Goal: Task Accomplishment & Management: Complete application form

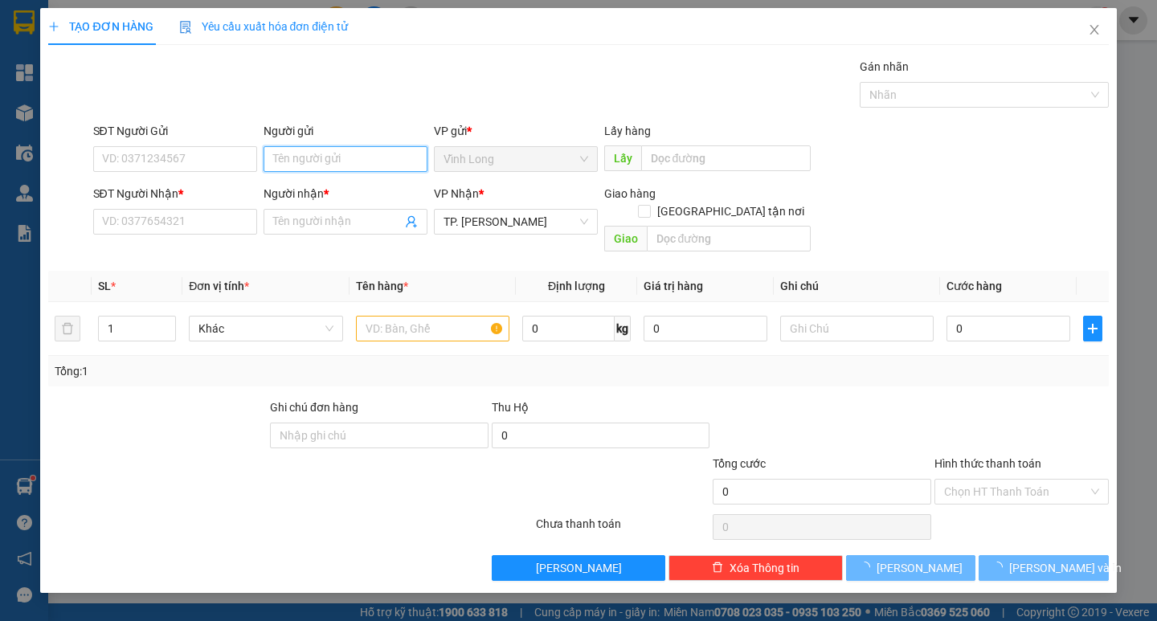
click at [323, 154] on input "Người gửi" at bounding box center [345, 159] width 164 height 26
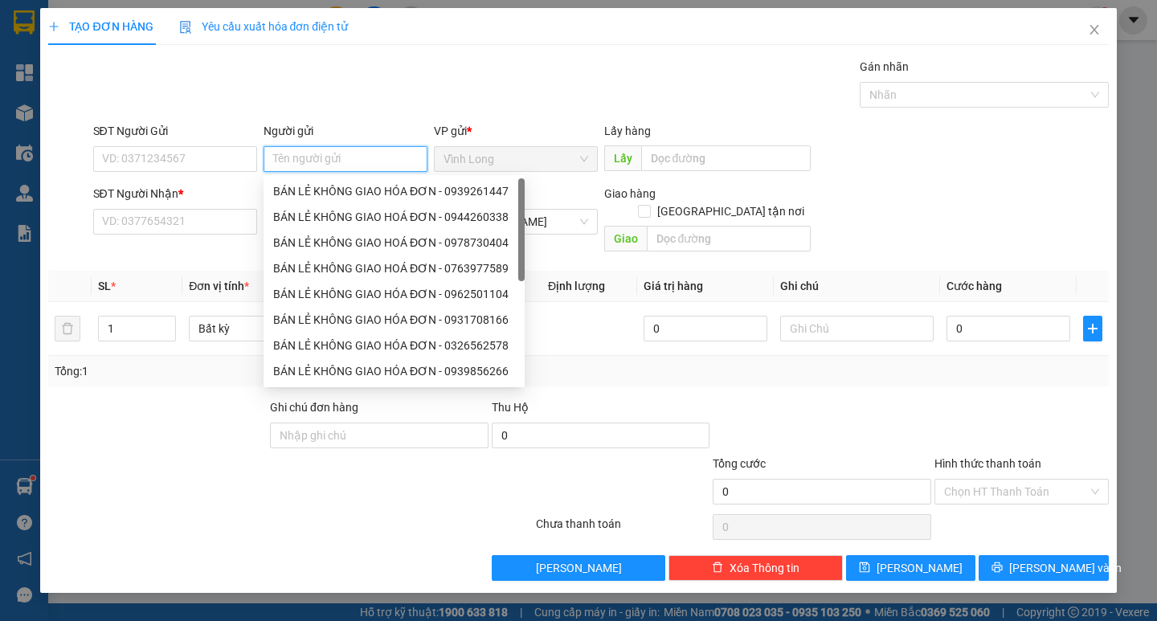
click at [316, 162] on input "Người gửi" at bounding box center [345, 159] width 164 height 26
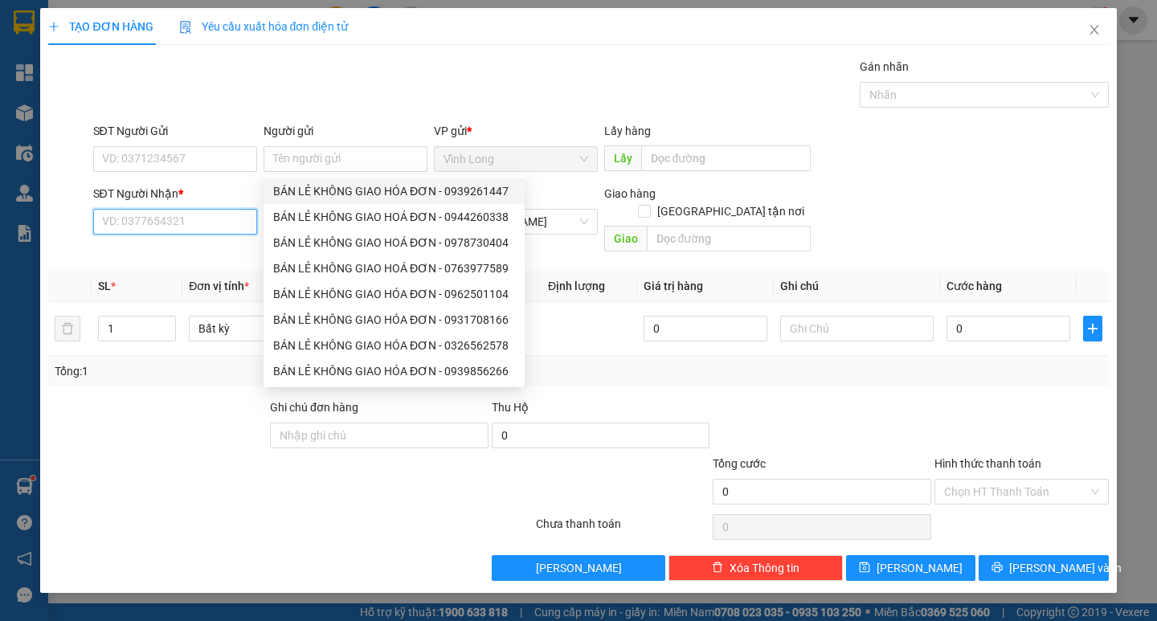
click at [165, 226] on input "SĐT Người Nhận *" at bounding box center [175, 222] width 164 height 26
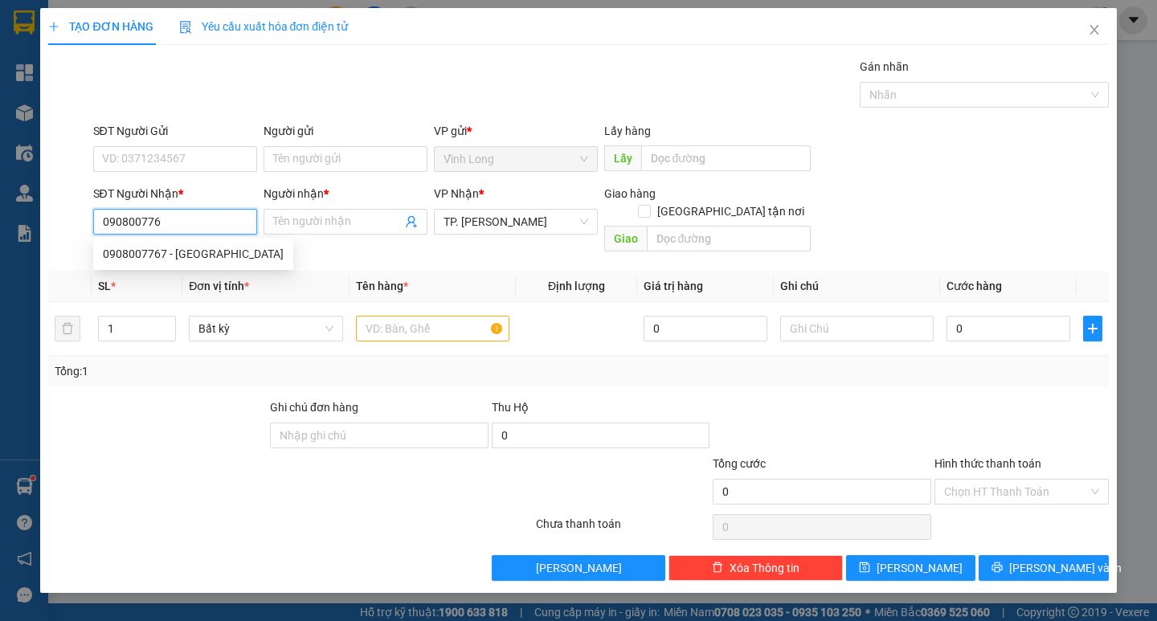
type input "0908007767"
click at [186, 251] on div "0908007767 - ANH HẢI" at bounding box center [193, 254] width 181 height 18
type input "ANH HẢI"
type input "0908007767"
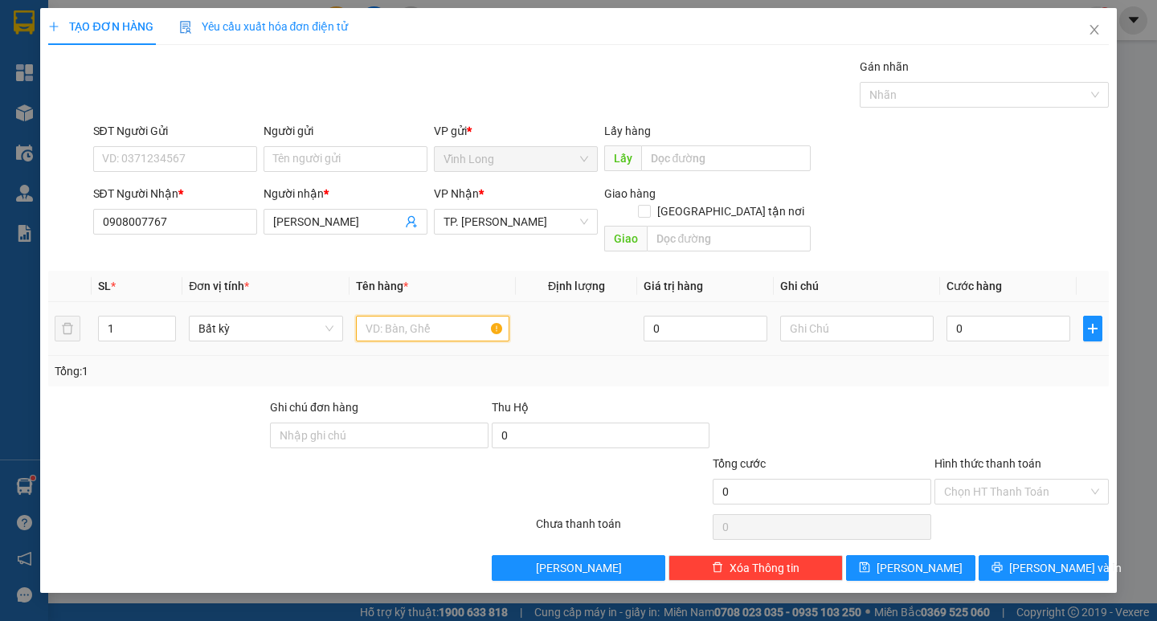
click at [403, 316] on input "text" at bounding box center [432, 329] width 153 height 26
type input "GÓI KEO VÀNG"
type input "TRANG"
type input "2"
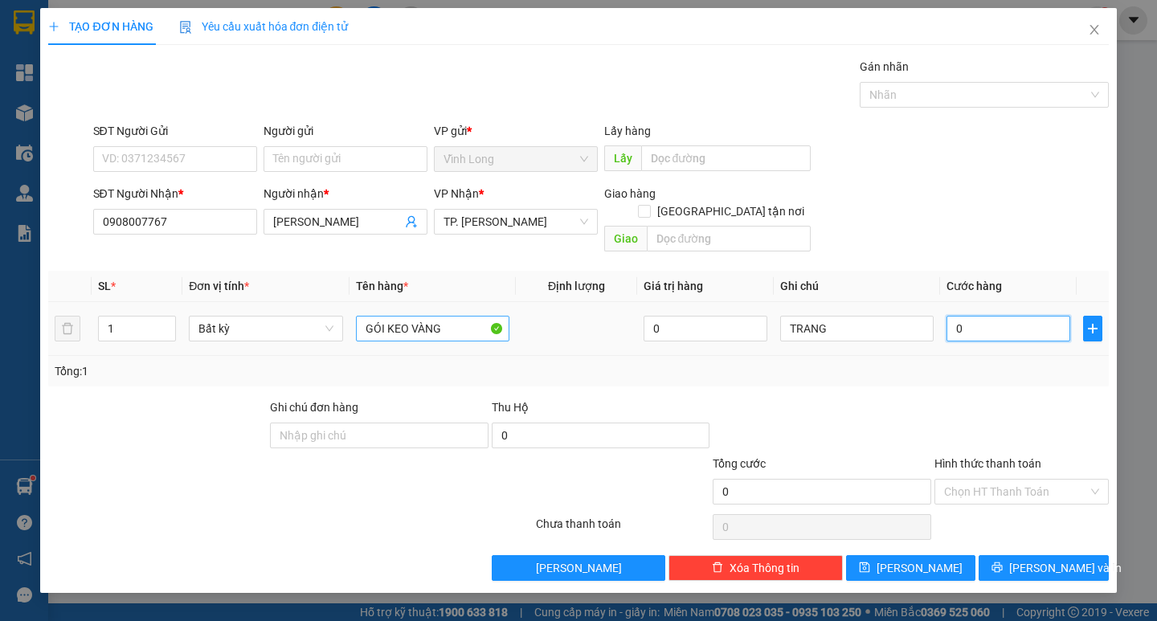
type input "2"
type input "20"
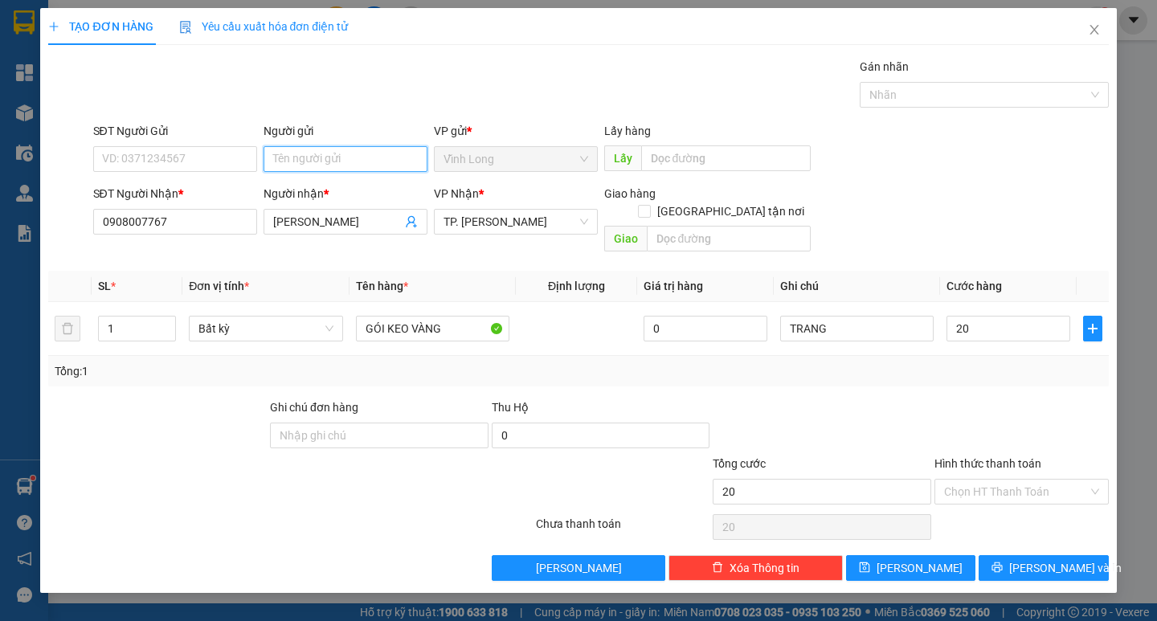
type input "20.000"
click at [299, 148] on input "Người gửi" at bounding box center [345, 159] width 164 height 26
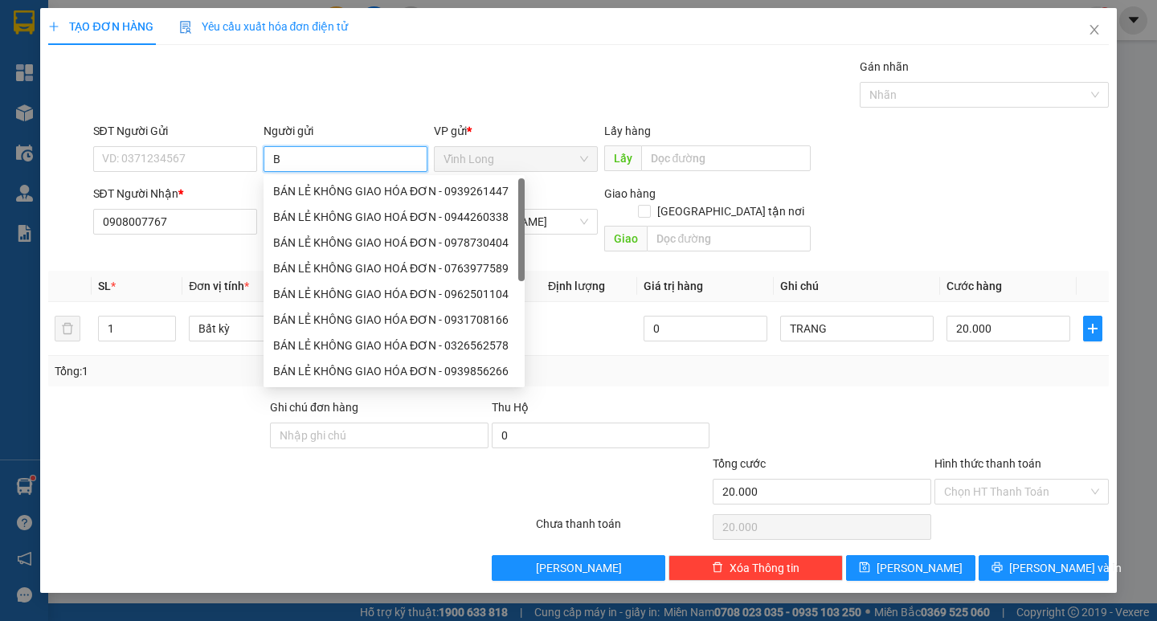
type input "BA"
click at [314, 184] on div "BÁN LẺ KHÔNG GIAO HOÁ ĐƠN - 0705477544" at bounding box center [390, 191] width 235 height 18
type input "0705477544"
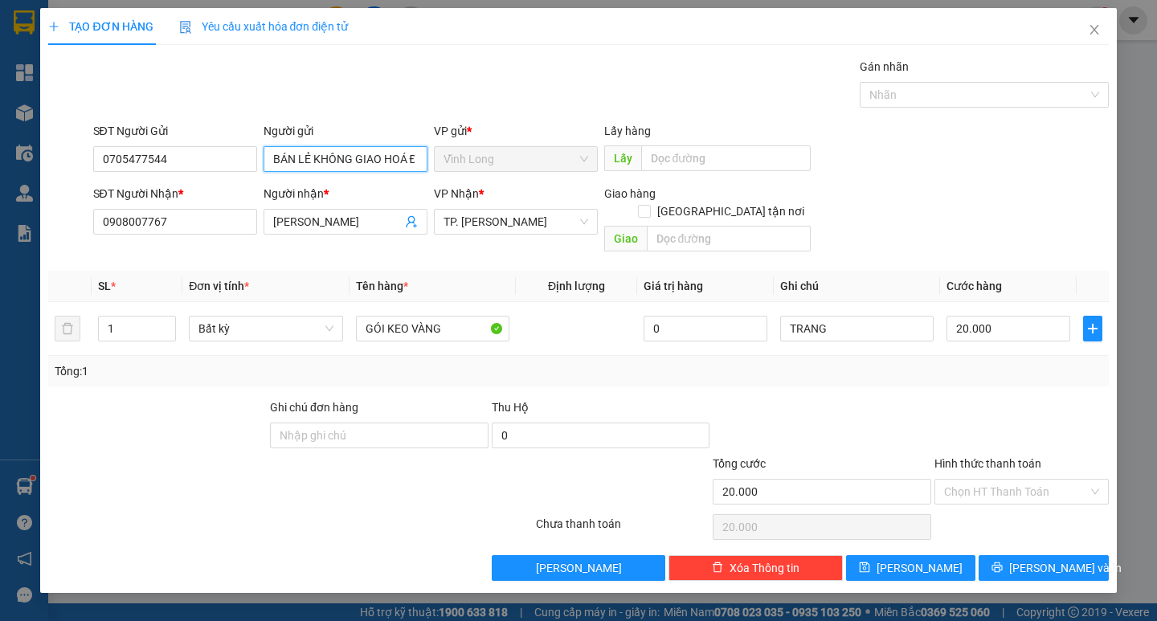
type input "BÁN LẺ KHÔNG GIAO HOÁ ĐƠN"
click at [22, 186] on div "TẠO ĐƠN HÀNG Yêu cầu xuất hóa đơn điện tử Transit Pickup Surcharge Ids Transit …" at bounding box center [578, 310] width 1157 height 621
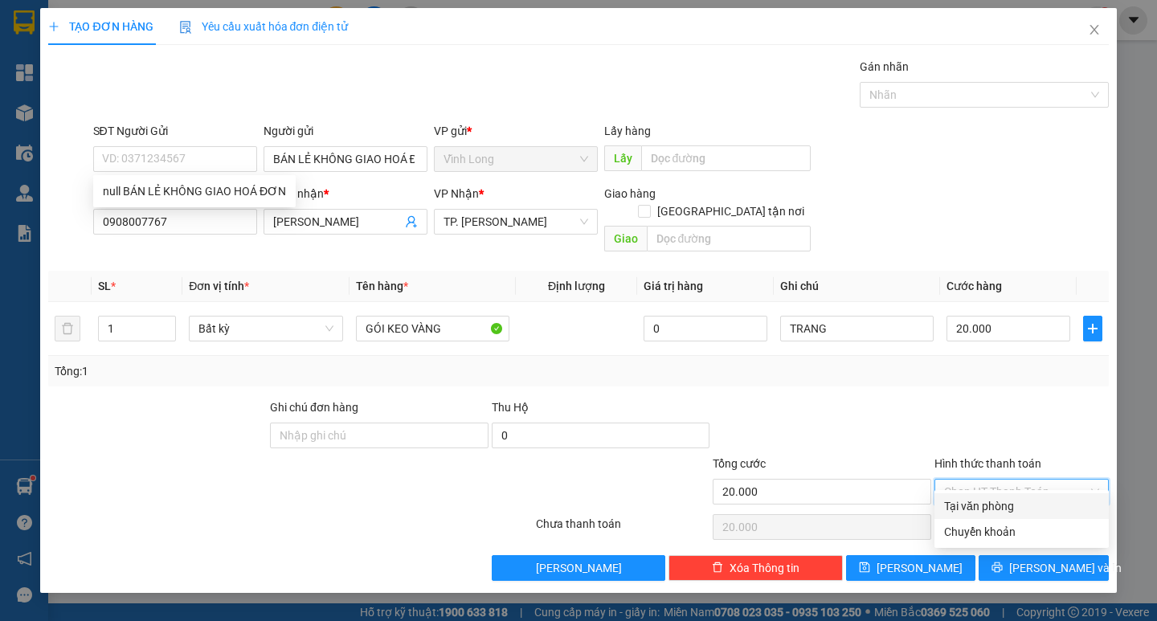
click at [1015, 480] on input "Hình thức thanh toán" at bounding box center [1016, 492] width 144 height 24
click at [1007, 496] on div "Tại văn phòng" at bounding box center [1021, 506] width 174 height 26
type input "0"
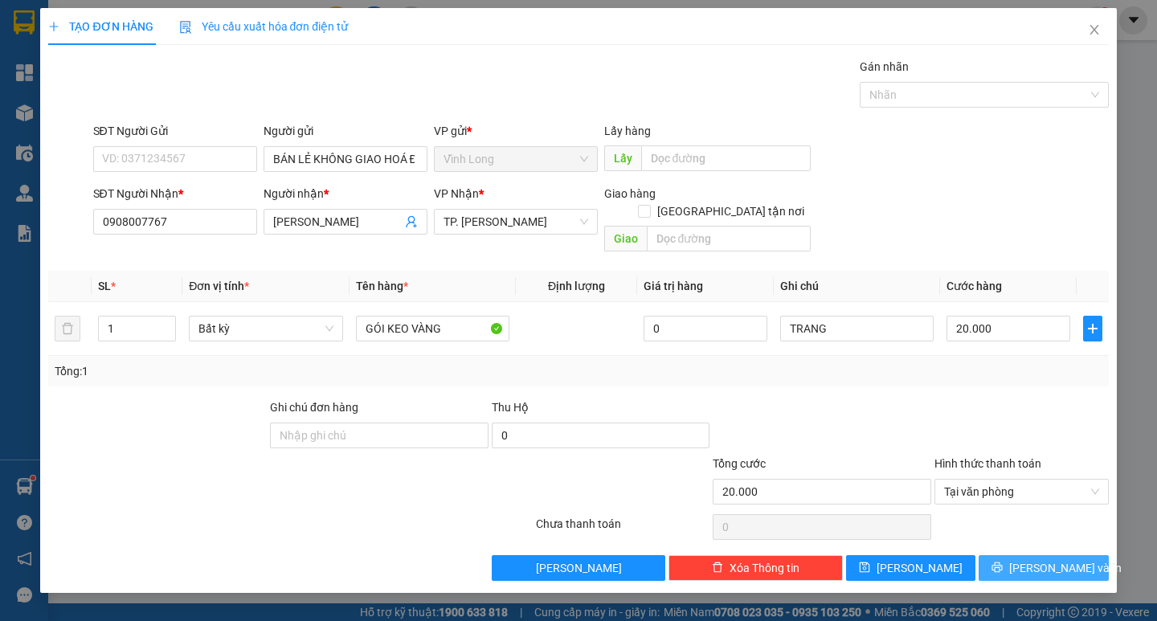
click at [1003, 562] on icon "printer" at bounding box center [997, 567] width 10 height 10
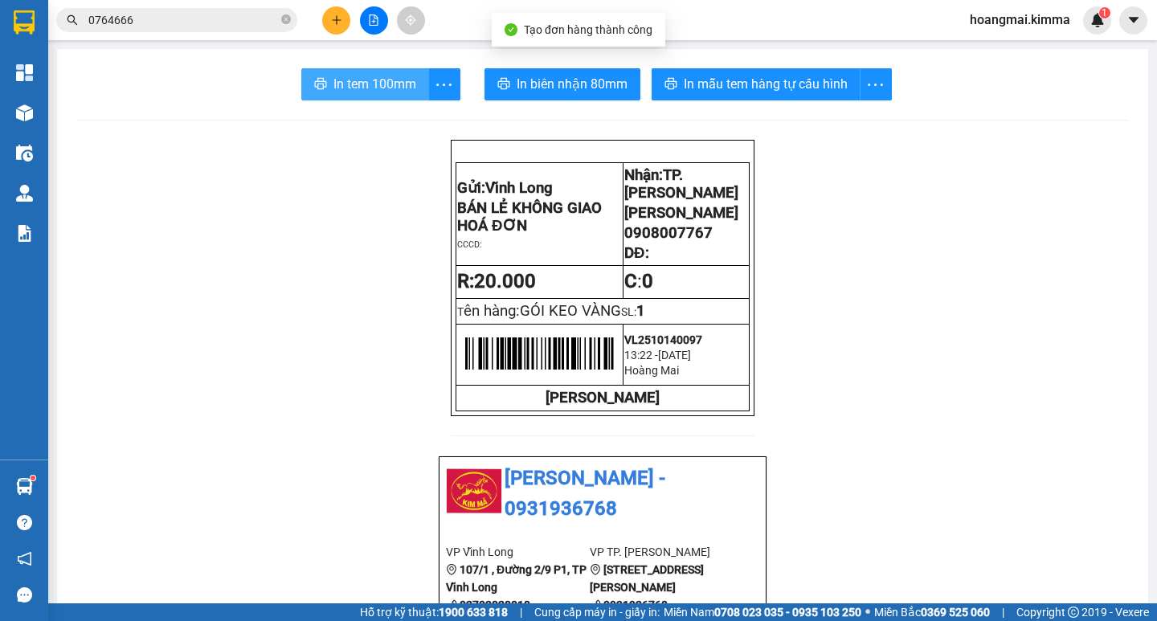
click at [375, 84] on span "In tem 100mm" at bounding box center [374, 84] width 83 height 20
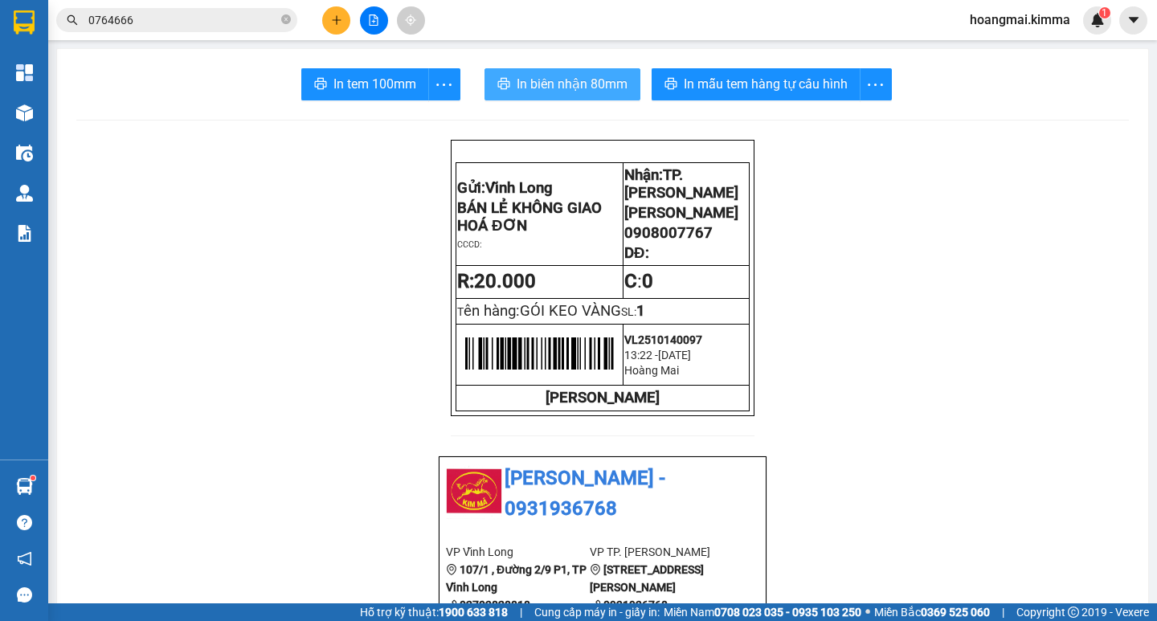
click at [584, 92] on span "In biên nhận 80mm" at bounding box center [572, 84] width 111 height 20
click at [333, 31] on button at bounding box center [336, 20] width 28 height 28
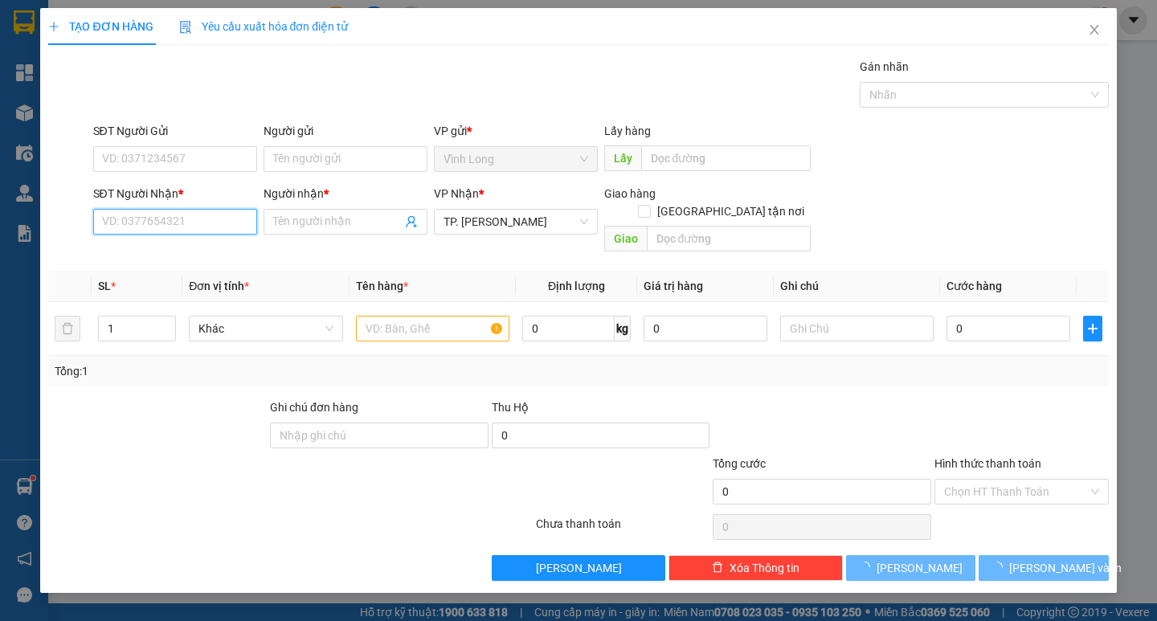
click at [162, 214] on input "SĐT Người Nhận *" at bounding box center [175, 222] width 164 height 26
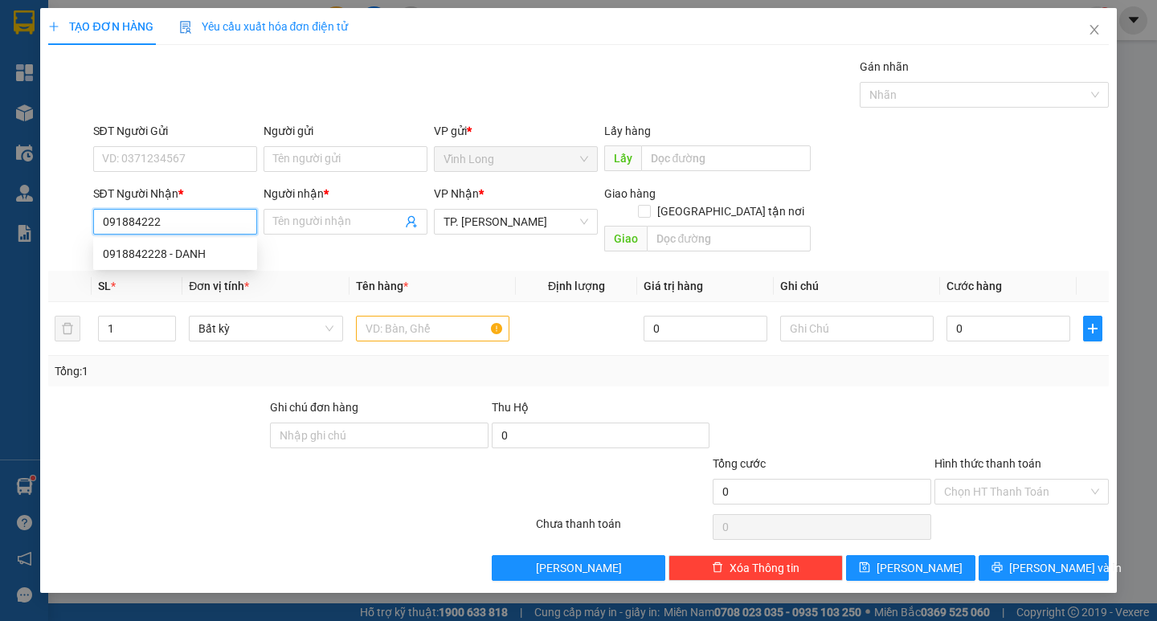
type input "0918842228"
click at [202, 247] on div "0918842228 - DANH" at bounding box center [175, 254] width 145 height 18
type input "DANH"
type input "0918842228"
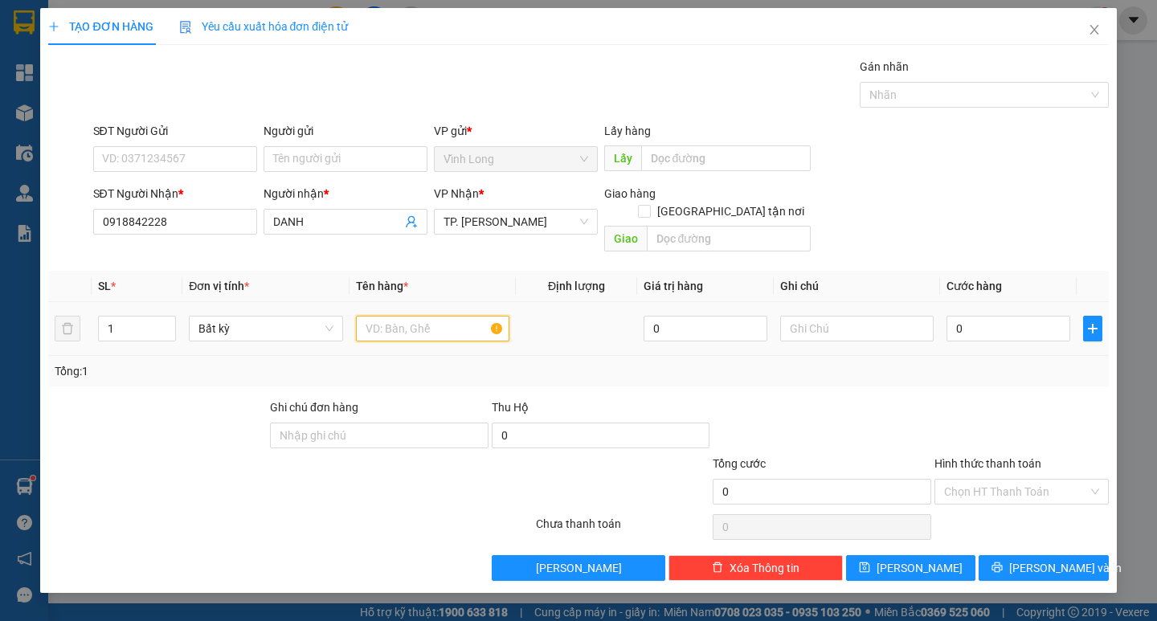
click at [409, 323] on input "text" at bounding box center [432, 329] width 153 height 26
type input "HỘP"
type input "TRANG"
type input "2"
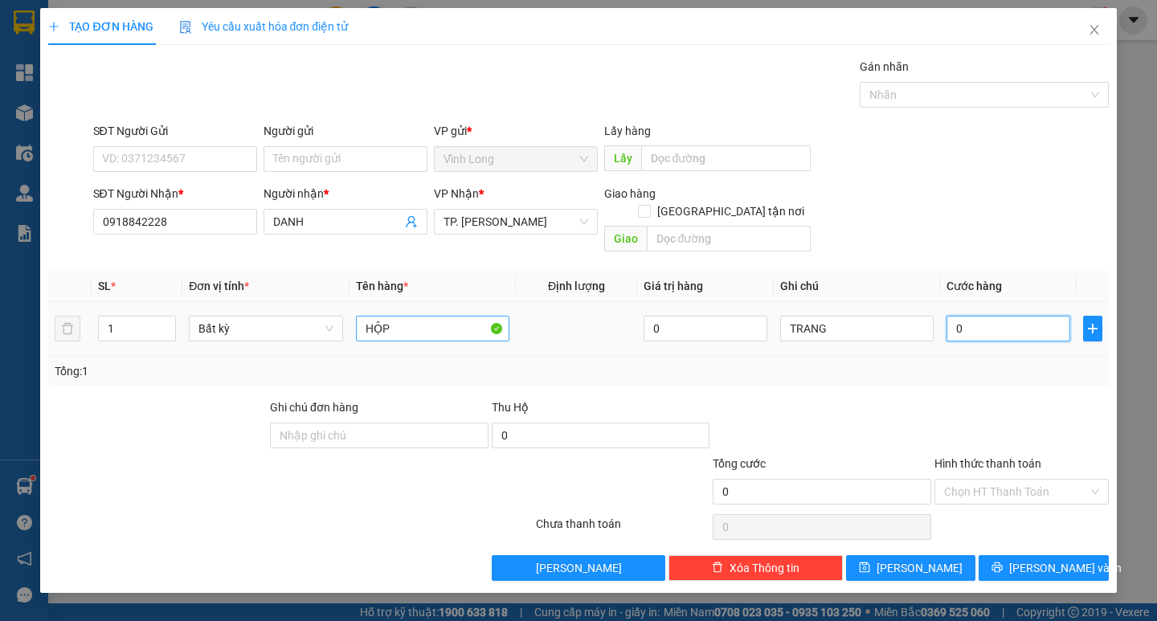
type input "2"
type input "20"
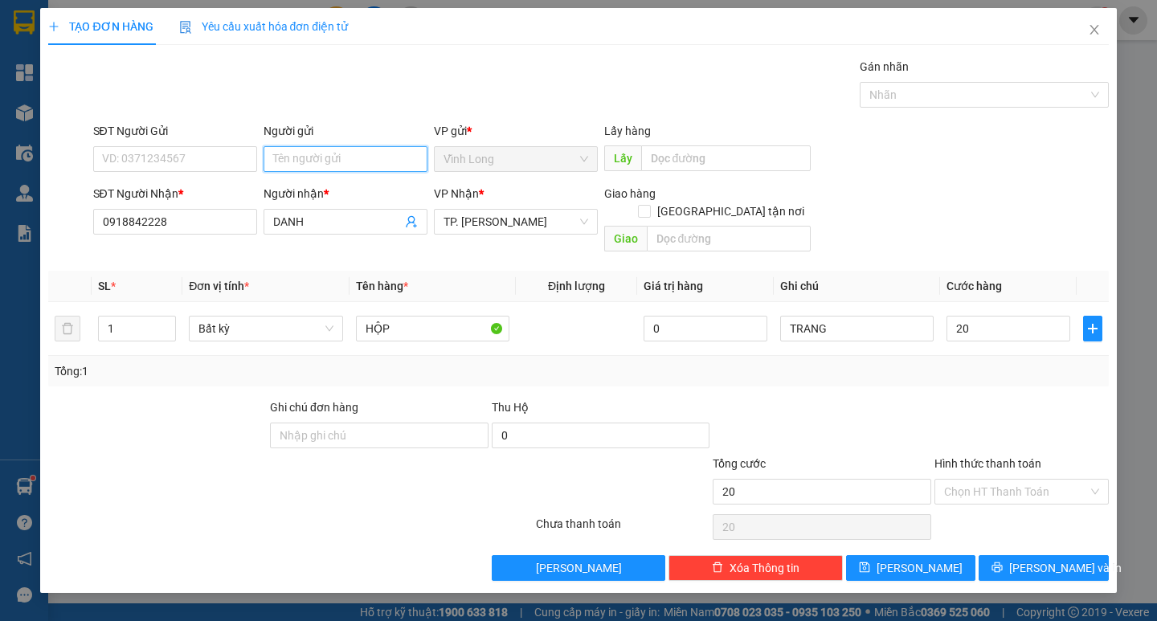
type input "20.000"
click at [345, 151] on input "Người gửi" at bounding box center [345, 159] width 164 height 26
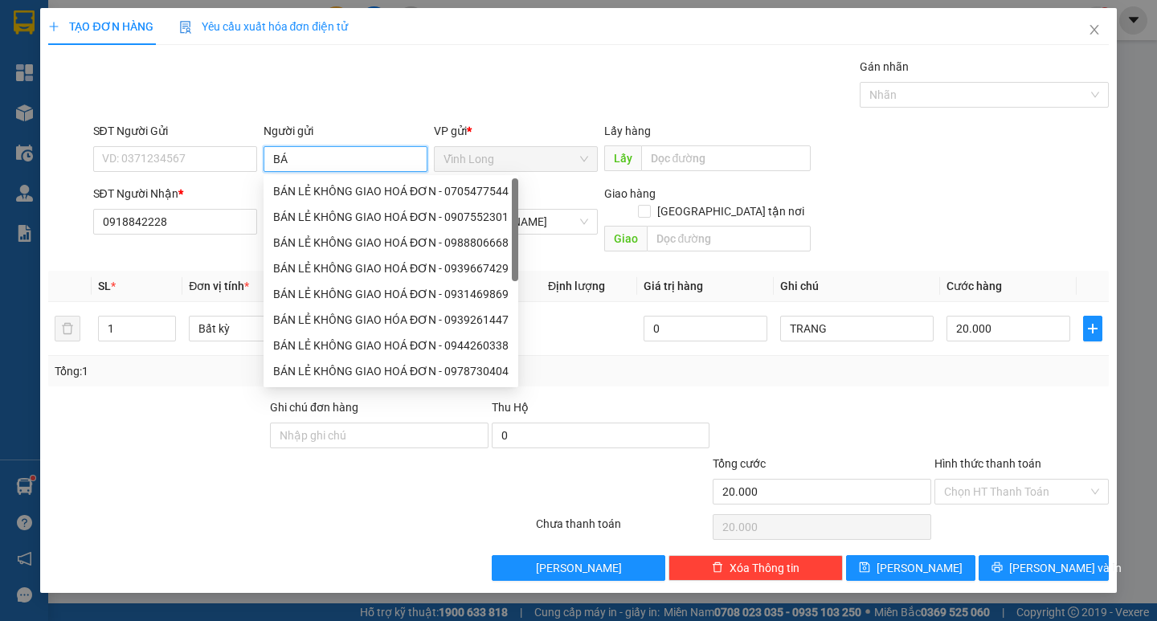
type input "BÁN"
click at [352, 194] on div "BÁN LẺ KHÔNG GIAO HOÁ ĐƠN - 0705477544" at bounding box center [390, 191] width 235 height 18
type input "0705477544"
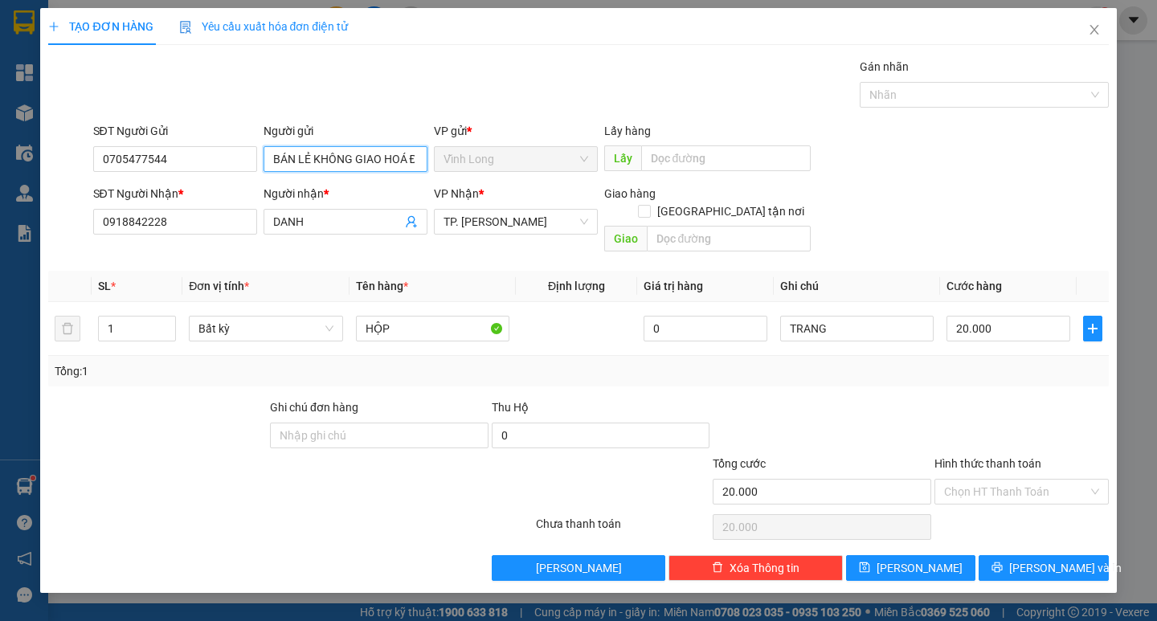
type input "BÁN LẺ KHÔNG GIAO HOÁ ĐƠN"
drag, startPoint x: 169, startPoint y: 143, endPoint x: 0, endPoint y: 164, distance: 170.0
click at [24, 164] on div "TẠO ĐƠN HÀNG Yêu cầu xuất hóa đơn điện tử Transit Pickup Surcharge Ids Transit …" at bounding box center [578, 310] width 1157 height 621
click at [157, 167] on input "0705477544" at bounding box center [175, 159] width 164 height 26
drag, startPoint x: 182, startPoint y: 164, endPoint x: 0, endPoint y: 182, distance: 182.4
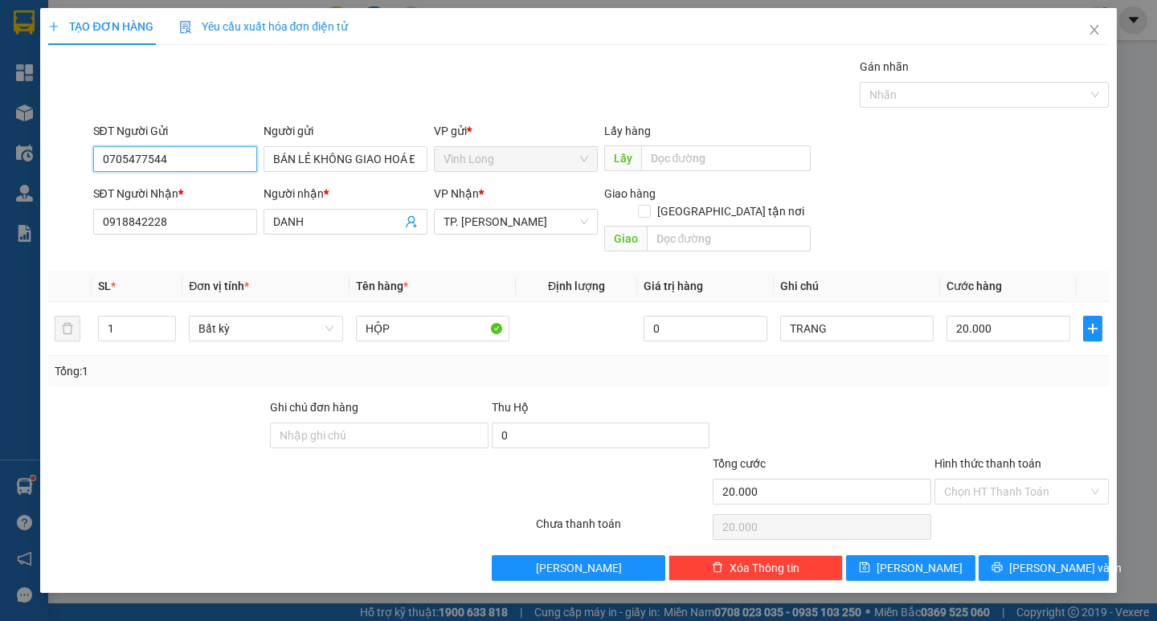
click at [0, 174] on div "TẠO ĐƠN HÀNG Yêu cầu xuất hóa đơn điện tử Transit Pickup Surcharge Ids Transit …" at bounding box center [578, 310] width 1157 height 621
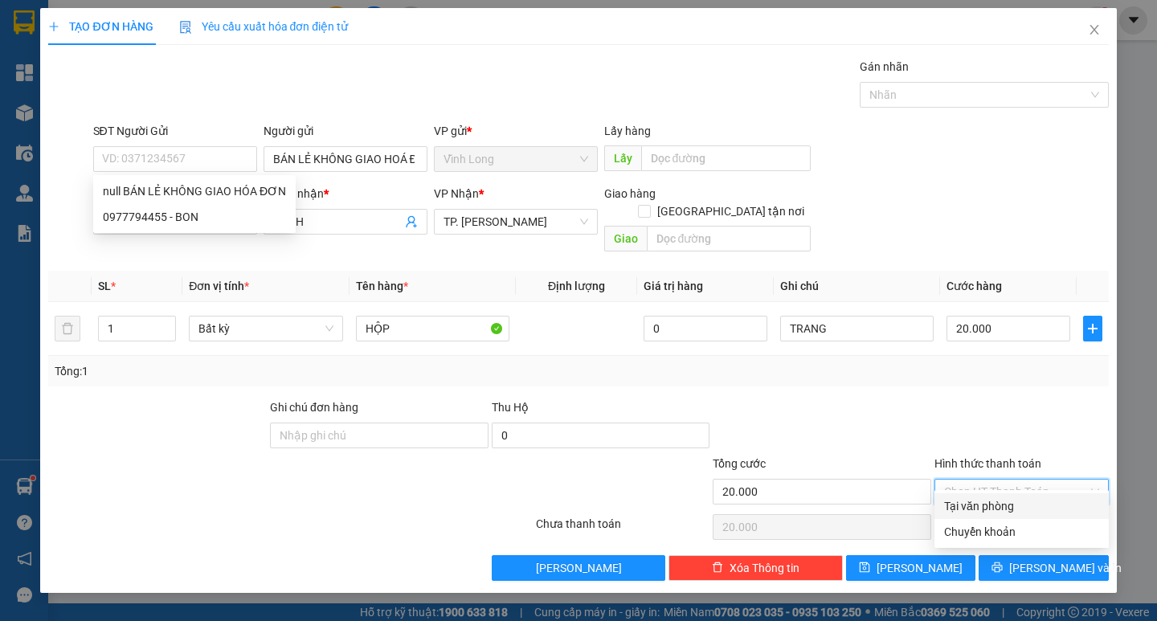
drag, startPoint x: 962, startPoint y: 479, endPoint x: 966, endPoint y: 498, distance: 19.9
click at [963, 480] on input "Hình thức thanh toán" at bounding box center [1016, 492] width 144 height 24
click at [966, 498] on div "Tại văn phòng" at bounding box center [1021, 506] width 155 height 18
type input "0"
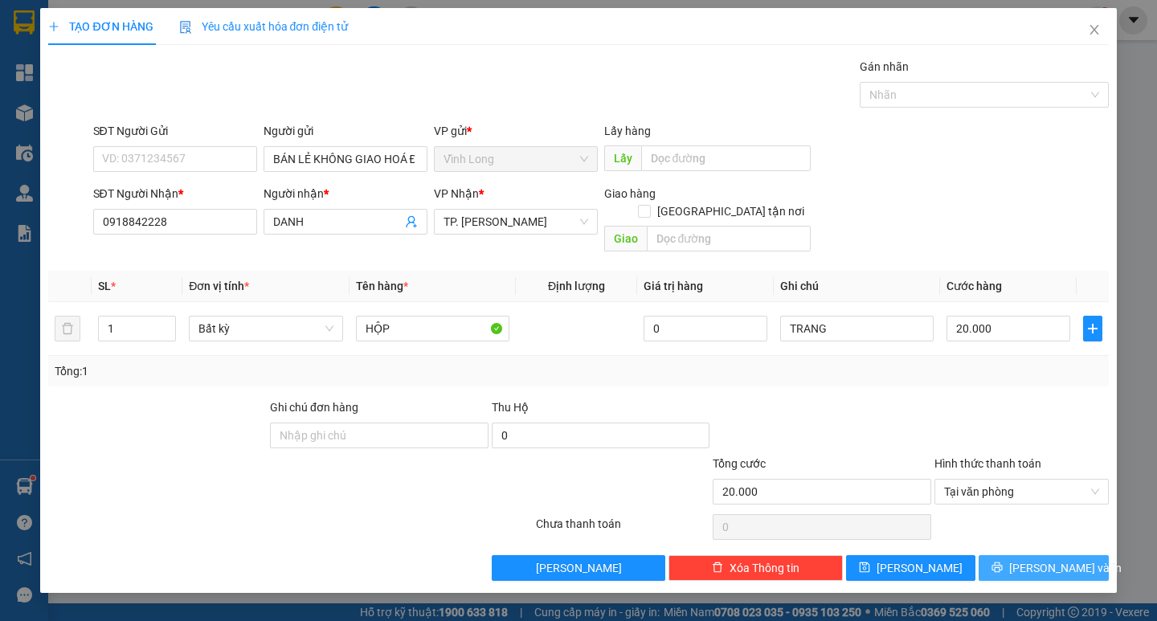
click at [1040, 559] on span "Lưu và In" at bounding box center [1065, 568] width 112 height 18
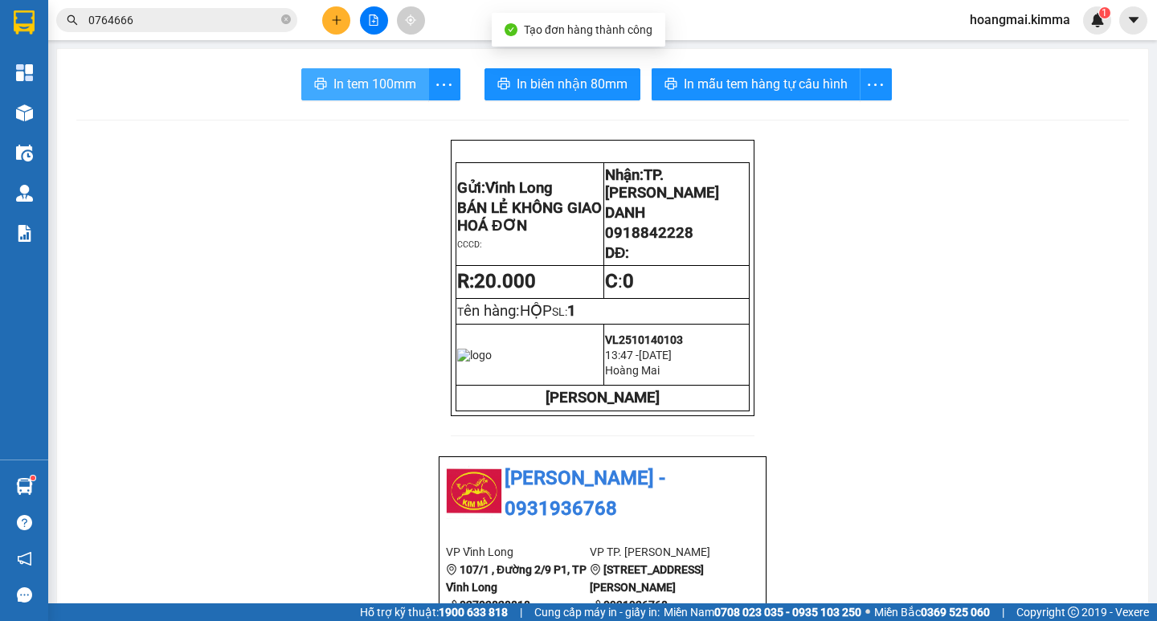
click at [389, 74] on button "In tem 100mm" at bounding box center [365, 84] width 128 height 32
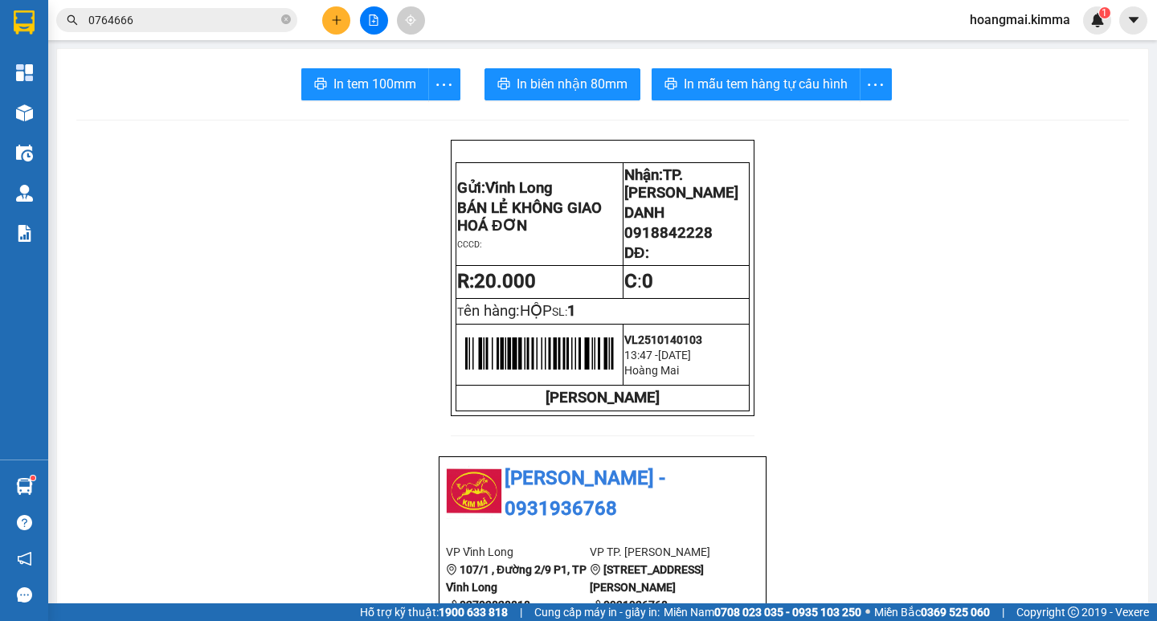
click at [341, 19] on icon "plus" at bounding box center [336, 19] width 11 height 11
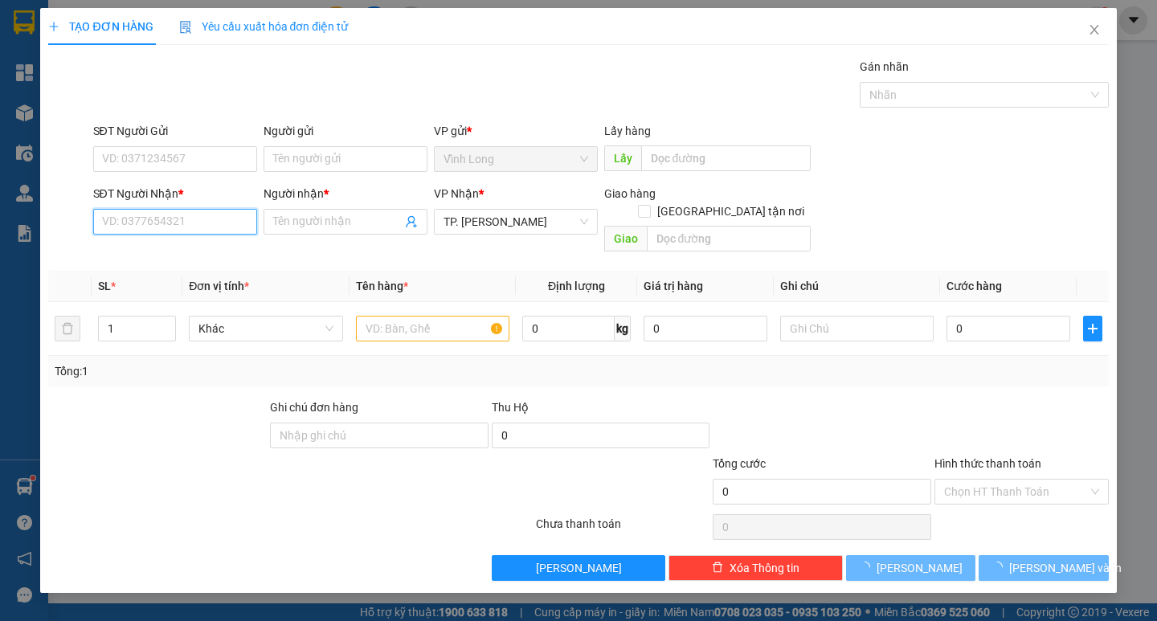
click at [220, 222] on input "SĐT Người Nhận *" at bounding box center [175, 222] width 164 height 26
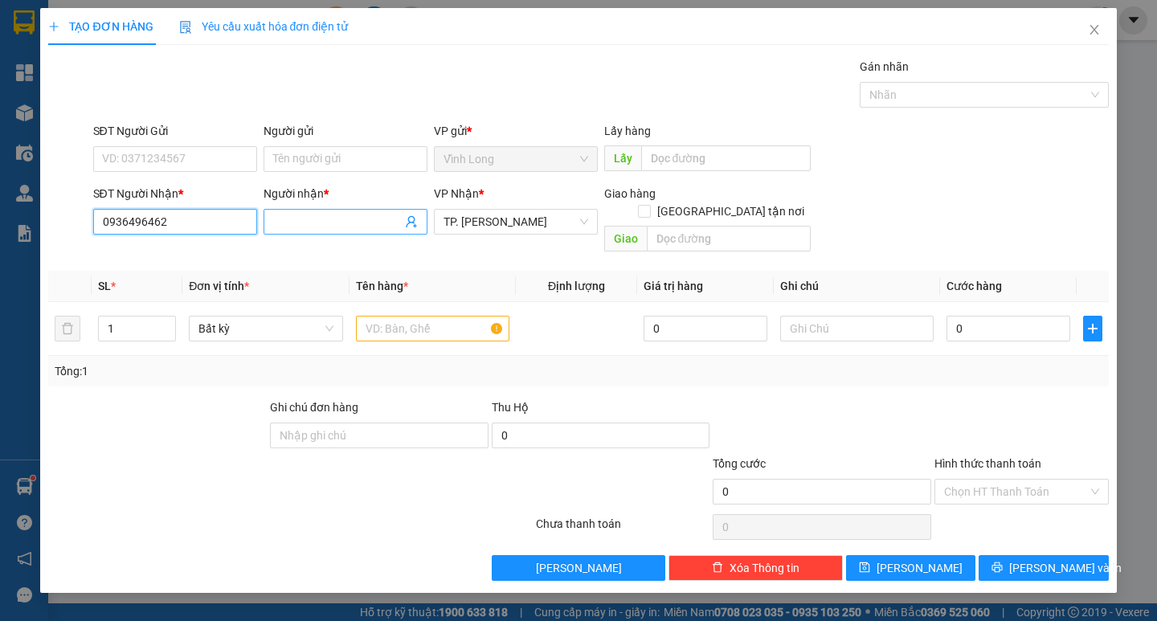
type input "0936496462"
click at [308, 219] on input "Người nhận *" at bounding box center [337, 222] width 129 height 18
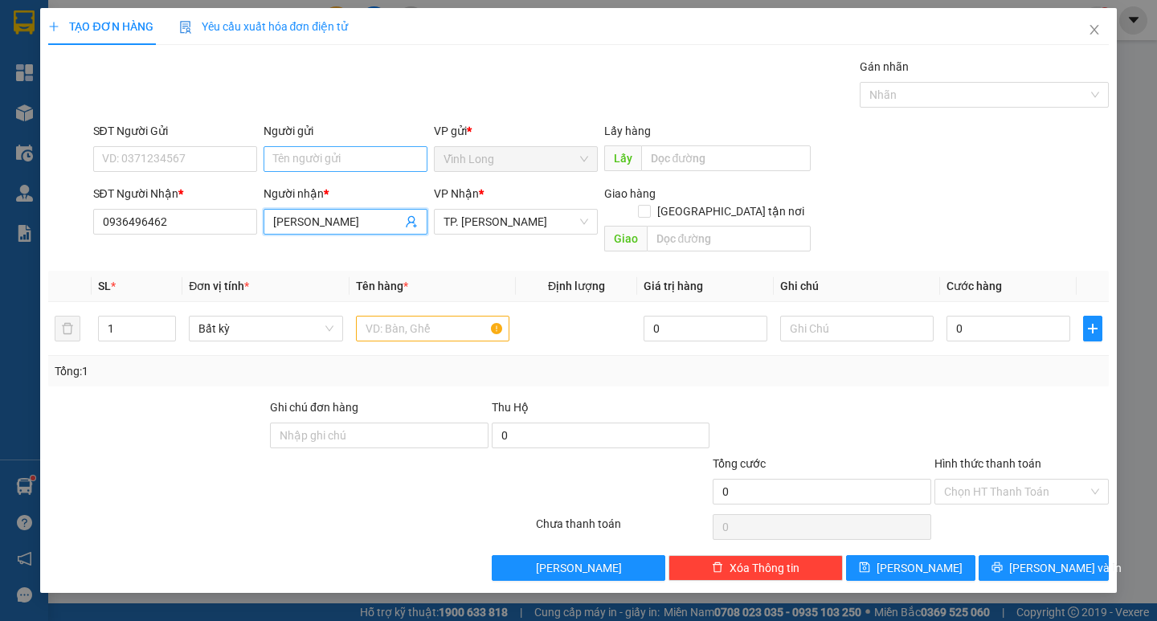
type input "NGUYỄN THỊ THUỲ LOAN"
click at [345, 164] on input "Người gửi" at bounding box center [345, 159] width 164 height 26
type input "BÁN"
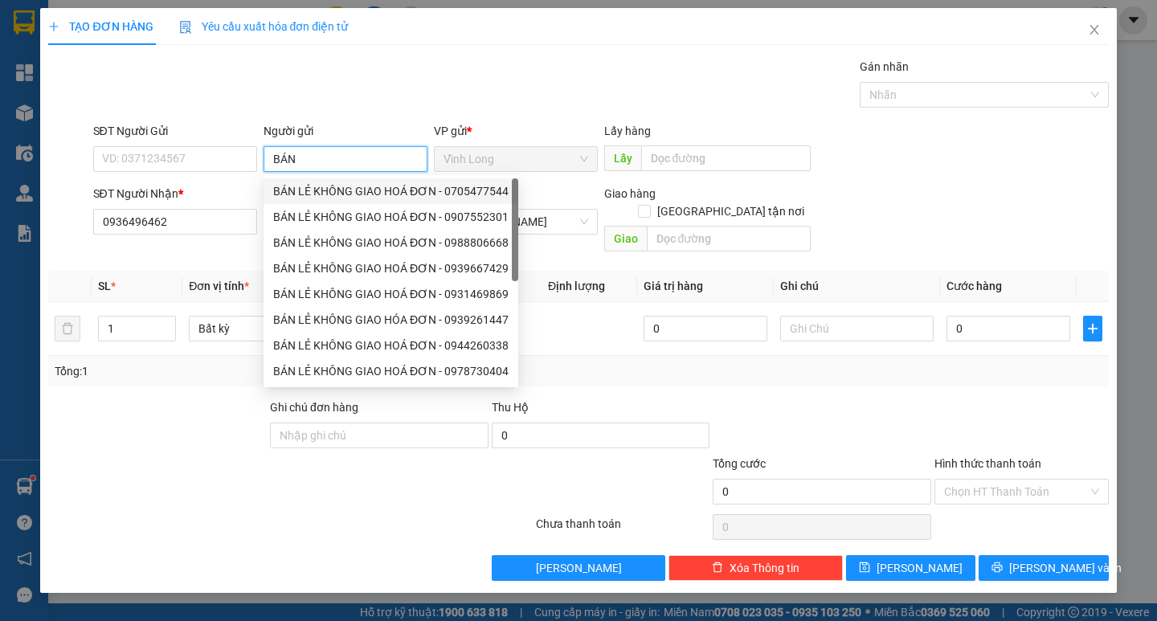
click at [340, 198] on div "BÁN LẺ KHÔNG GIAO HOÁ ĐƠN - 0705477544" at bounding box center [390, 191] width 235 height 18
type input "0705477544"
type input "BÁN LẺ KHÔNG GIAO HOÁ ĐƠN"
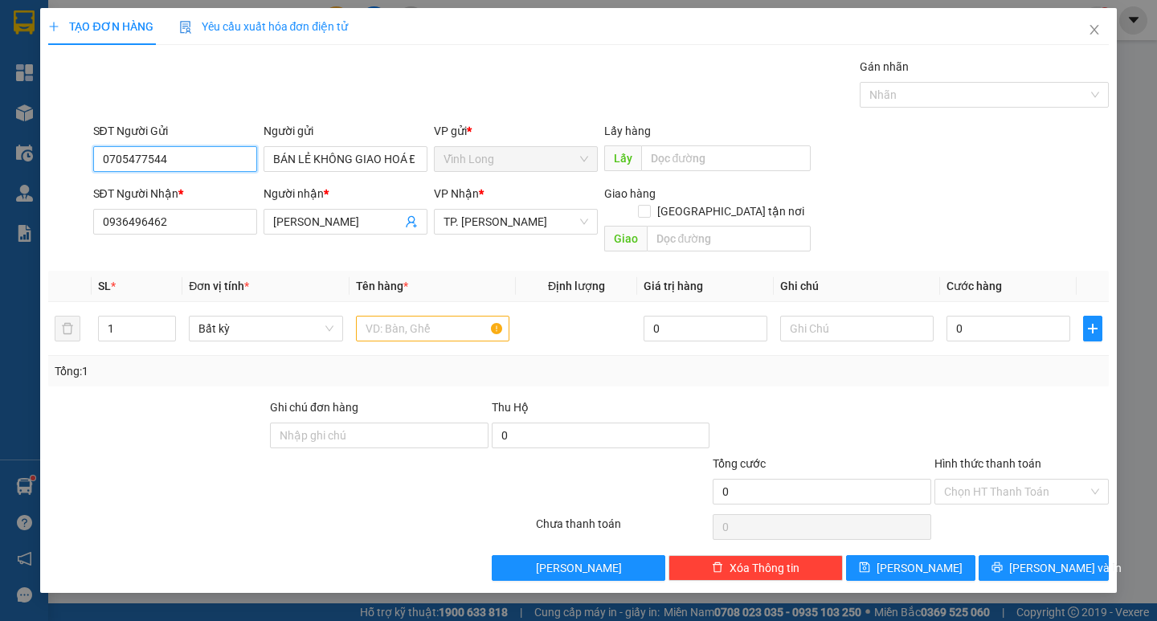
drag, startPoint x: 194, startPoint y: 163, endPoint x: 19, endPoint y: 170, distance: 175.2
click at [30, 169] on div "TẠO ĐƠN HÀNG Yêu cầu xuất hóa đơn điện tử Transit Pickup Surcharge Ids Transit …" at bounding box center [578, 310] width 1157 height 621
click at [464, 67] on div "Gói vận chuyển * Tiêu chuẩn Gán nhãn Nhãn" at bounding box center [601, 86] width 1022 height 56
click at [391, 316] on input "text" at bounding box center [432, 329] width 153 height 26
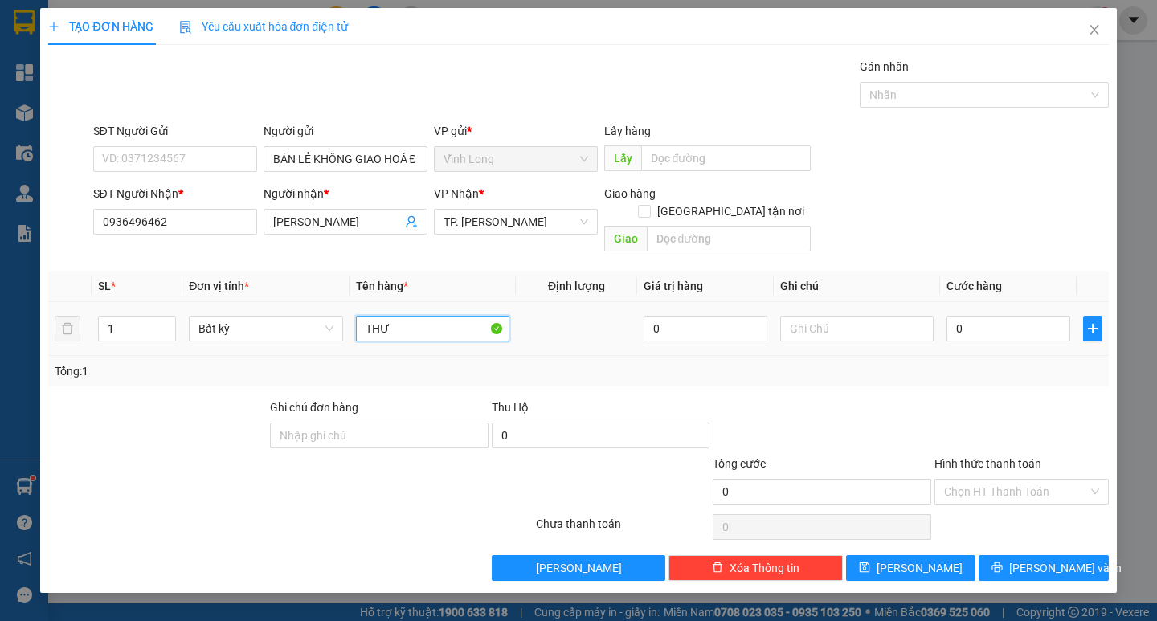
type input "THƯ"
type input "TRANG"
type input "2"
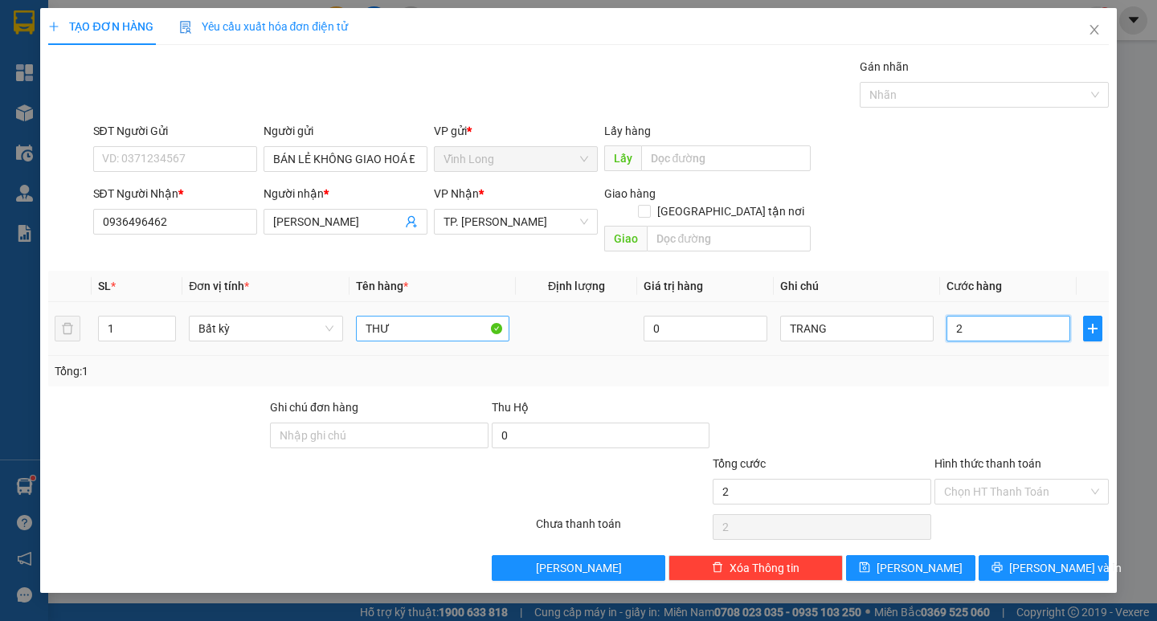
type input "20"
type input "20.000"
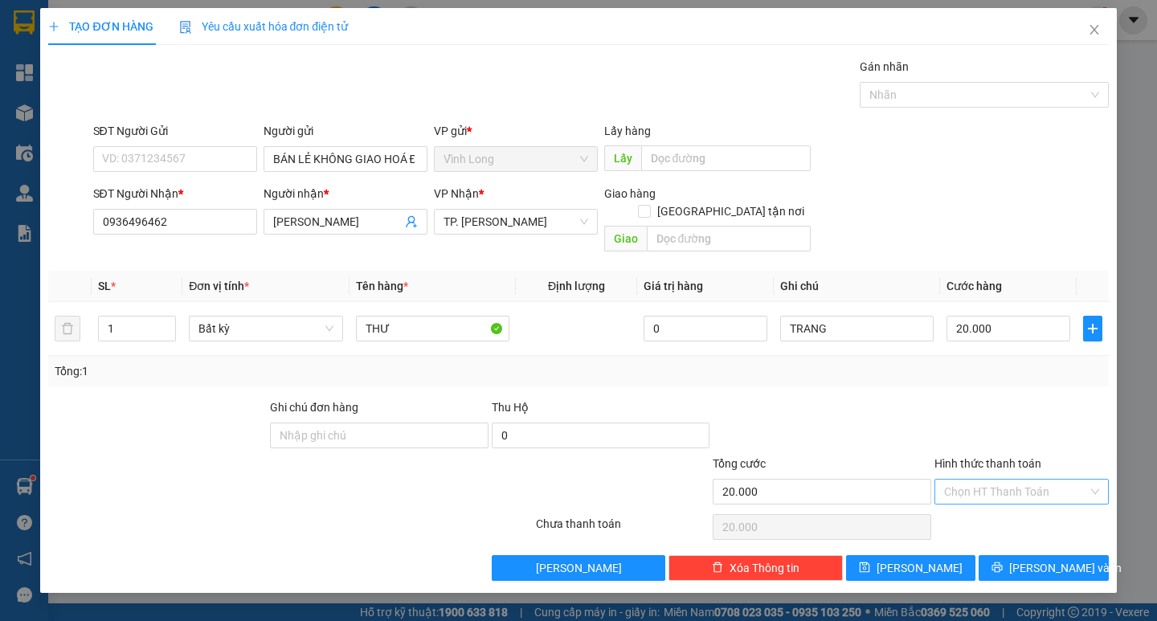
click at [1011, 480] on input "Hình thức thanh toán" at bounding box center [1016, 492] width 144 height 24
click at [999, 499] on div "Tại văn phòng" at bounding box center [1021, 506] width 155 height 18
type input "0"
click at [1057, 559] on span "Lưu và In" at bounding box center [1065, 568] width 112 height 18
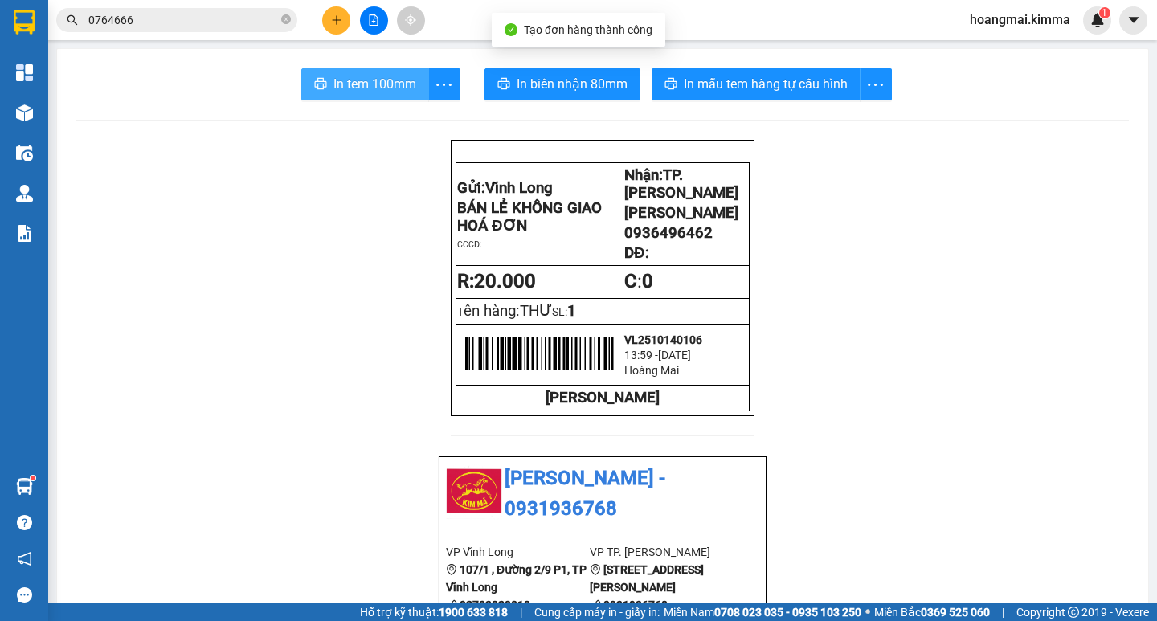
click at [382, 89] on span "In tem 100mm" at bounding box center [374, 84] width 83 height 20
click at [337, 26] on button at bounding box center [336, 20] width 28 height 28
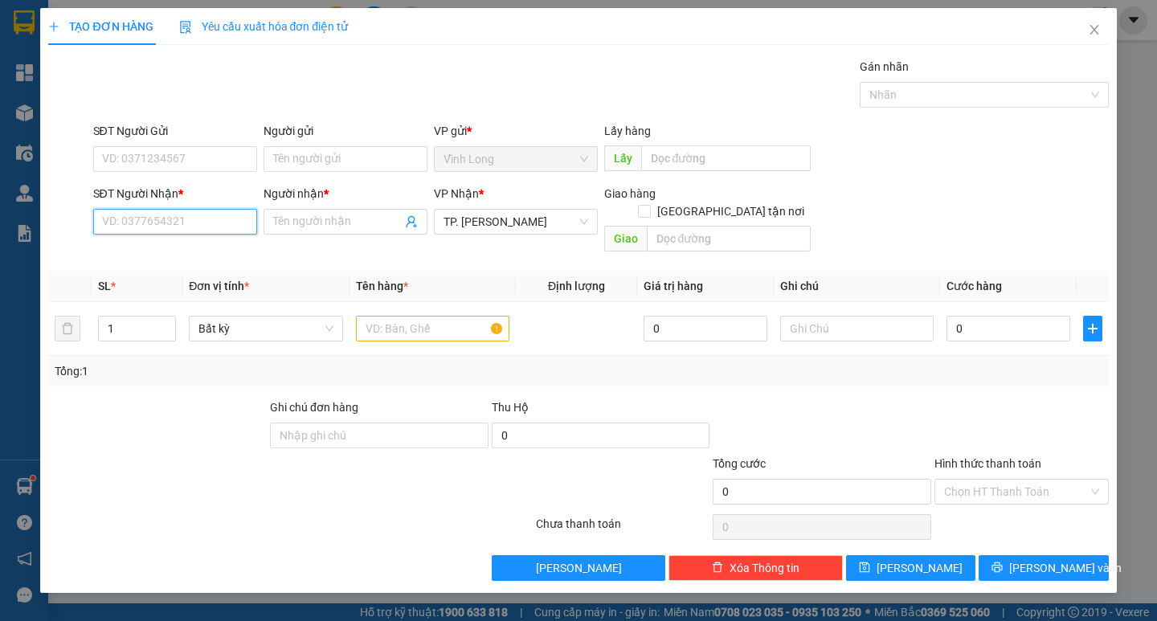
click at [178, 219] on input "SĐT Người Nhận *" at bounding box center [175, 222] width 164 height 26
type input "0933379270"
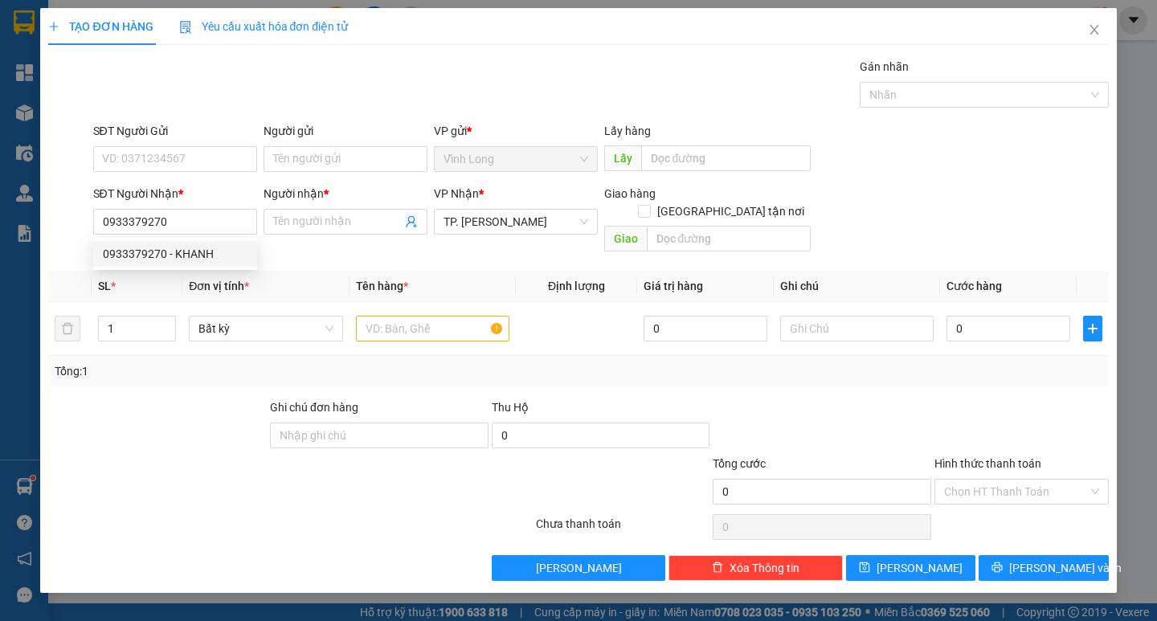
click at [177, 275] on th "SL *" at bounding box center [137, 286] width 91 height 31
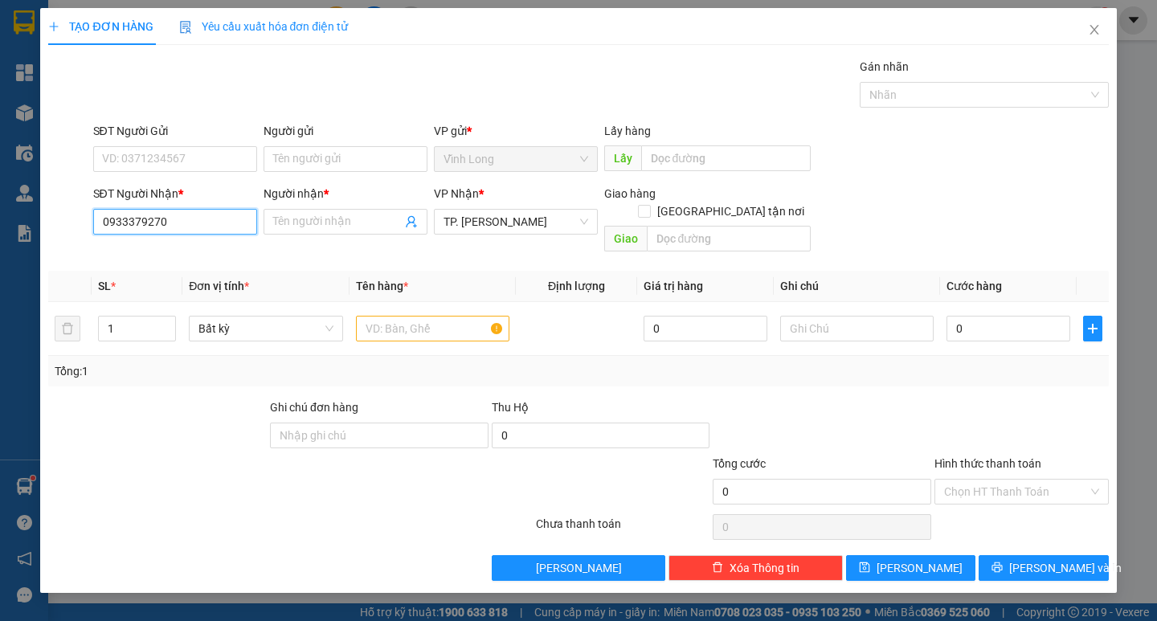
click at [182, 223] on input "0933379270" at bounding box center [175, 222] width 164 height 26
click at [196, 251] on div "0933379270 - KHANH" at bounding box center [175, 254] width 145 height 18
type input "KHANH"
click at [221, 157] on input "SĐT Người Gửi" at bounding box center [175, 159] width 164 height 26
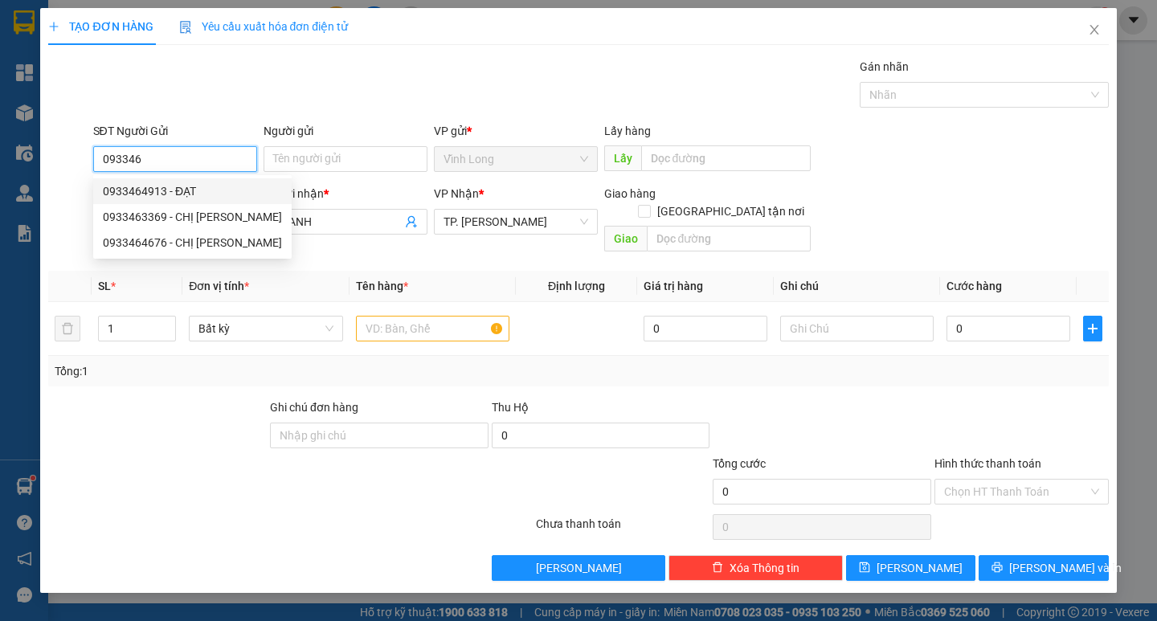
click at [206, 190] on div "0933464913 - ĐẠT" at bounding box center [192, 191] width 179 height 18
type input "0933464913"
type input "ĐẠT"
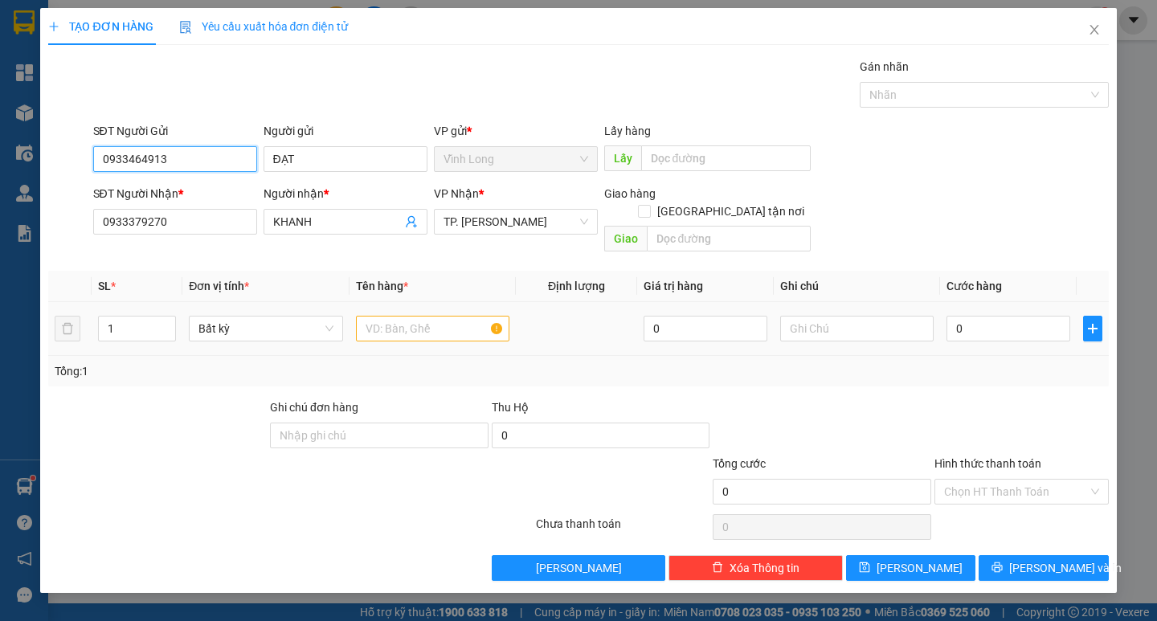
type input "0933464913"
click at [409, 316] on input "text" at bounding box center [432, 329] width 153 height 26
type input "THÙNG"
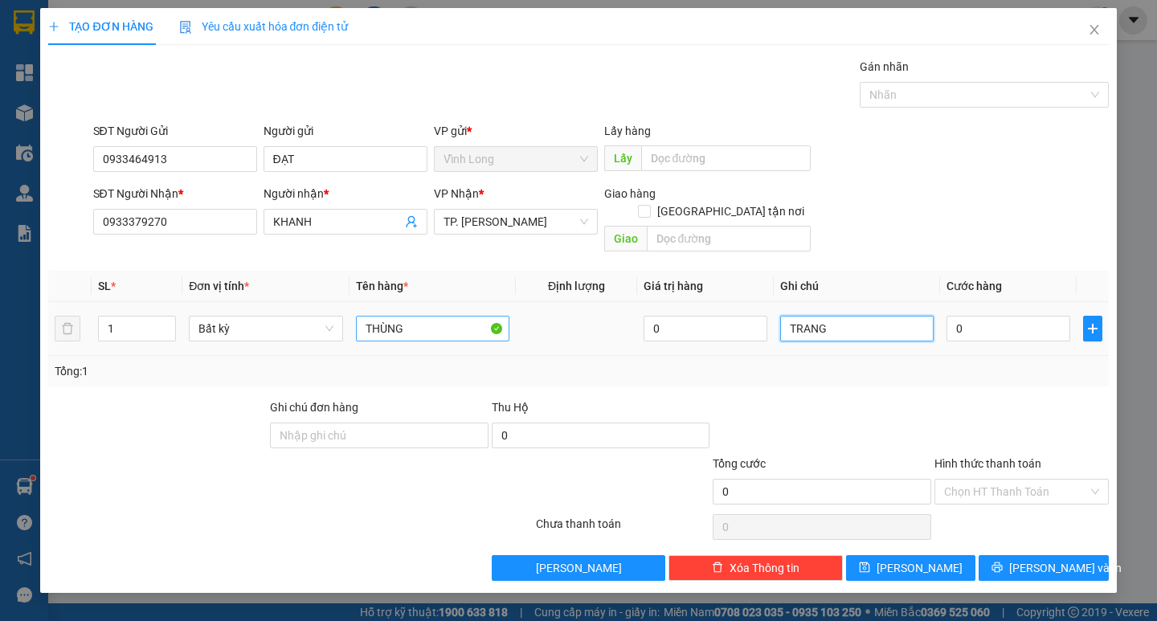
type input "TRANG"
type input "4"
type input "40"
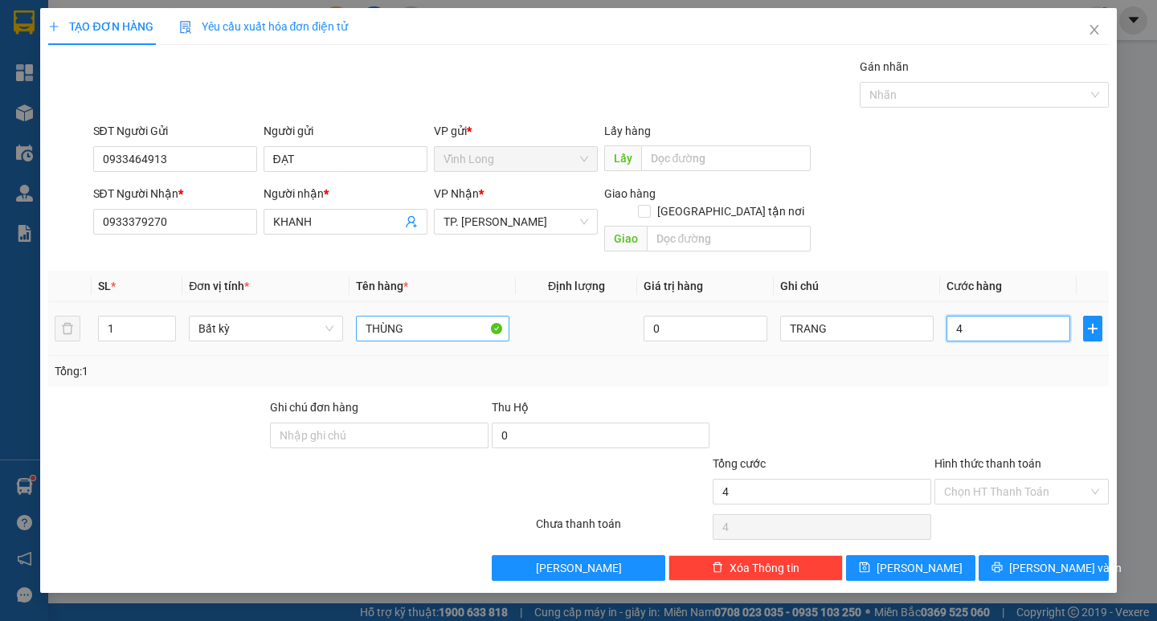
type input "40"
type input "40.000"
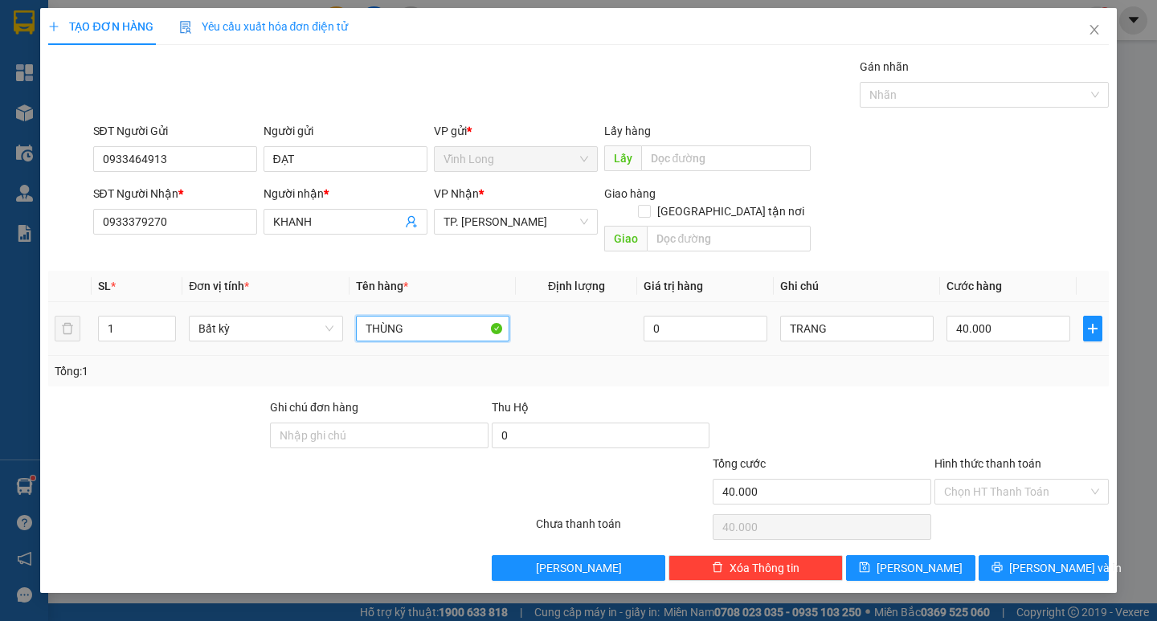
click at [409, 316] on input "THÙNG" at bounding box center [432, 329] width 153 height 26
type input "THÙNG GÀ"
click at [991, 480] on input "Hình thức thanh toán" at bounding box center [1016, 492] width 144 height 24
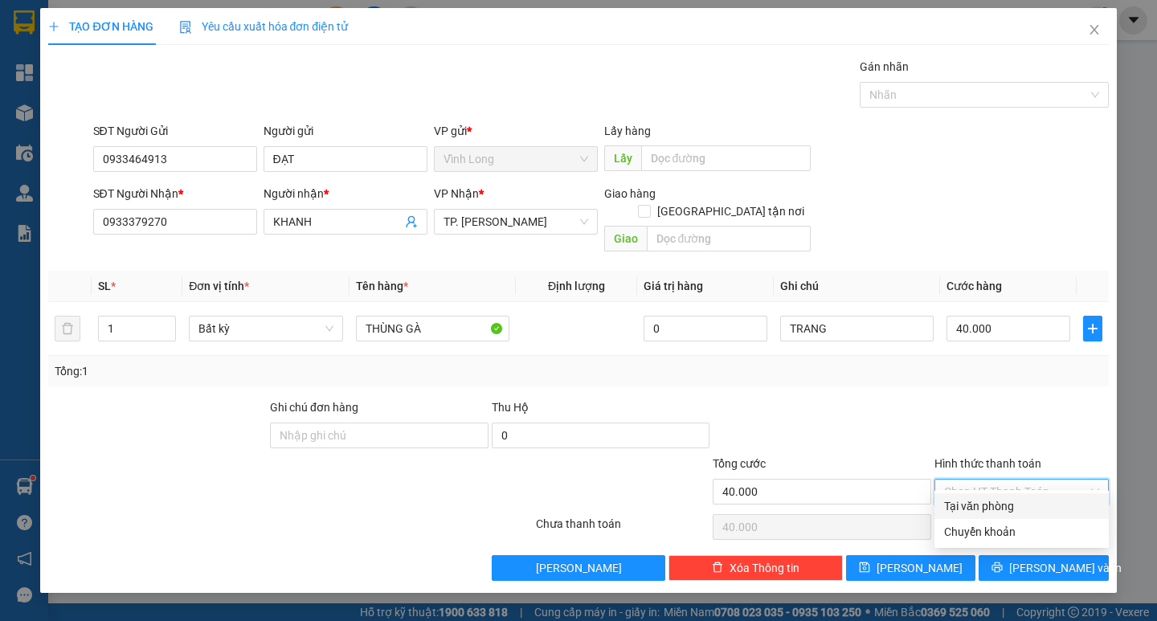
click at [1003, 498] on div "Tại văn phòng" at bounding box center [1021, 506] width 155 height 18
type input "0"
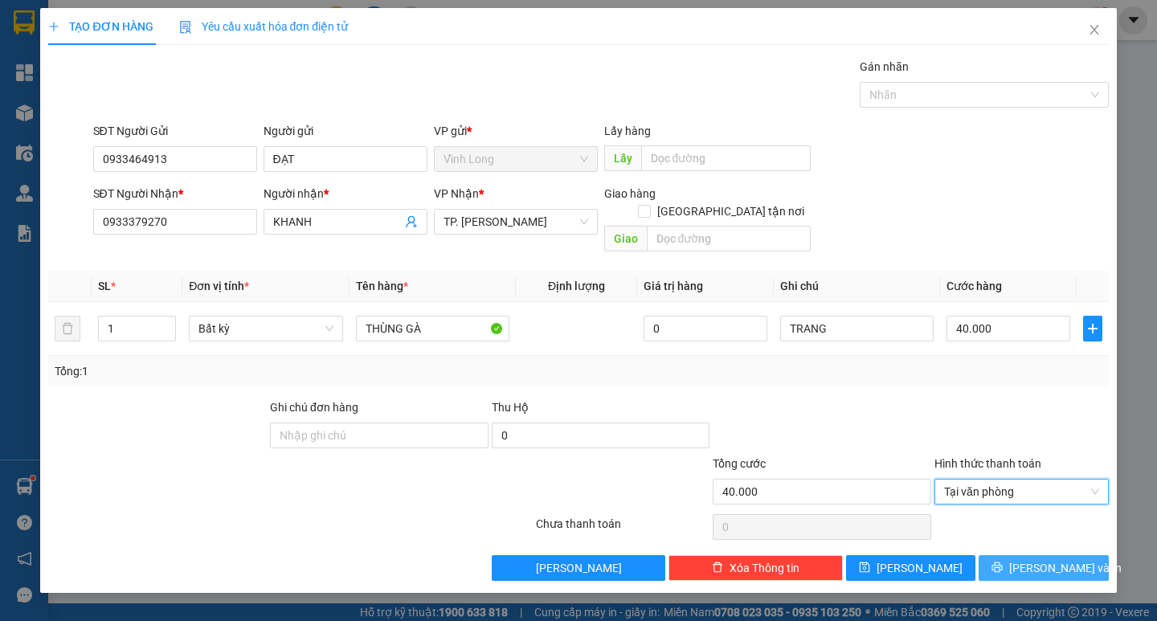
click at [1024, 555] on button "Lưu và In" at bounding box center [1042, 568] width 129 height 26
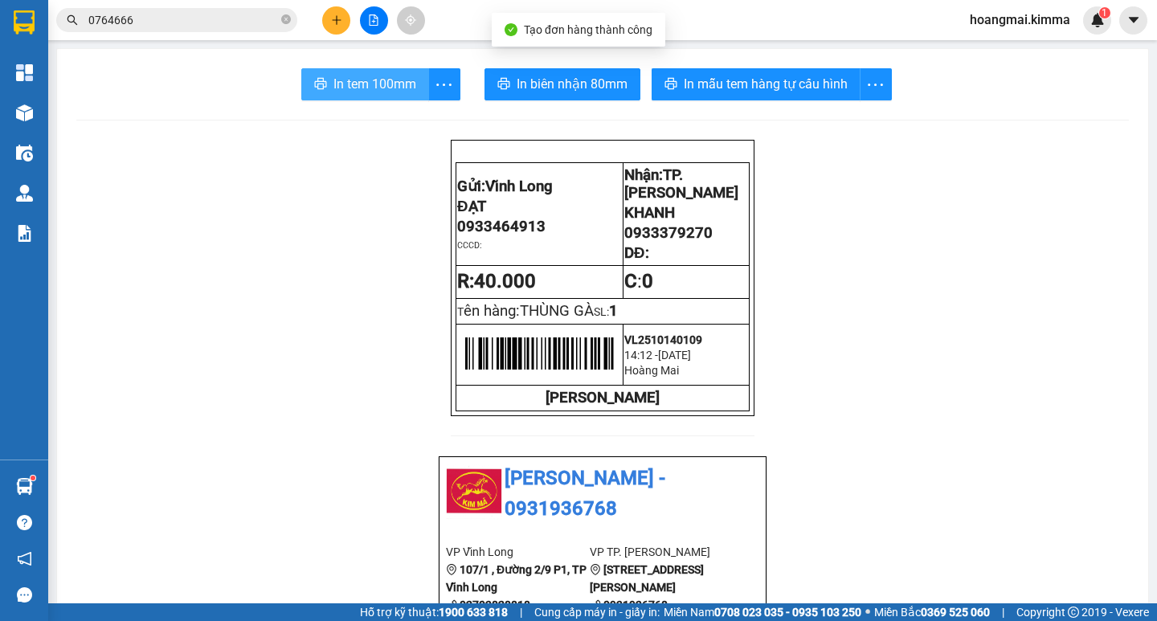
click at [382, 85] on span "In tem 100mm" at bounding box center [374, 84] width 83 height 20
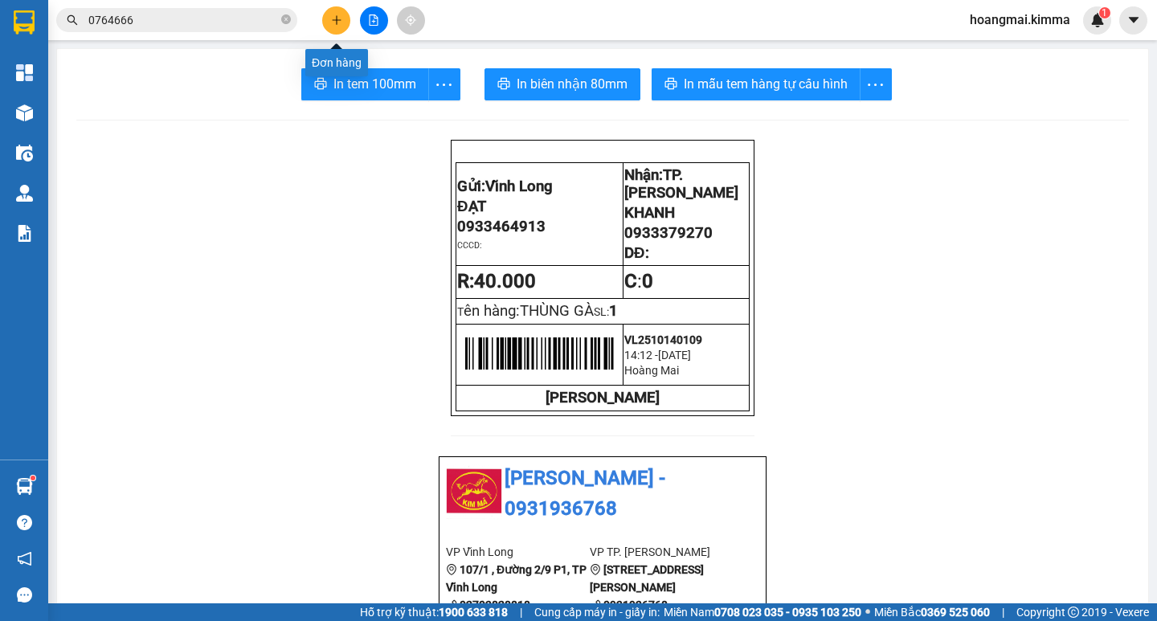
click at [333, 27] on button at bounding box center [336, 20] width 28 height 28
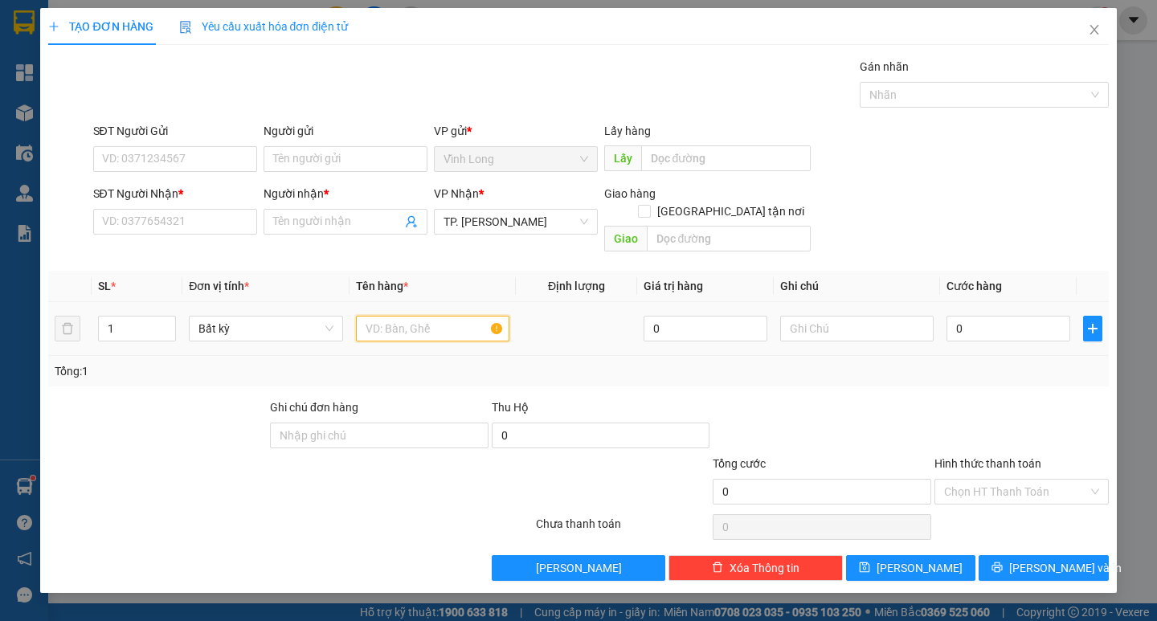
click at [396, 316] on input "text" at bounding box center [432, 329] width 153 height 26
type input "XE LEAD TRẮNG"
click at [210, 211] on input "SĐT Người Nhận *" at bounding box center [175, 222] width 164 height 26
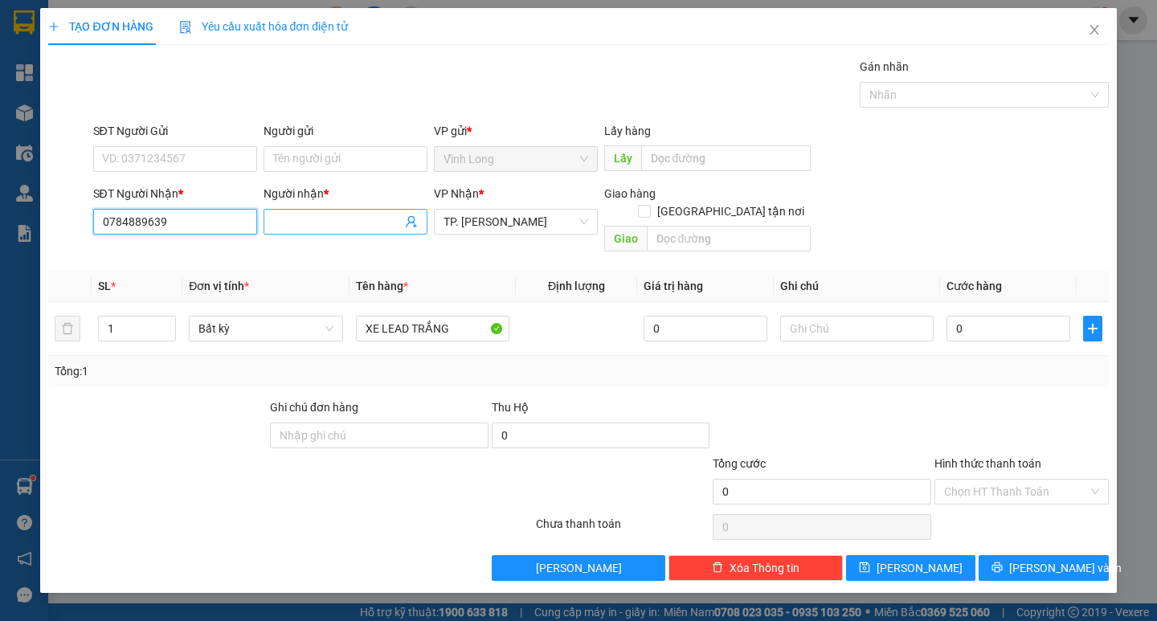
type input "0784889639"
click at [282, 225] on input "Người nhận *" at bounding box center [337, 222] width 129 height 18
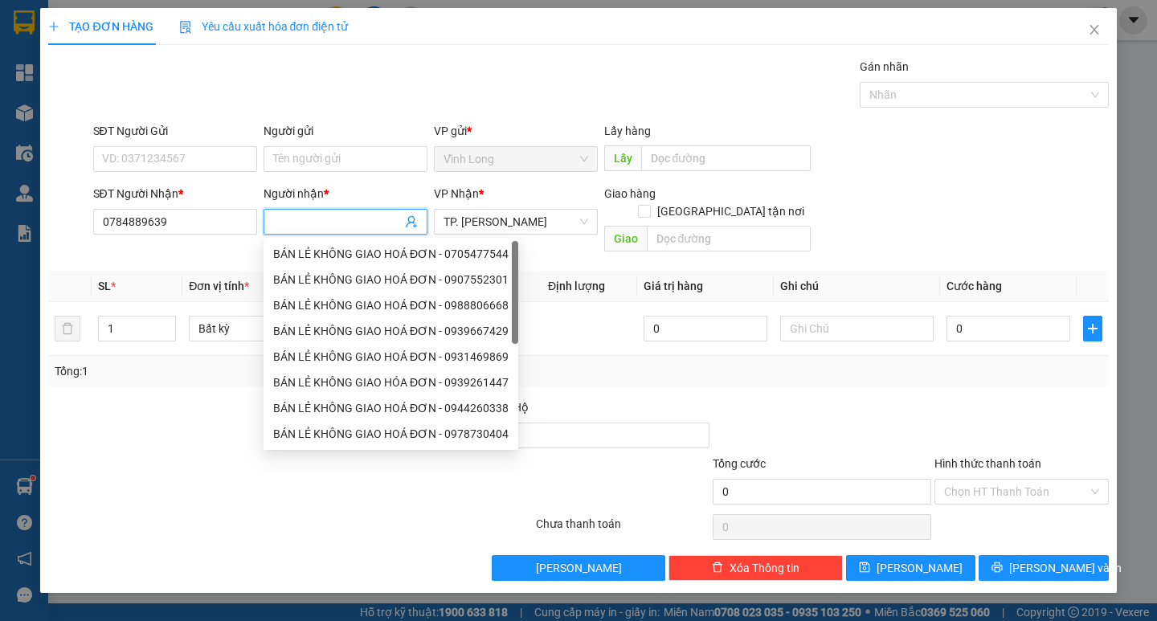
type input "D"
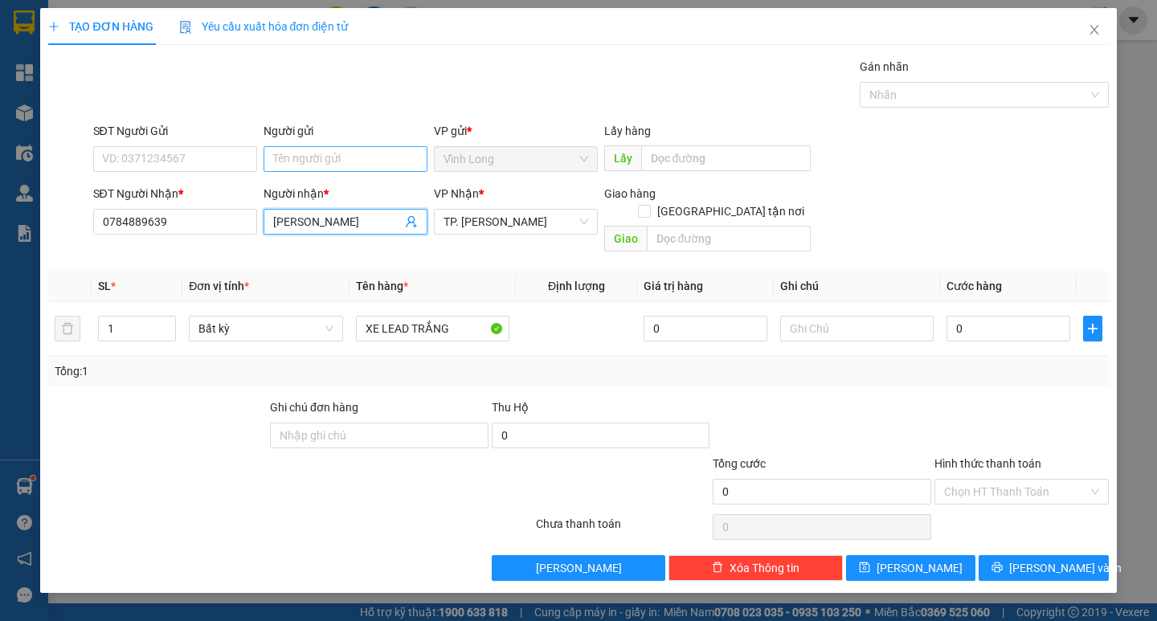
type input "ĐÀO THỊ HỒNG SƯƠNG"
click at [286, 161] on input "Người gửi" at bounding box center [345, 159] width 164 height 26
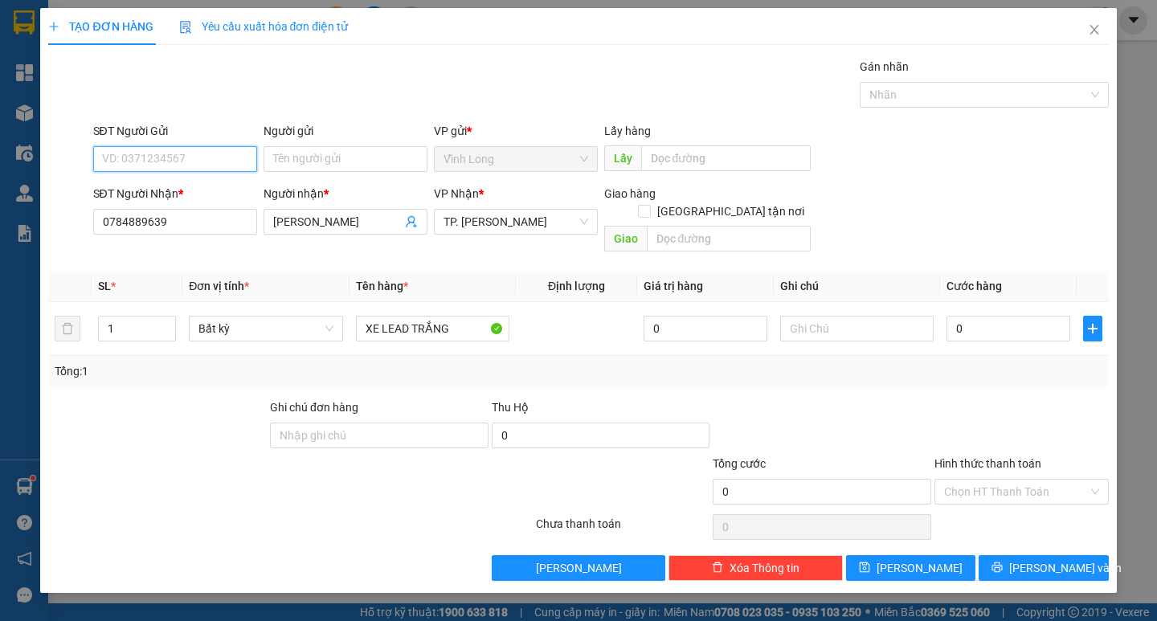
click at [219, 154] on input "SĐT Người Gửi" at bounding box center [175, 159] width 164 height 26
type input "0931094950"
click at [331, 167] on input "Người gửi" at bounding box center [345, 159] width 164 height 26
type input "KHÁNH"
click at [412, 92] on div "Gói vận chuyển * Tiêu chuẩn Gán nhãn Nhãn" at bounding box center [601, 86] width 1022 height 56
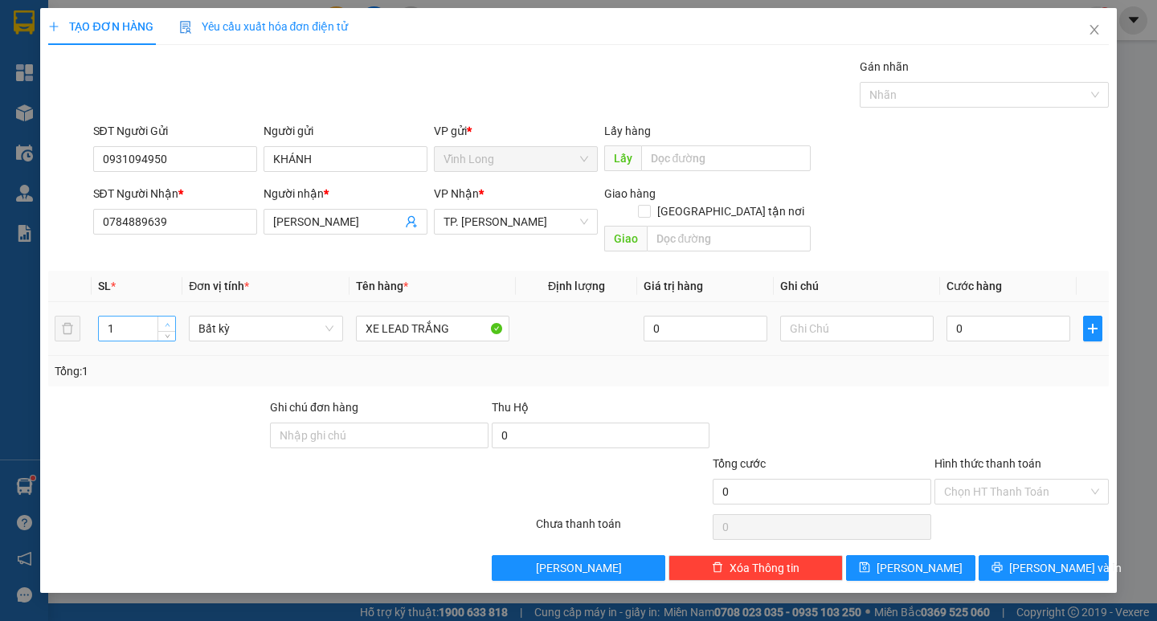
type input "2"
click at [165, 322] on icon "up" at bounding box center [168, 325] width 6 height 6
click at [365, 316] on input "XE LEAD TRẮNG" at bounding box center [432, 329] width 153 height 26
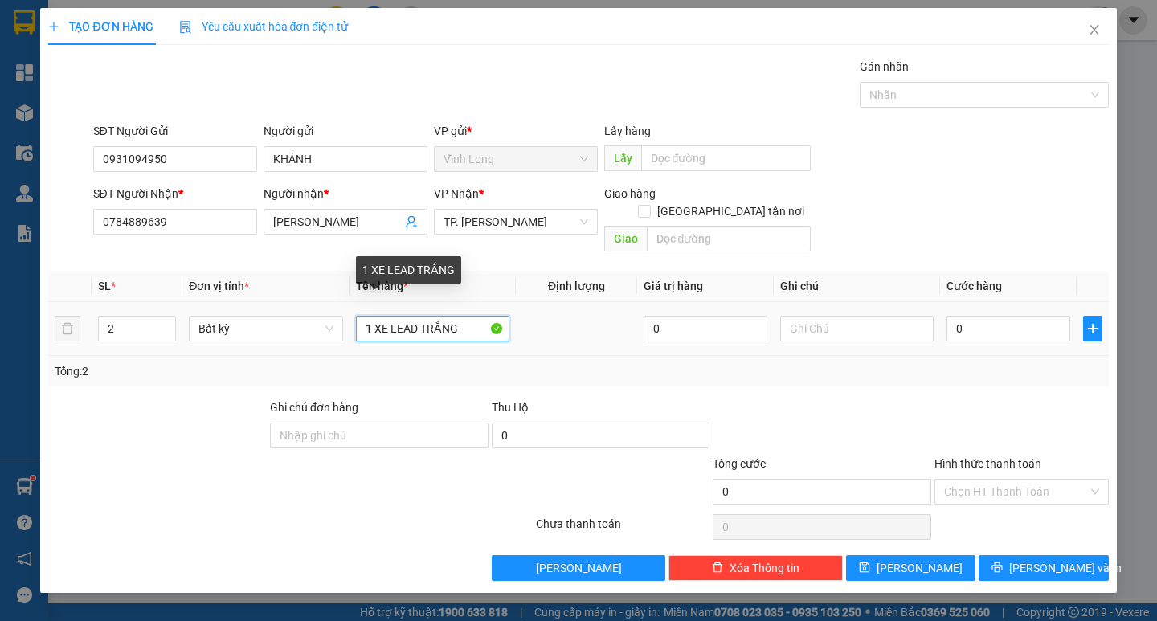
click at [484, 316] on input "1 XE LEAD TRẮNG" at bounding box center [432, 329] width 153 height 26
type input "1 XE LEAD TRẮNG + 1 XẤP ( CK + GT )"
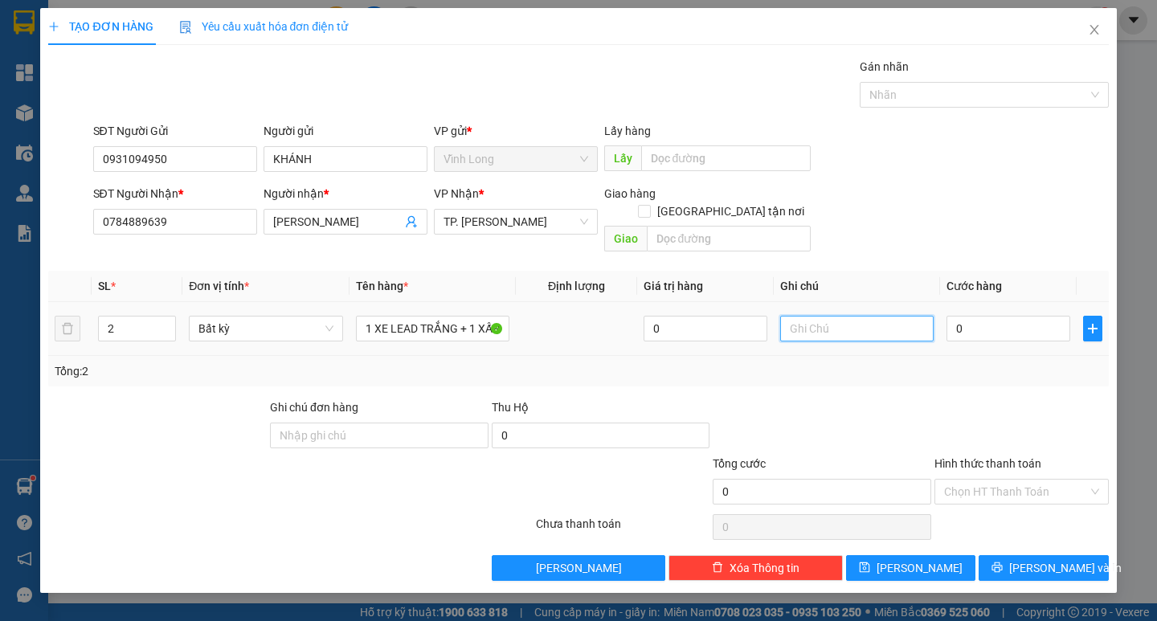
click at [823, 318] on input "text" at bounding box center [856, 329] width 153 height 26
click at [789, 316] on input "TRANG" at bounding box center [856, 329] width 153 height 26
type input "TP THU 400 ( TRANG"
click at [1015, 480] on input "Hình thức thanh toán" at bounding box center [1016, 492] width 144 height 24
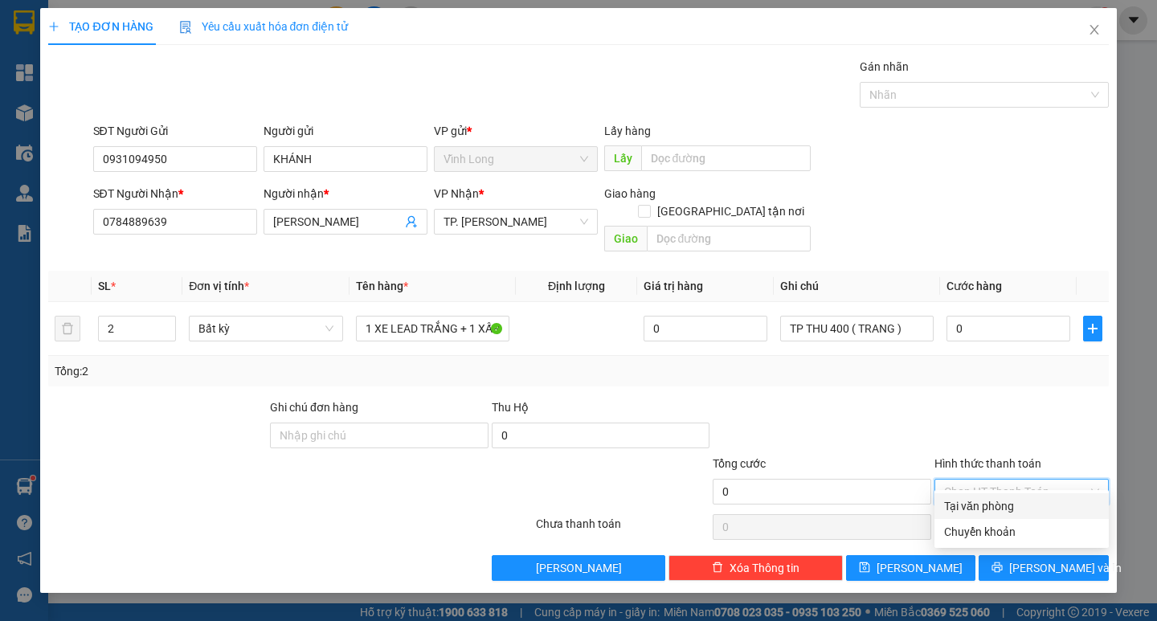
click at [1007, 413] on div at bounding box center [1022, 426] width 178 height 56
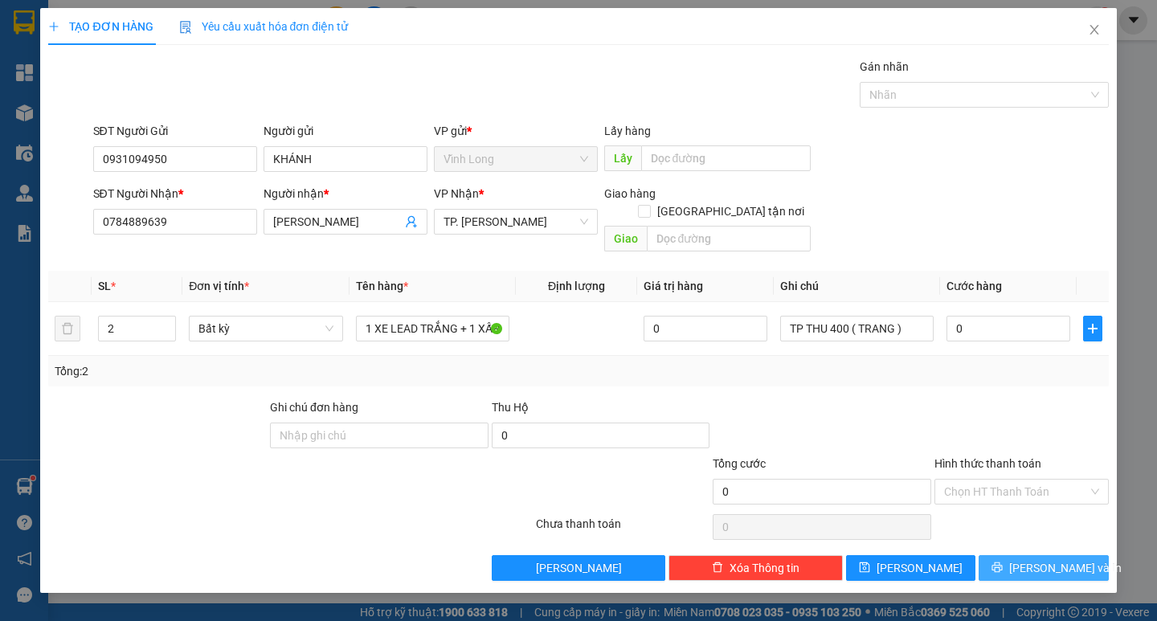
click at [1027, 555] on button "Lưu và In" at bounding box center [1042, 568] width 129 height 26
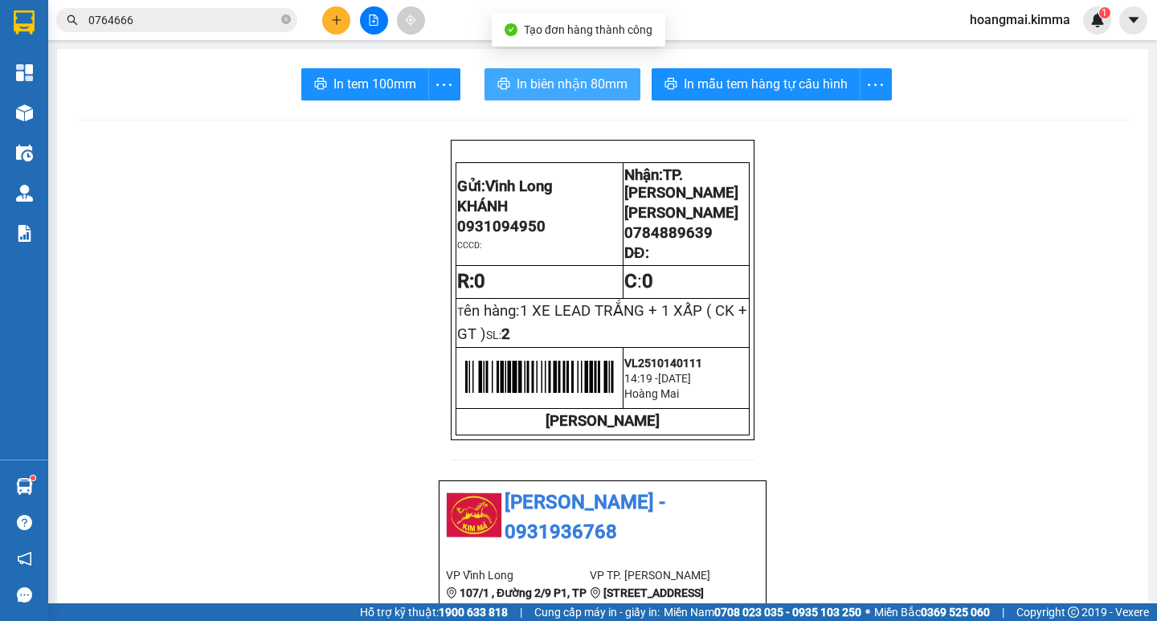
click at [580, 90] on span "In biên nhận 80mm" at bounding box center [572, 84] width 111 height 20
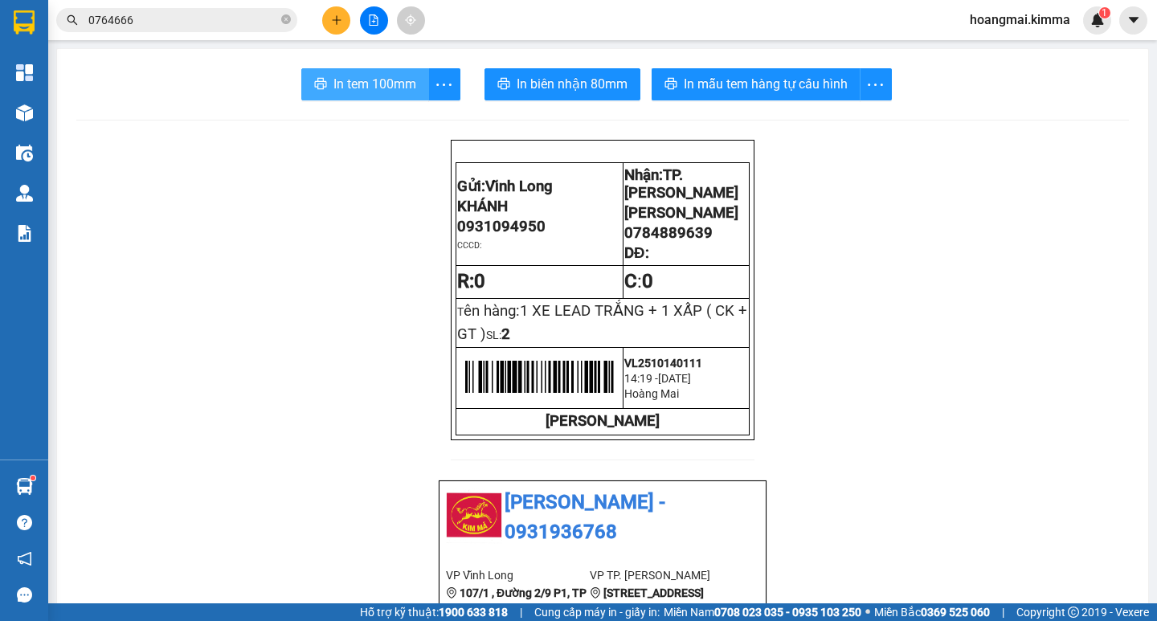
click at [392, 83] on span "In tem 100mm" at bounding box center [374, 84] width 83 height 20
click at [372, 91] on span "In tem 100mm" at bounding box center [374, 84] width 83 height 20
click at [345, 27] on button at bounding box center [336, 20] width 28 height 28
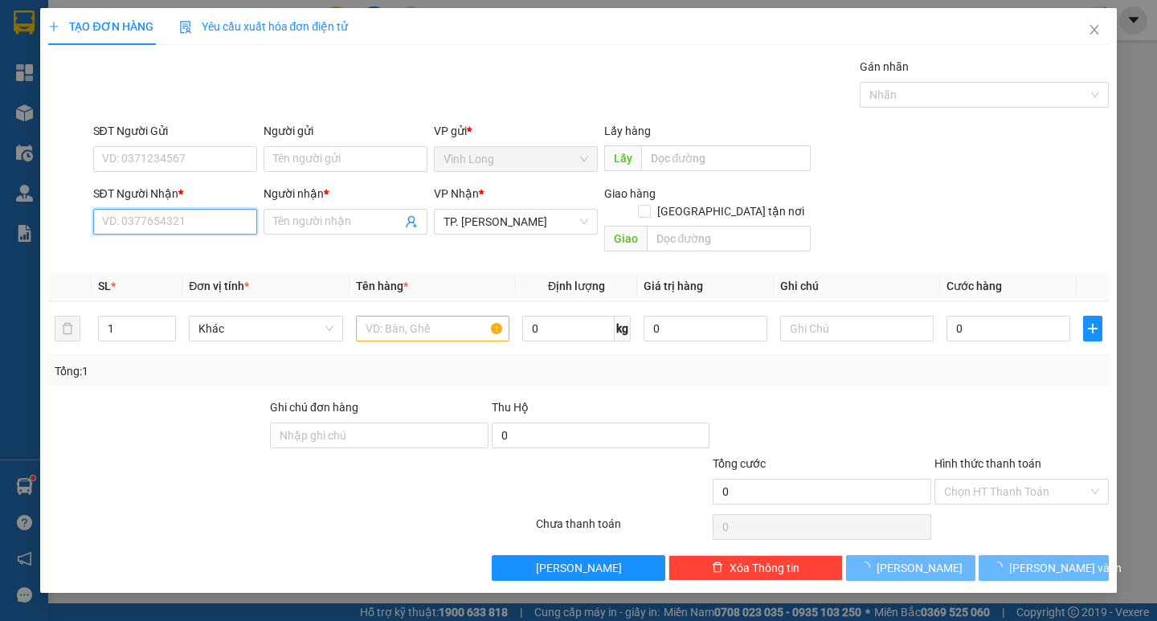
click at [196, 229] on input "SĐT Người Nhận *" at bounding box center [175, 222] width 164 height 26
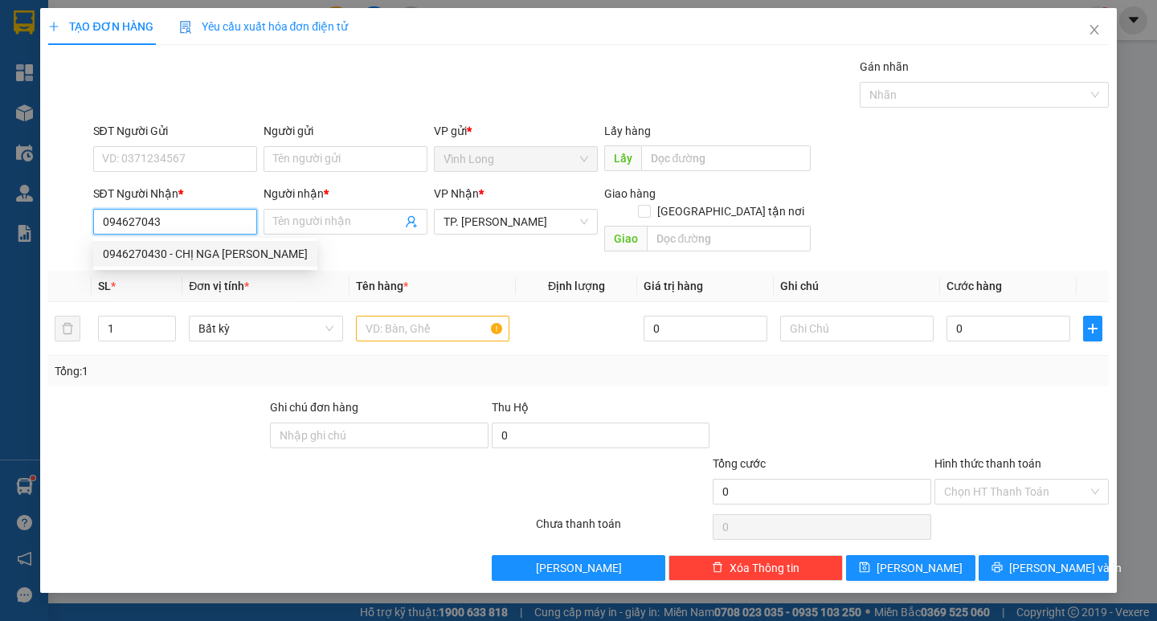
click at [219, 257] on div "0946270430 - CHỊ NGA DƯƠNG" at bounding box center [205, 254] width 205 height 18
type input "0946270430"
type input "CHỊ NGA DƯƠNG"
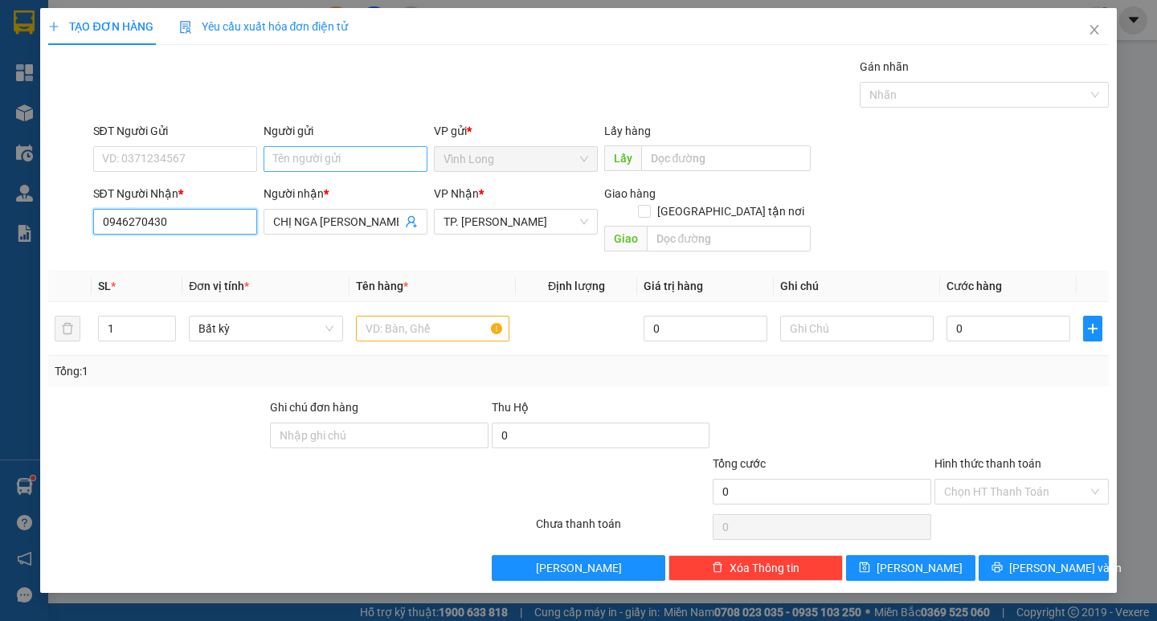
type input "0946270430"
click at [310, 153] on input "Người gửi" at bounding box center [345, 159] width 164 height 26
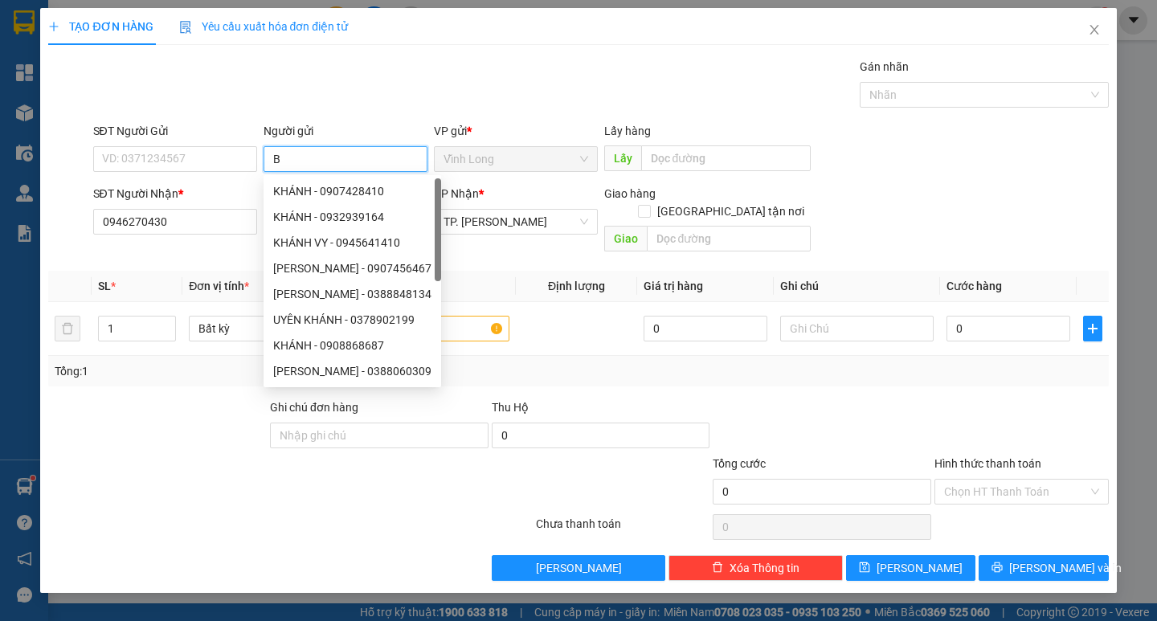
type input "BÁ"
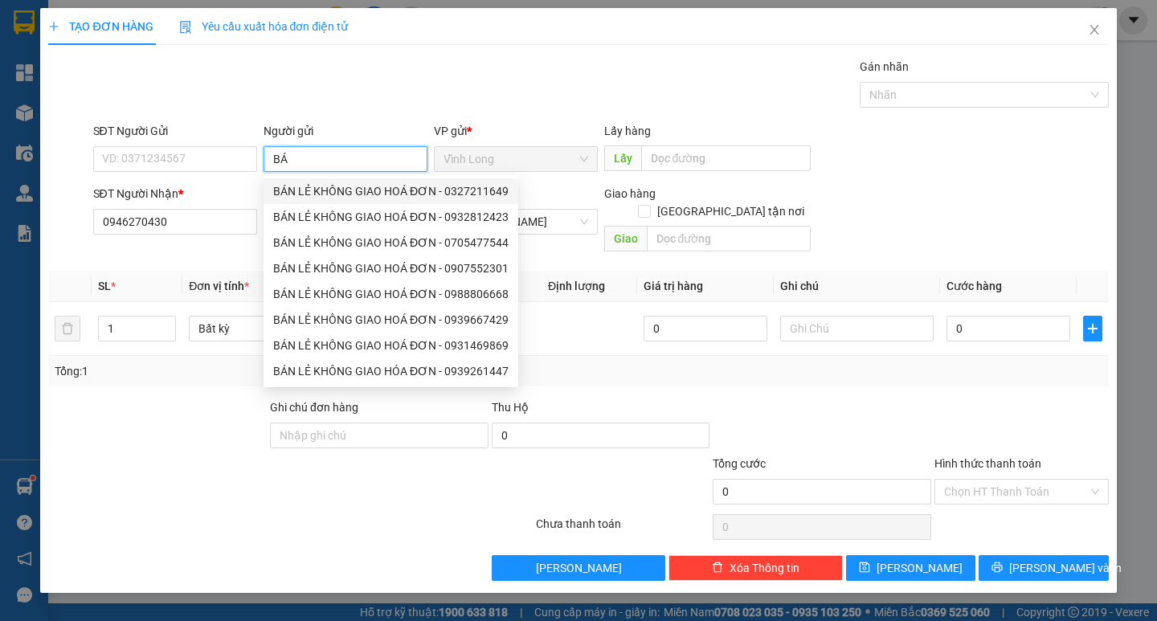
click at [311, 183] on div "BÁN LẺ KHÔNG GIAO HOÁ ĐƠN - 0327211649" at bounding box center [390, 191] width 235 height 18
type input "0327211649"
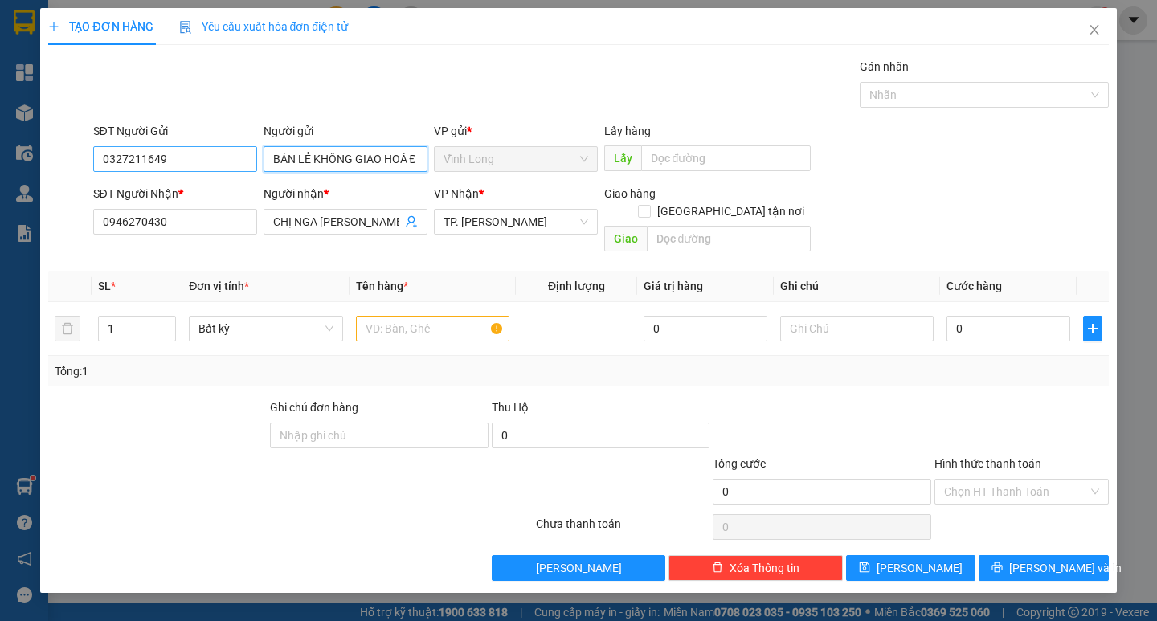
type input "BÁN LẺ KHÔNG GIAO HOÁ ĐƠN"
drag, startPoint x: 206, startPoint y: 160, endPoint x: 18, endPoint y: 162, distance: 187.2
click at [43, 161] on div "TẠO ĐƠN HÀNG Yêu cầu xuất hóa đơn điện tử Transit Pickup Surcharge Ids Transit …" at bounding box center [578, 300] width 1076 height 585
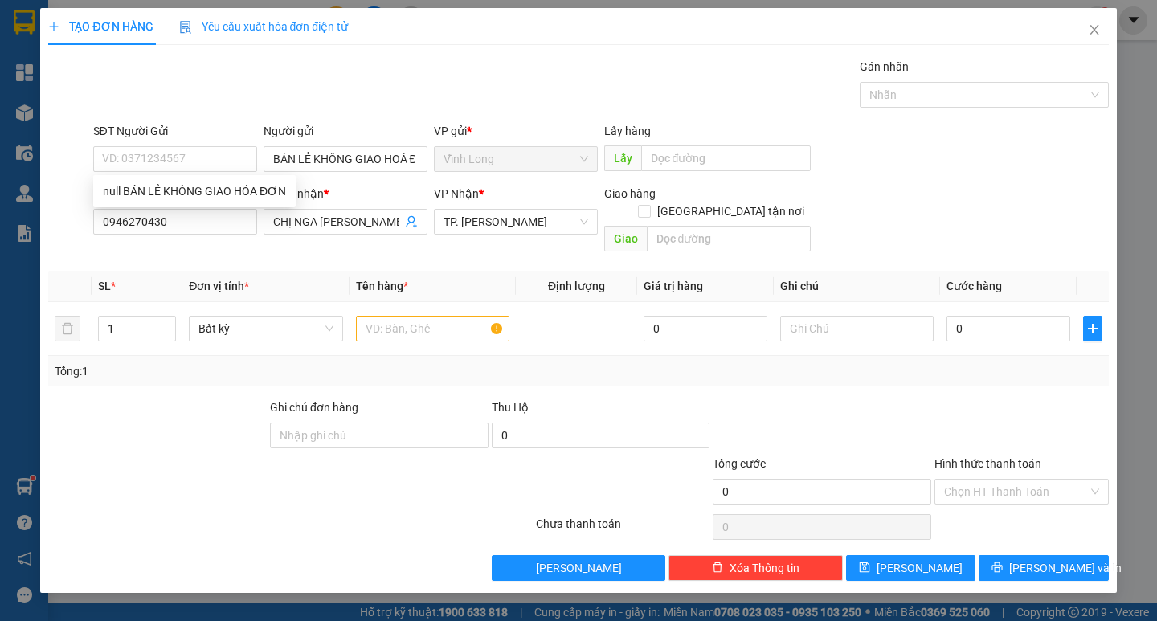
click at [372, 48] on div "TẠO ĐƠN HÀNG Yêu cầu xuất hóa đơn điện tử Transit Pickup Surcharge Ids Transit …" at bounding box center [578, 294] width 1060 height 573
click at [415, 318] on input "text" at bounding box center [432, 329] width 153 height 26
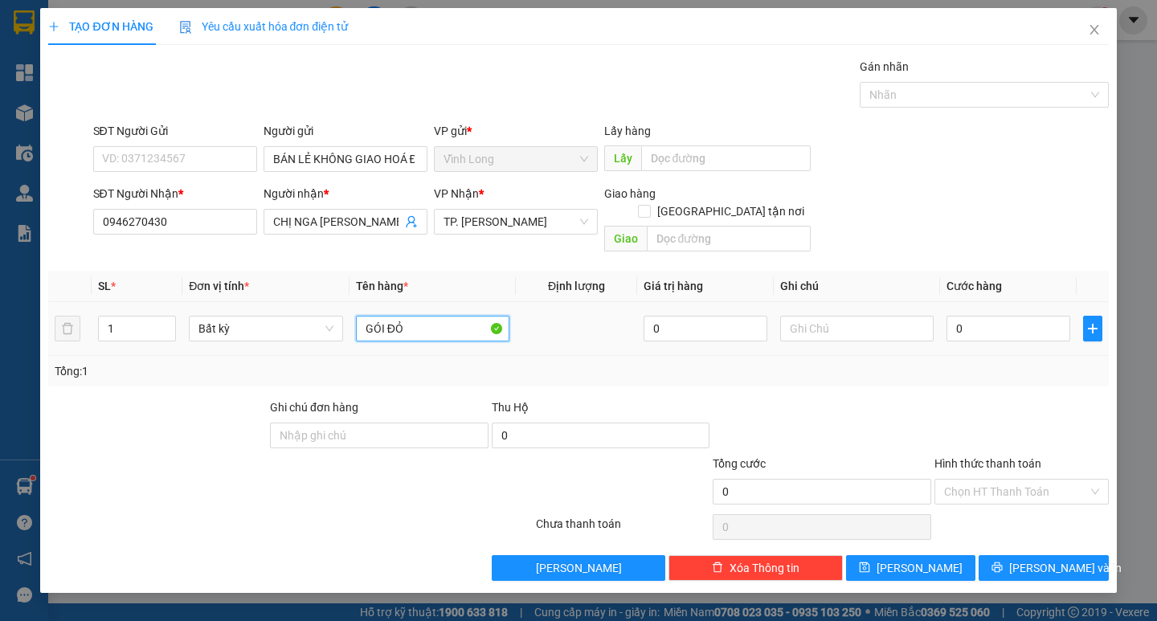
type input "GÓI ĐỎ"
type input "TRANG"
type input "2"
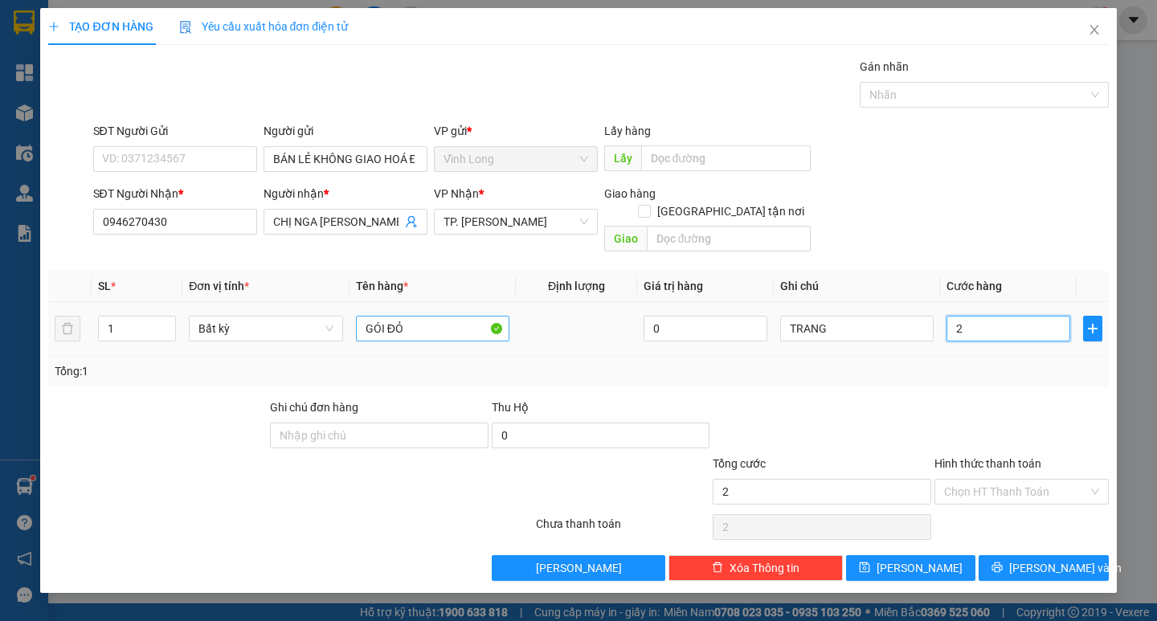
type input "20"
click at [966, 480] on input "Hình thức thanh toán" at bounding box center [1016, 492] width 144 height 24
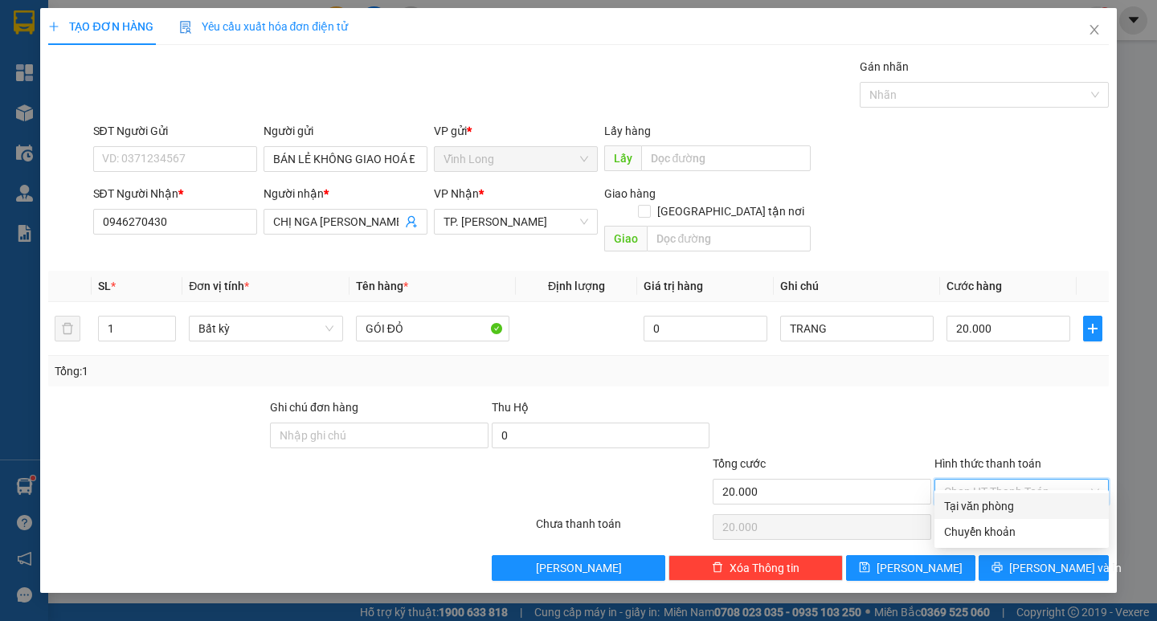
click at [971, 509] on div "Tại văn phòng" at bounding box center [1021, 506] width 155 height 18
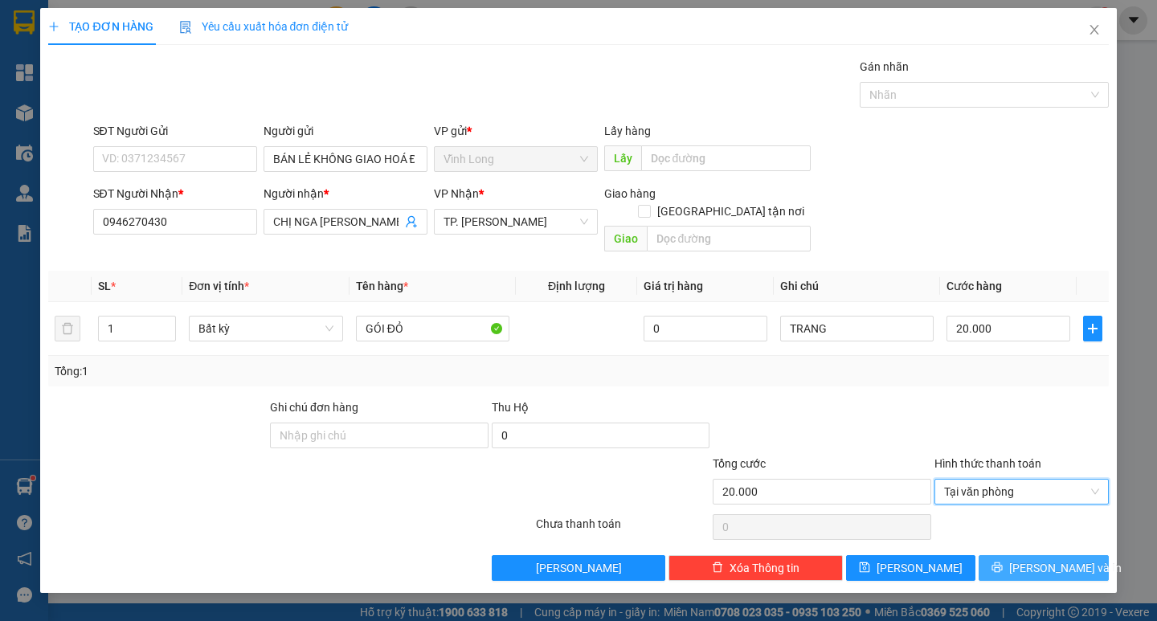
click at [1003, 562] on icon "printer" at bounding box center [996, 567] width 11 height 11
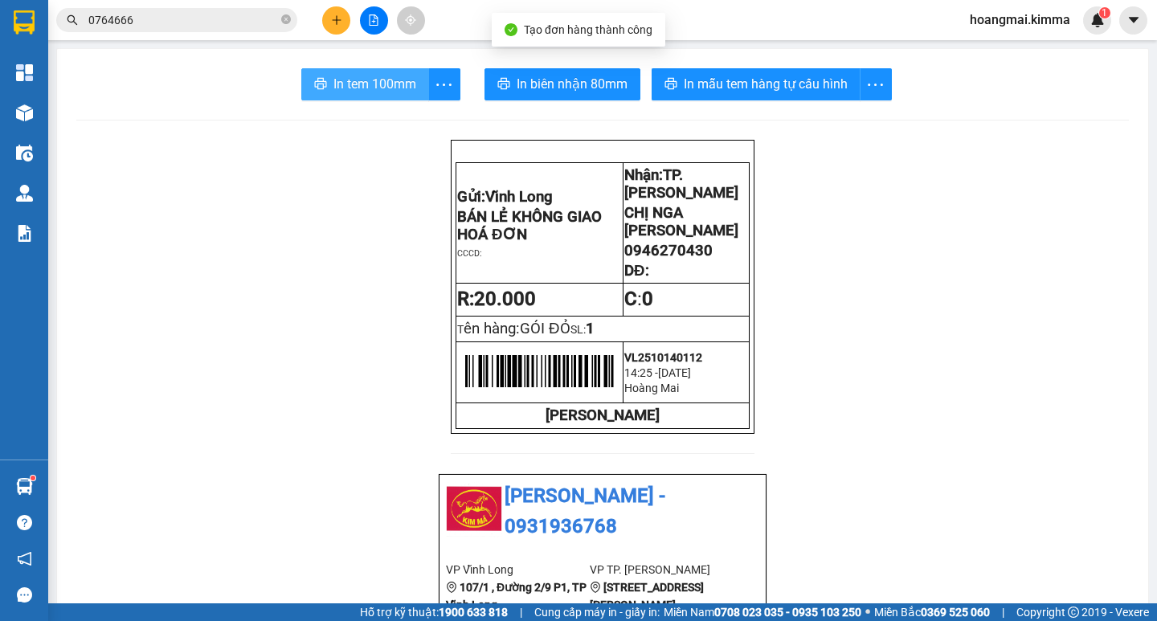
click at [357, 89] on span "In tem 100mm" at bounding box center [374, 84] width 83 height 20
click at [336, 21] on icon "plus" at bounding box center [336, 19] width 11 height 11
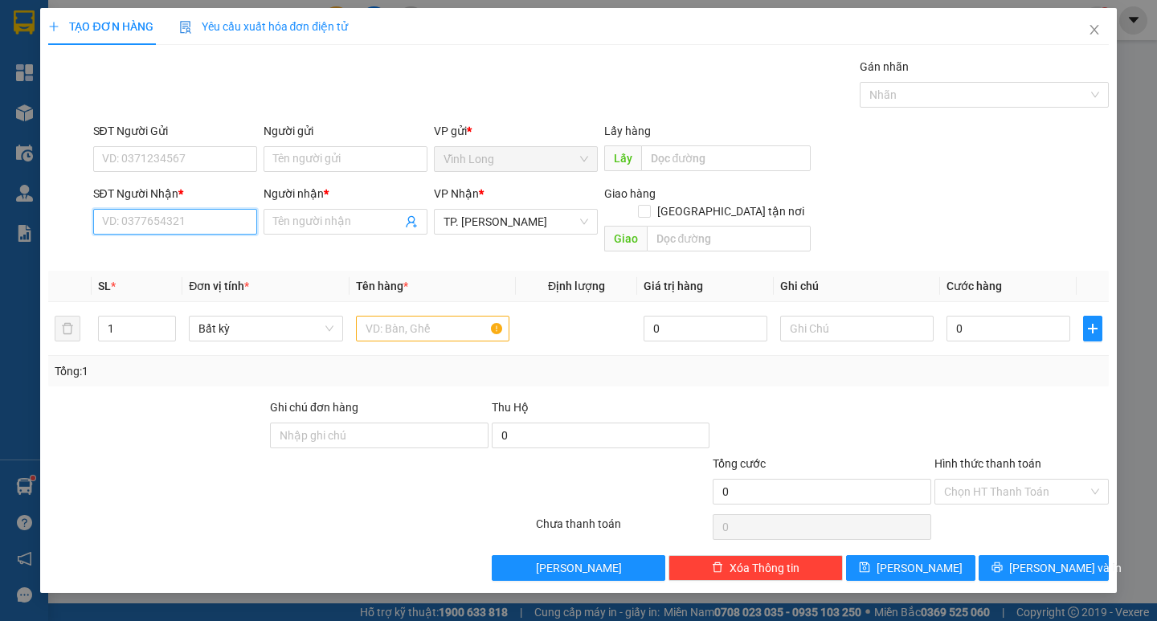
click at [214, 230] on input "SĐT Người Nhận *" at bounding box center [175, 222] width 164 height 26
type input "0978532357"
click at [310, 217] on input "Người nhận *" at bounding box center [337, 222] width 129 height 18
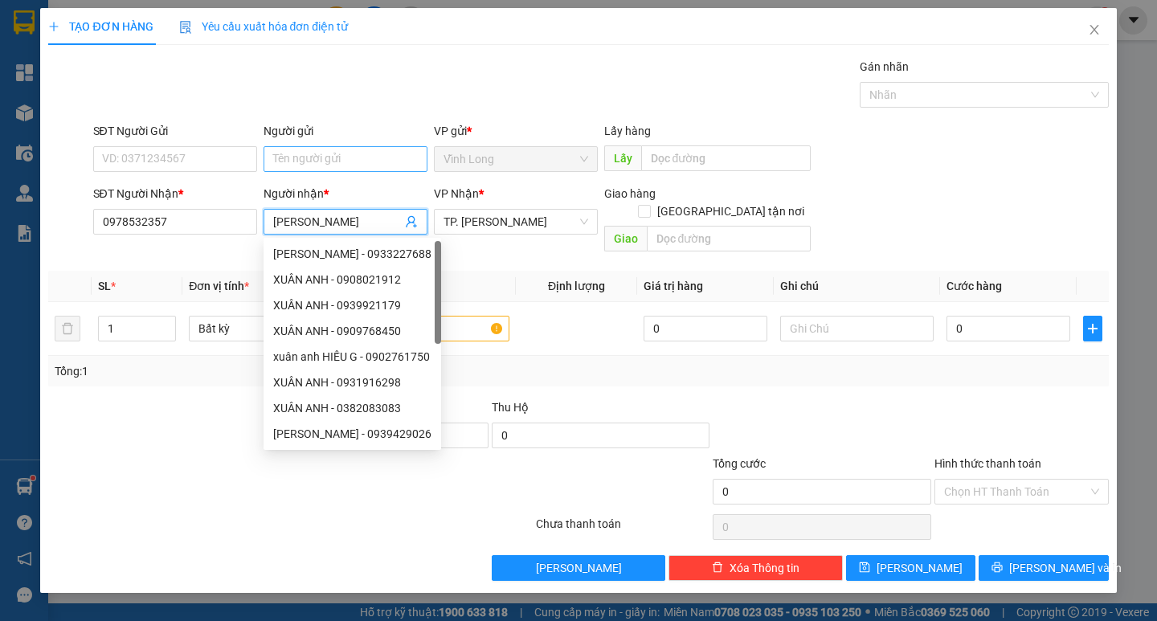
type input "XUÂN ANH"
click at [298, 154] on input "Người gửi" at bounding box center [345, 159] width 164 height 26
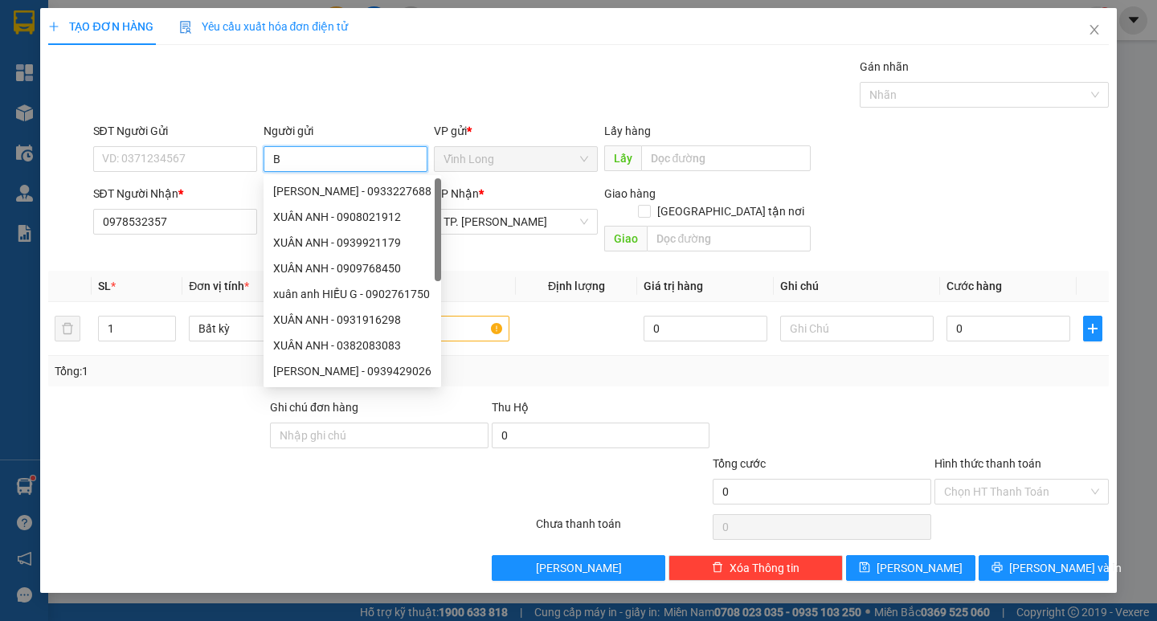
type input "BÁ"
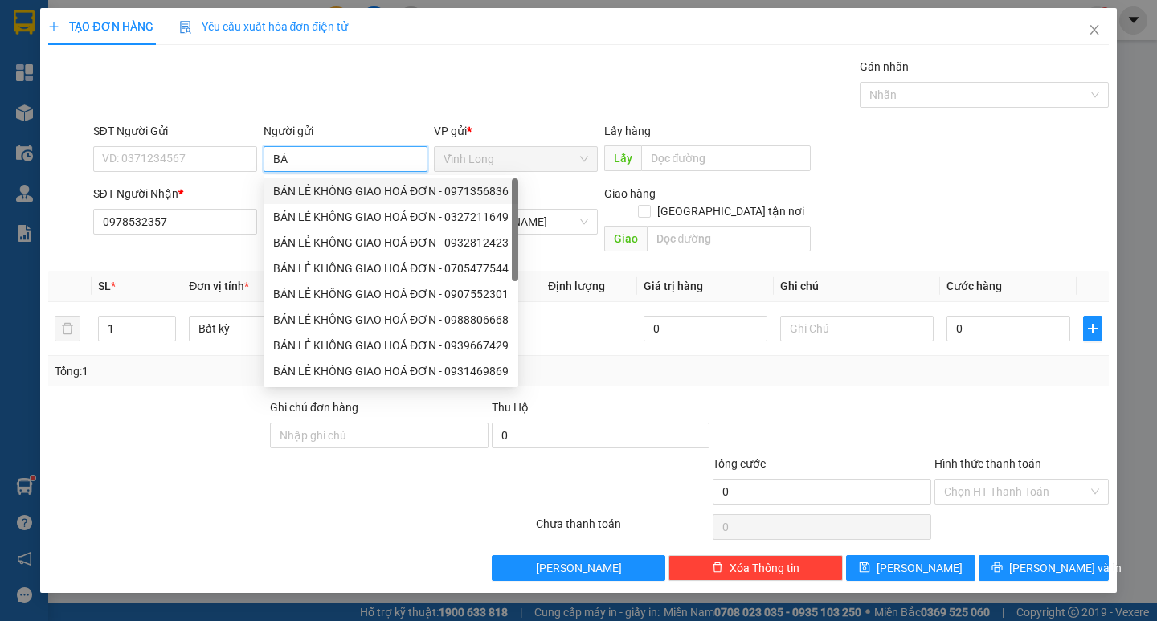
click at [312, 193] on div "BÁN LẺ KHÔNG GIAO HOÁ ĐƠN - 0971356836" at bounding box center [390, 191] width 235 height 18
type input "0971356836"
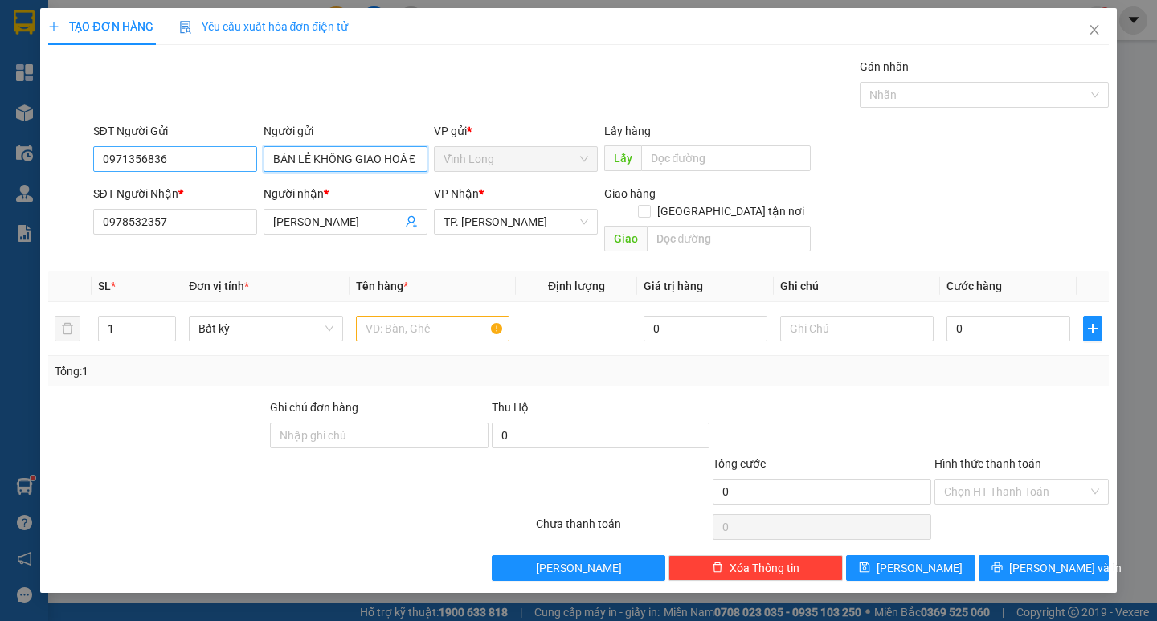
type input "BÁN LẺ KHÔNG GIAO HOÁ ĐƠN"
click at [94, 169] on input "0971356836" at bounding box center [175, 159] width 164 height 26
click at [419, 317] on input "text" at bounding box center [432, 329] width 153 height 26
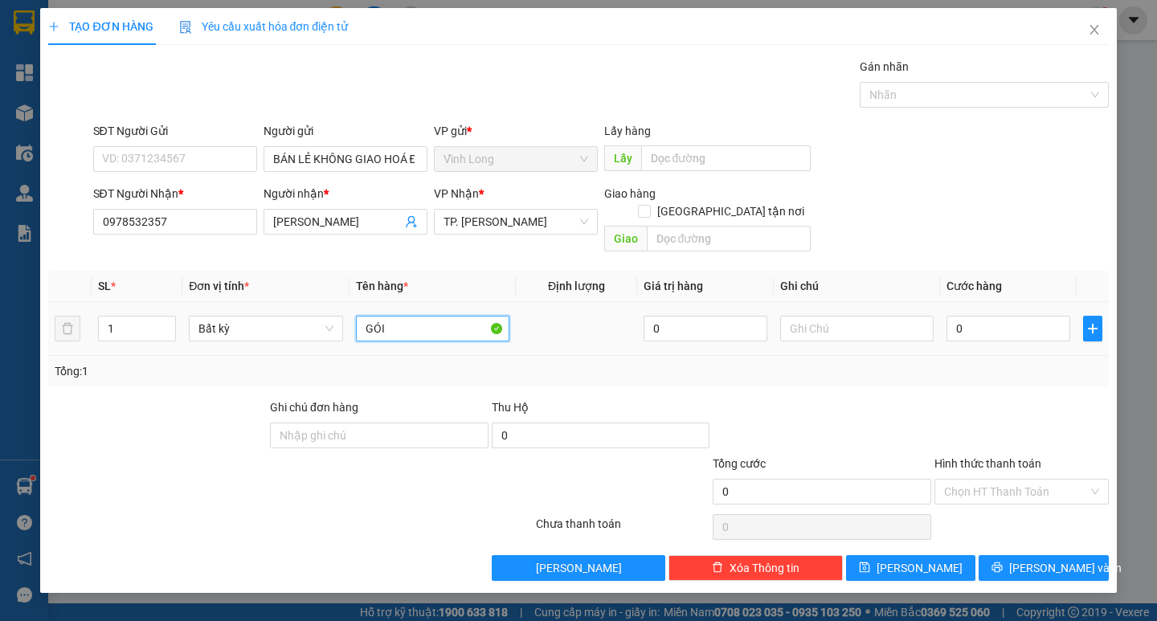
type input "GÓI"
type input "TRANG"
click at [219, 165] on input "SĐT Người Gửi" at bounding box center [175, 159] width 164 height 26
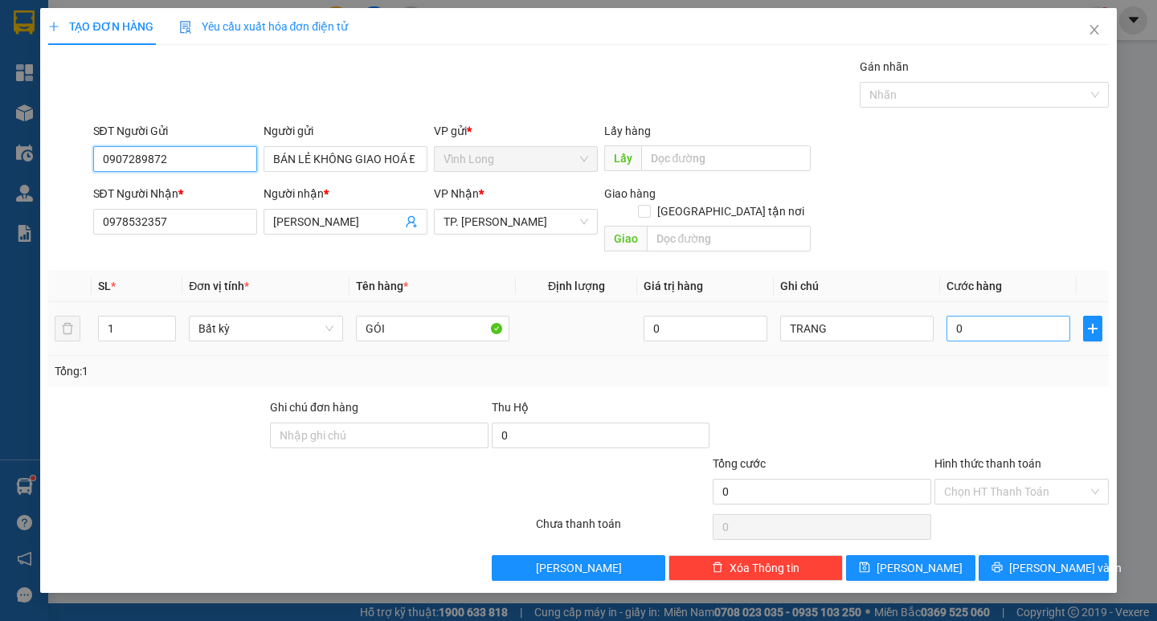
type input "0907289872"
click at [990, 323] on input "0" at bounding box center [1008, 329] width 124 height 26
type input "2"
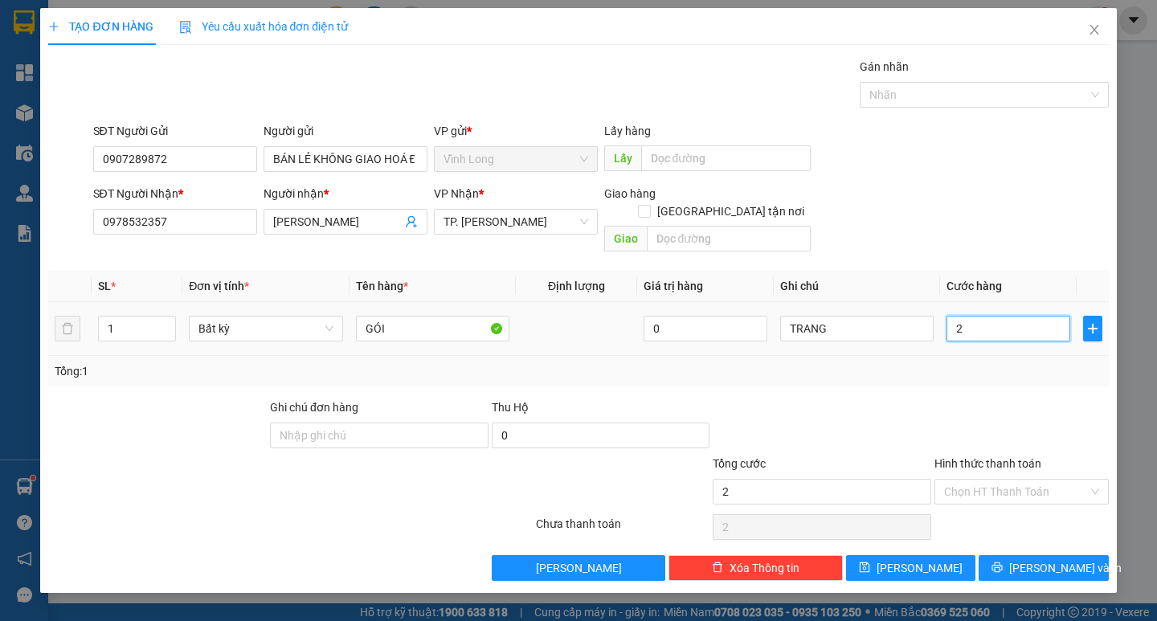
type input "20"
click at [1032, 480] on input "Hình thức thanh toán" at bounding box center [1016, 492] width 144 height 24
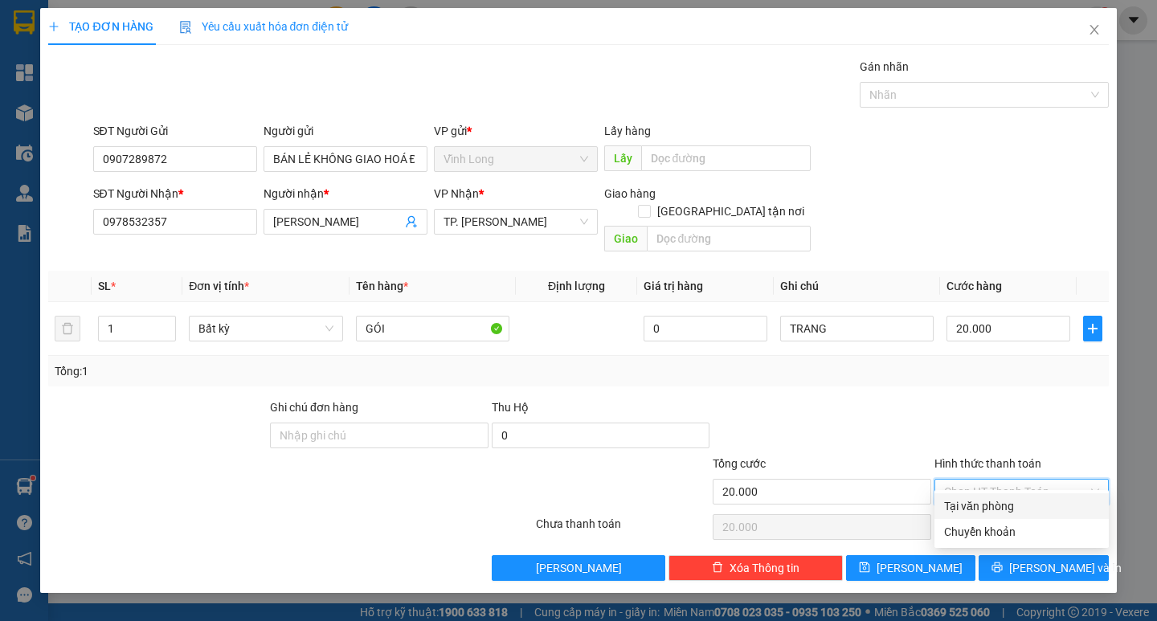
click at [1014, 494] on div "Tại văn phòng" at bounding box center [1021, 506] width 174 height 26
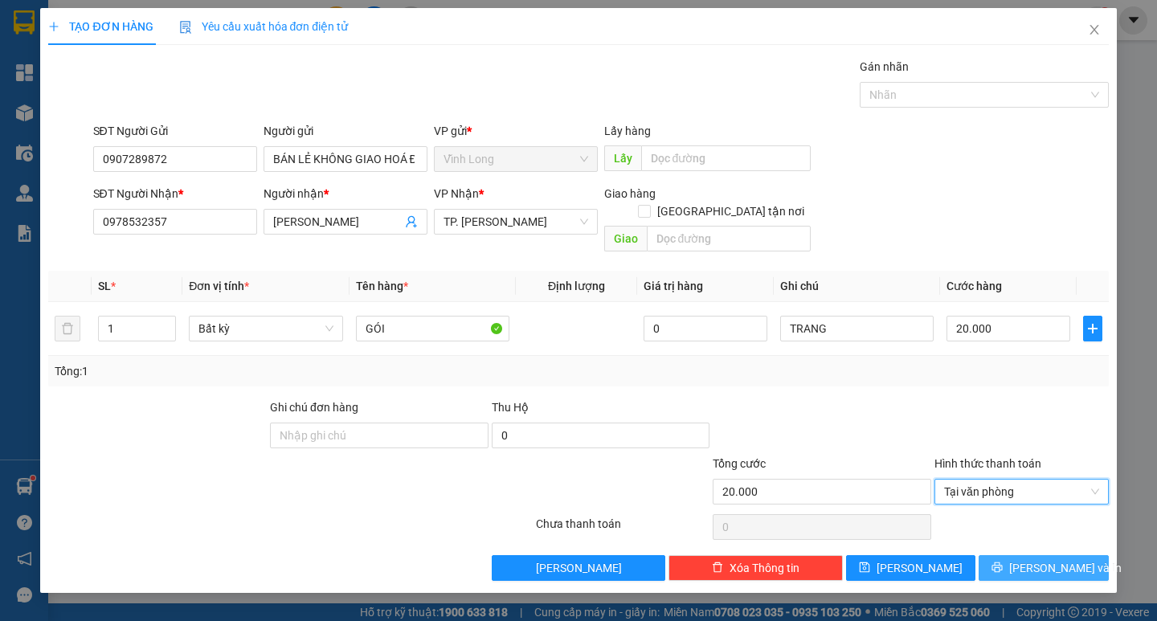
click at [1019, 555] on button "Lưu và In" at bounding box center [1042, 568] width 129 height 26
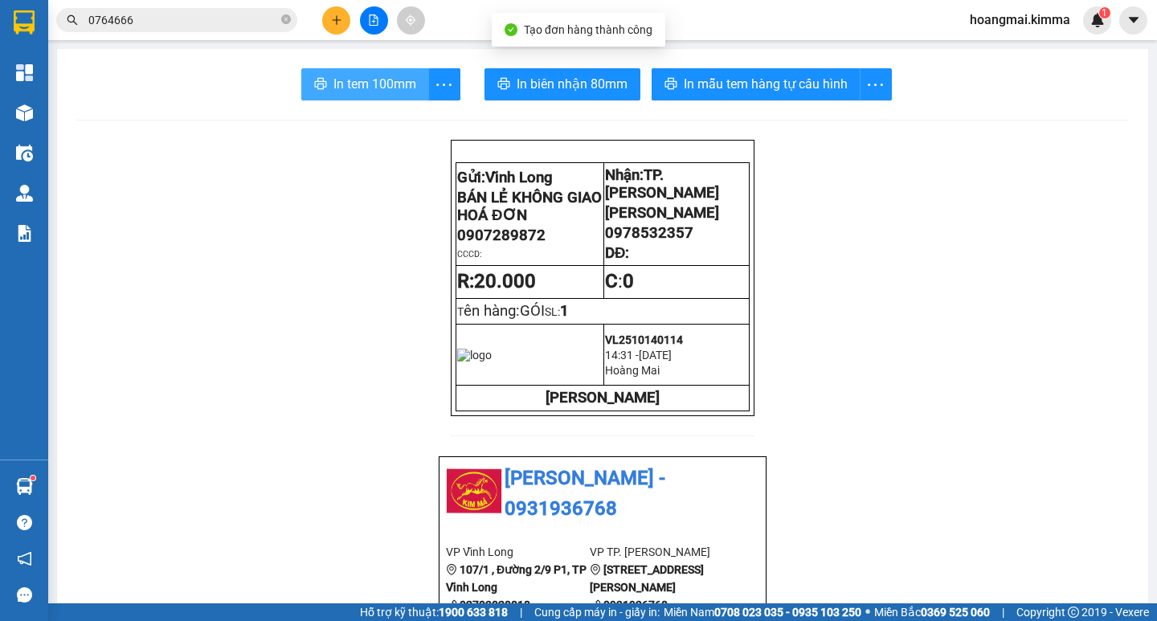
click at [333, 84] on span "In tem 100mm" at bounding box center [374, 84] width 83 height 20
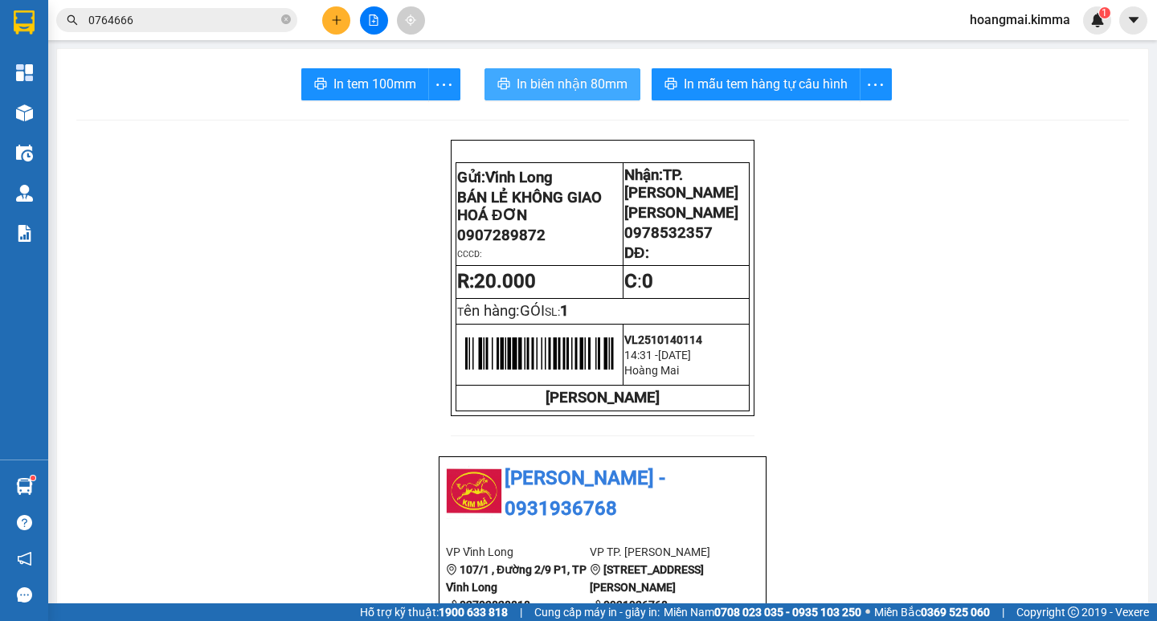
click at [517, 84] on span "In biên nhận 80mm" at bounding box center [572, 84] width 111 height 20
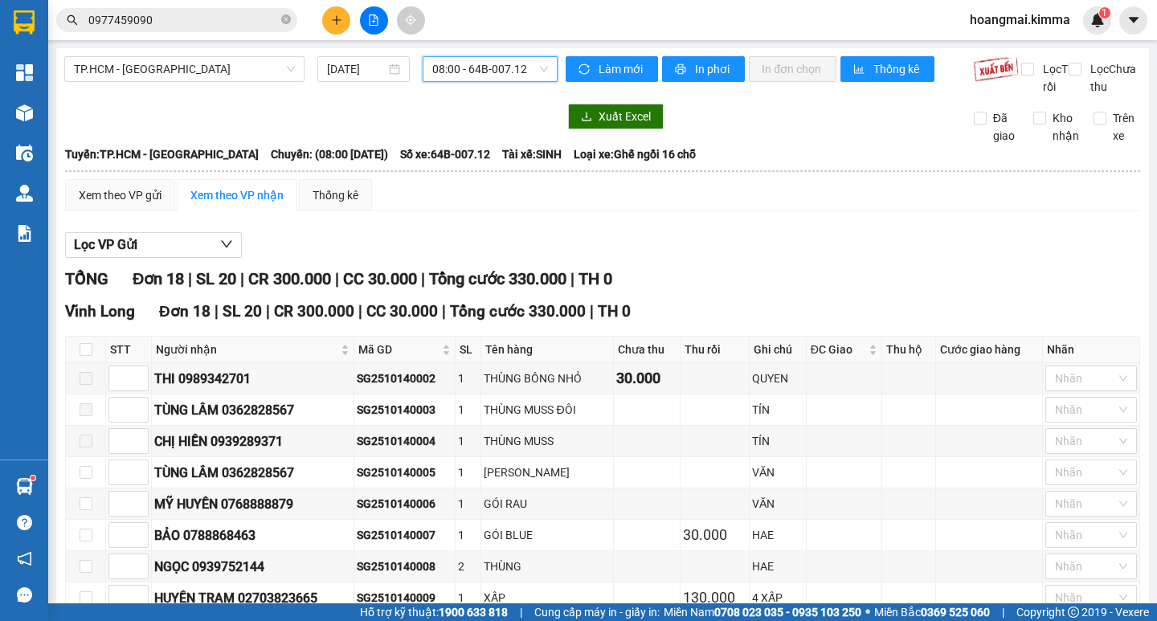
click at [461, 68] on span "08:00 - 64B-007.12" at bounding box center [490, 69] width 116 height 24
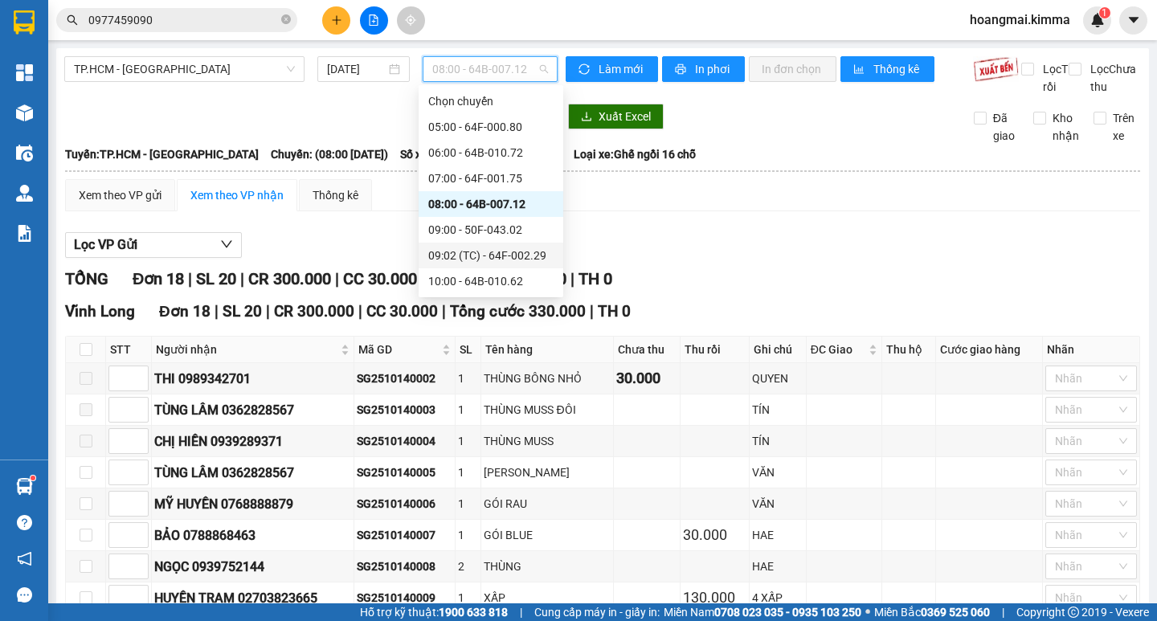
click at [486, 244] on div "09:02 (TC) - 64F-002.29" at bounding box center [491, 256] width 145 height 26
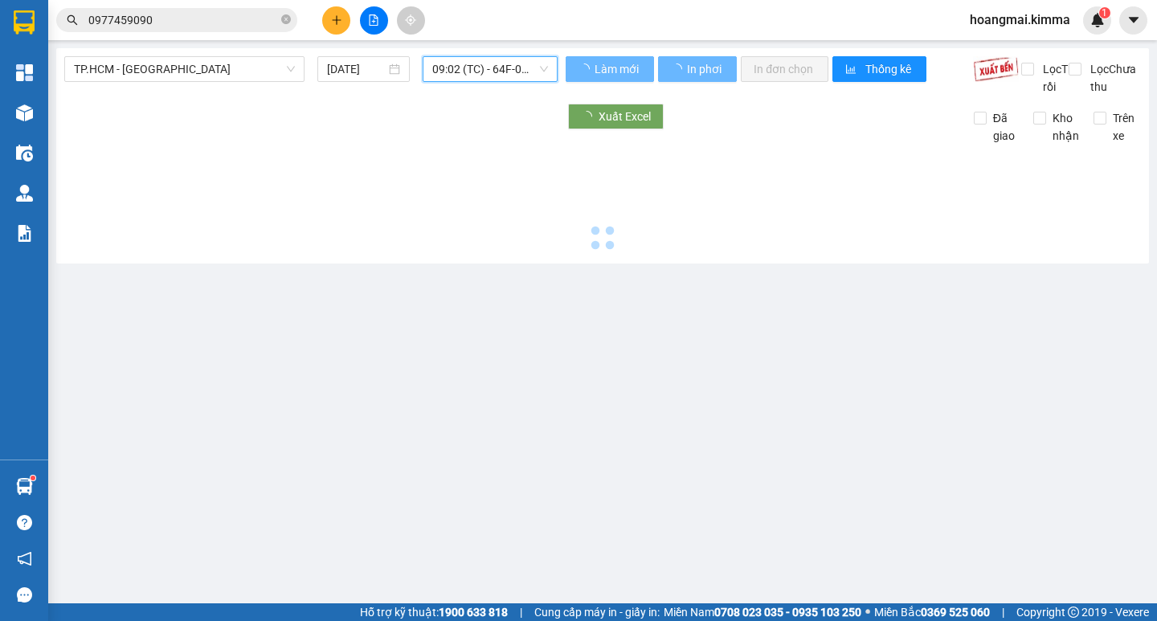
click at [493, 78] on span "09:02 (TC) - 64F-002.29" at bounding box center [490, 69] width 116 height 24
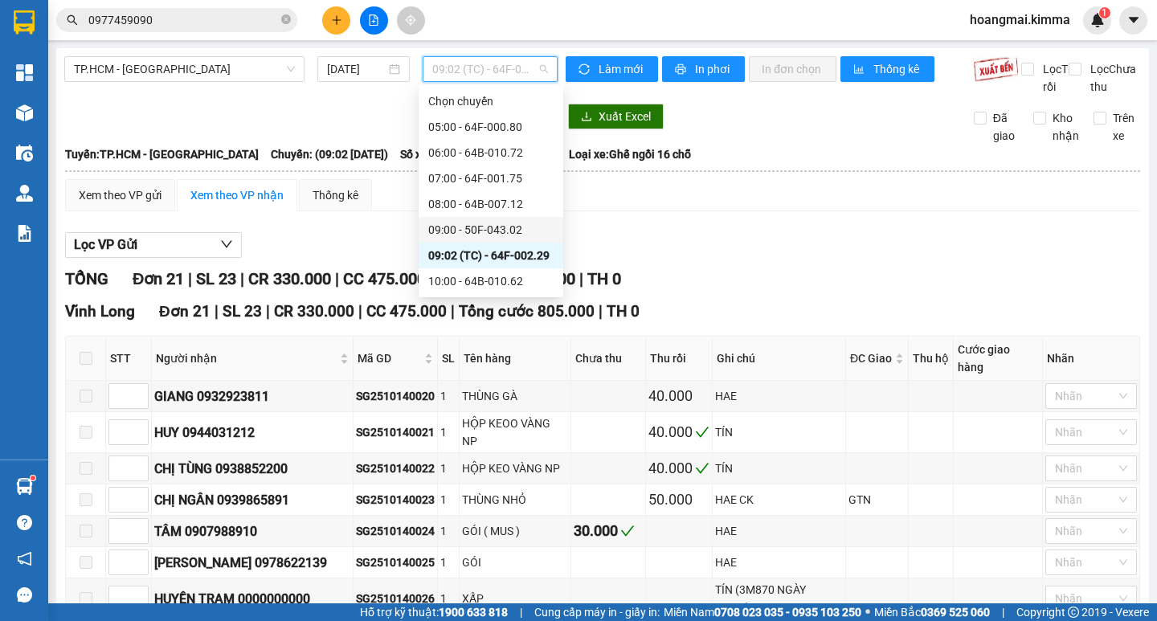
click at [509, 222] on div "09:00 - 50F-043.02" at bounding box center [490, 230] width 125 height 18
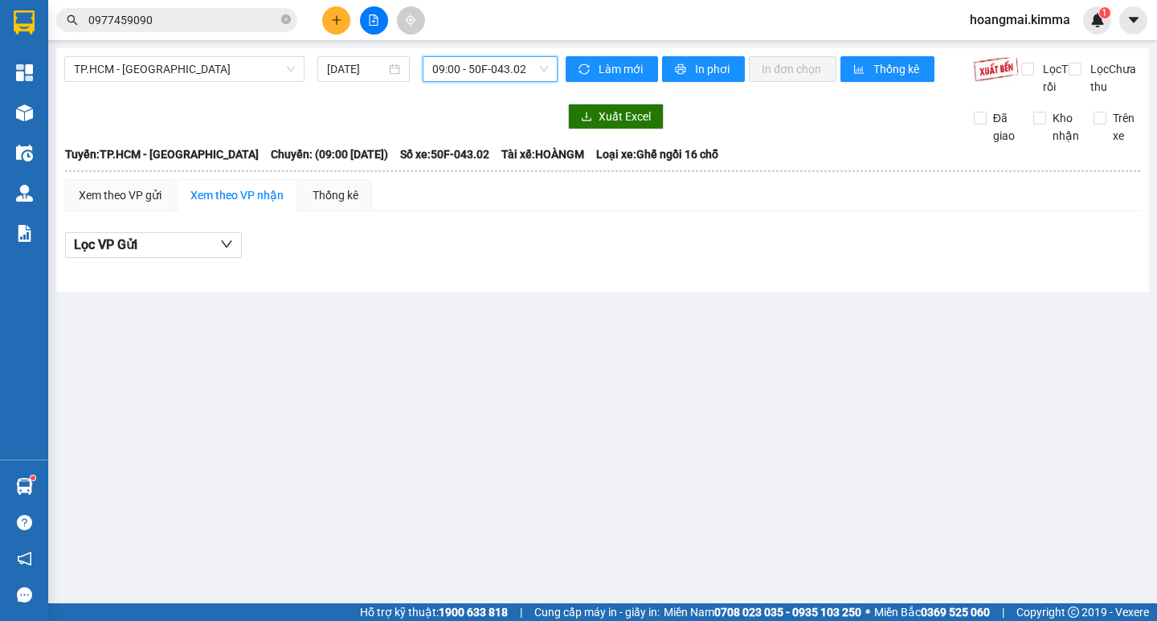
click at [492, 69] on span "09:00 - 50F-043.02" at bounding box center [490, 69] width 116 height 24
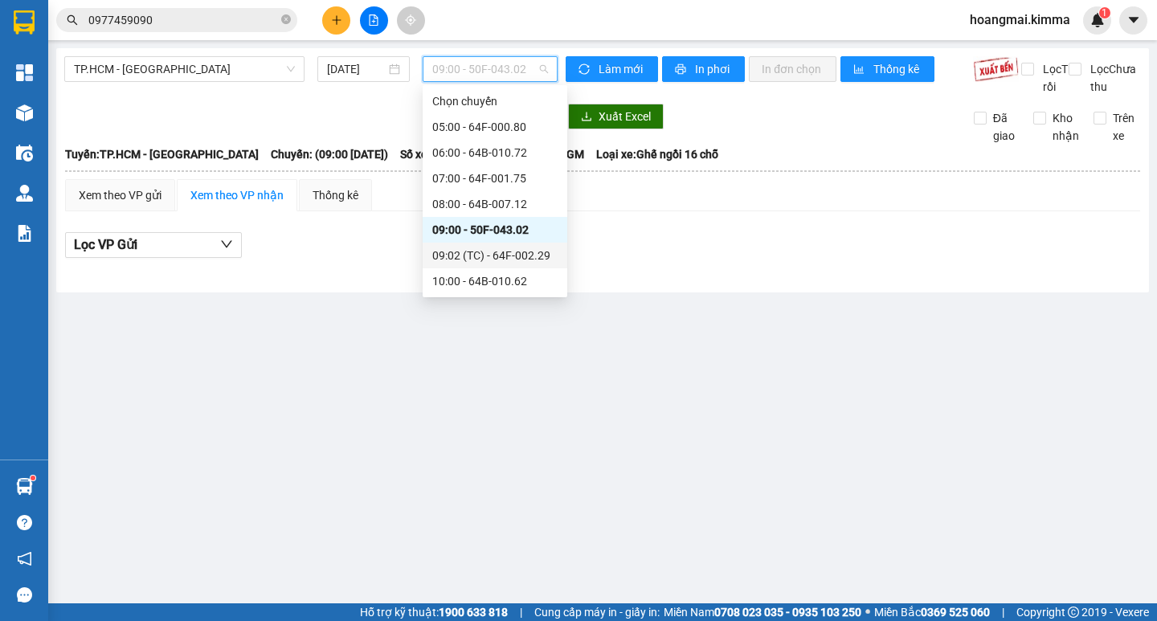
click at [500, 253] on div "09:02 (TC) - 64F-002.29" at bounding box center [494, 256] width 125 height 18
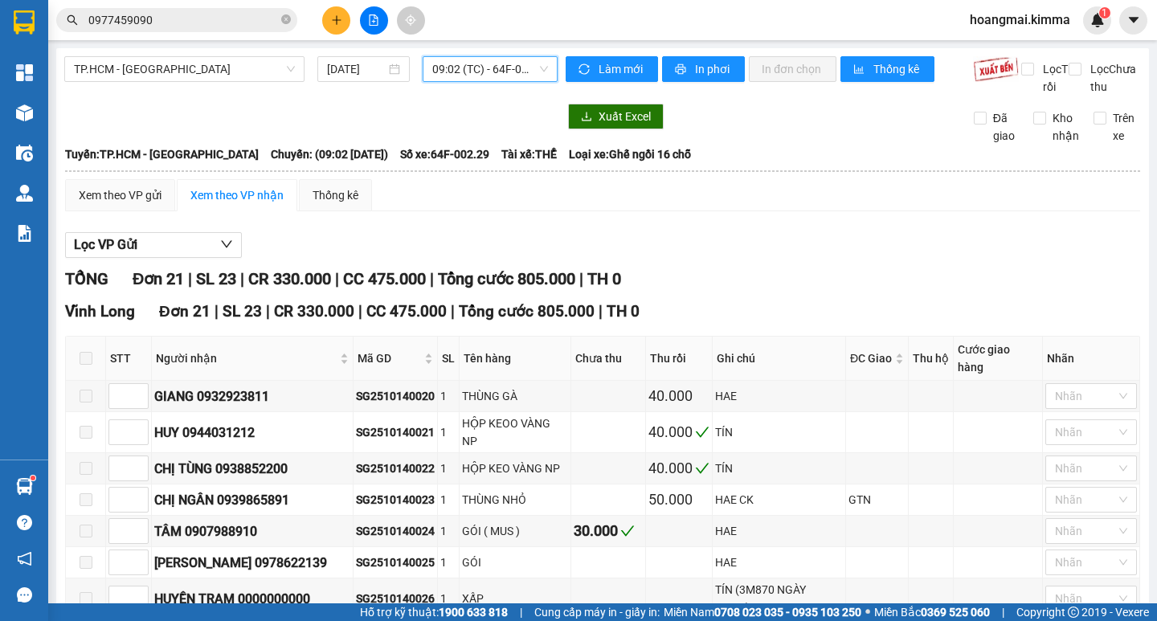
click at [463, 74] on span "09:02 (TC) - 64F-002.29" at bounding box center [490, 69] width 116 height 24
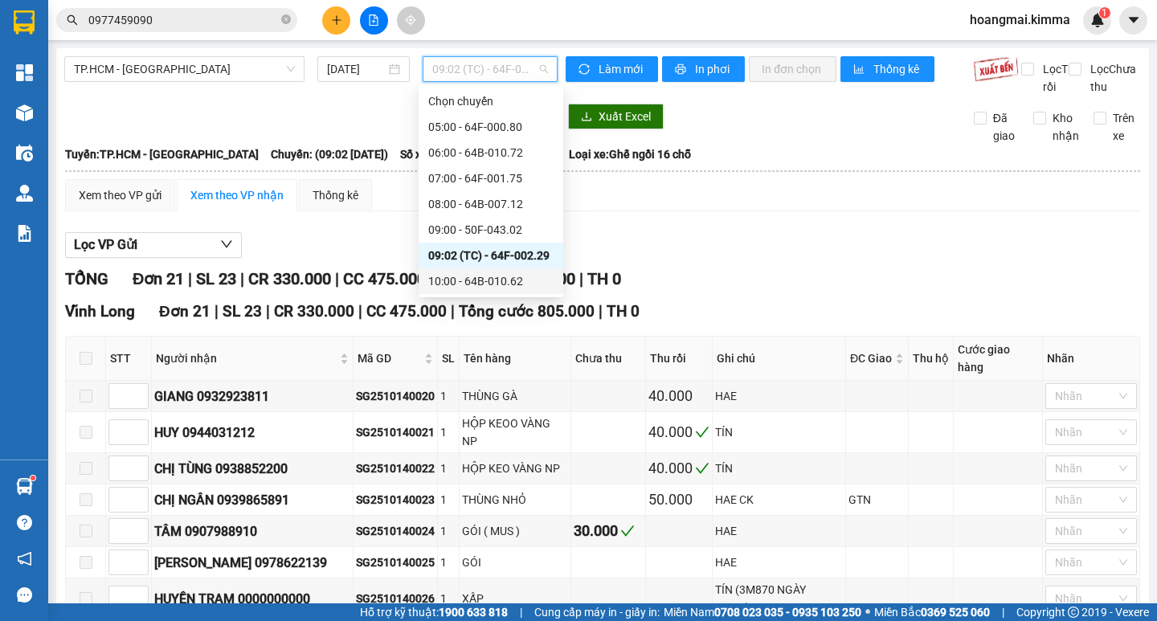
click at [480, 276] on div "10:00 - 64B-010.62" at bounding box center [490, 281] width 125 height 18
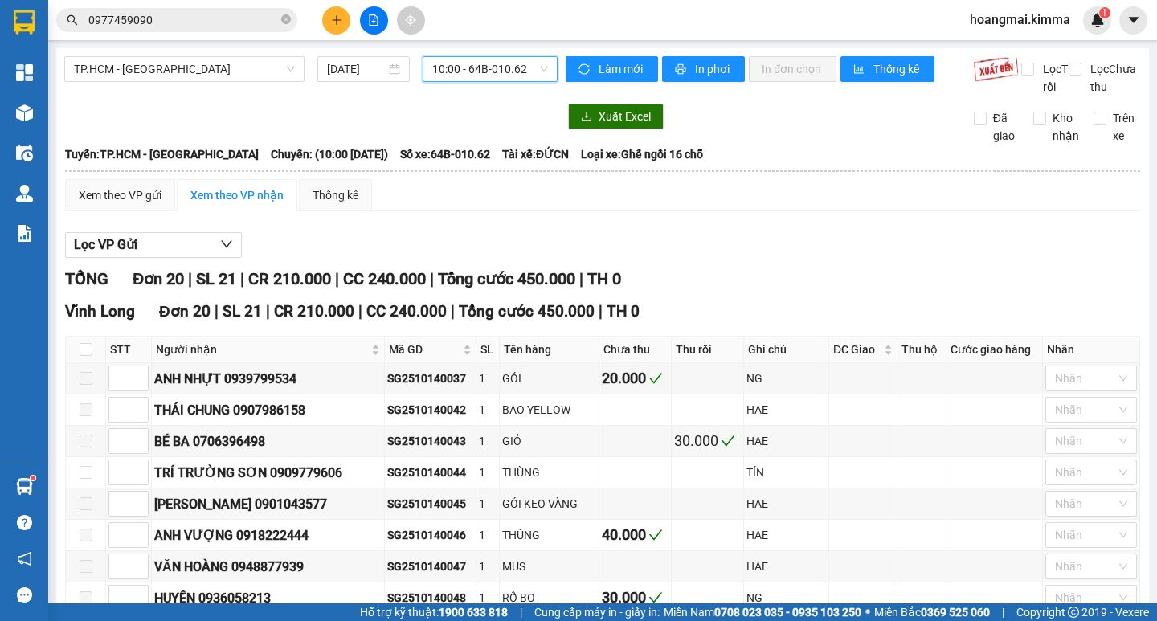
click at [468, 80] on span "10:00 - 64B-010.62" at bounding box center [490, 69] width 116 height 24
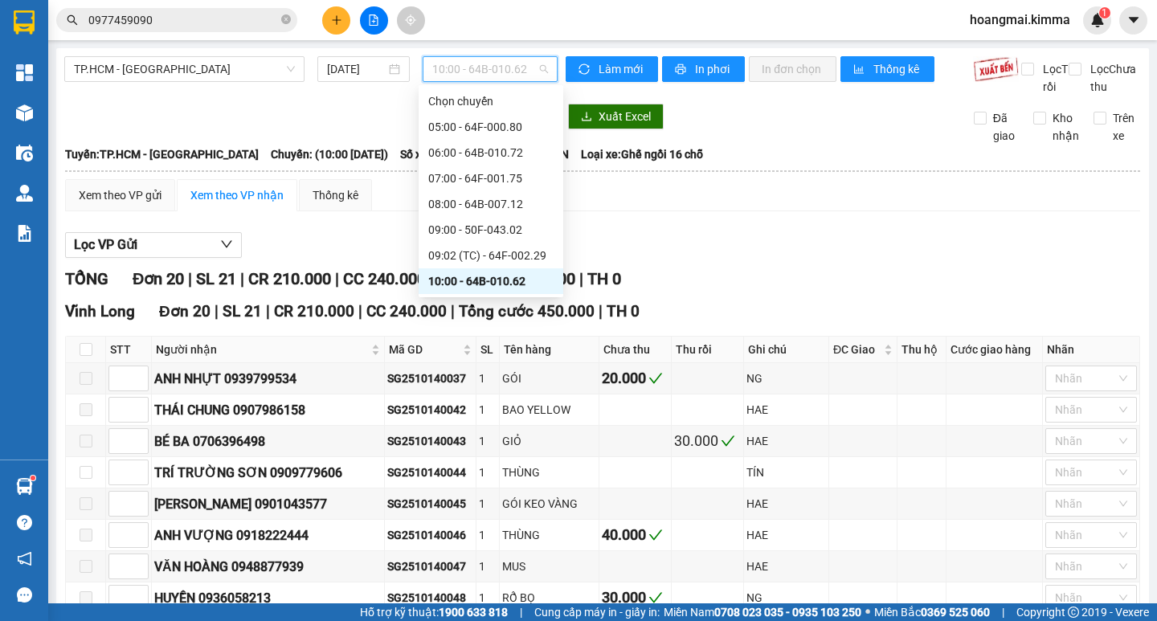
click at [552, 290] on div "10:00 - 64B-010.62" at bounding box center [491, 281] width 145 height 26
click at [552, 288] on span "Tổng cước 450.000" at bounding box center [506, 278] width 137 height 19
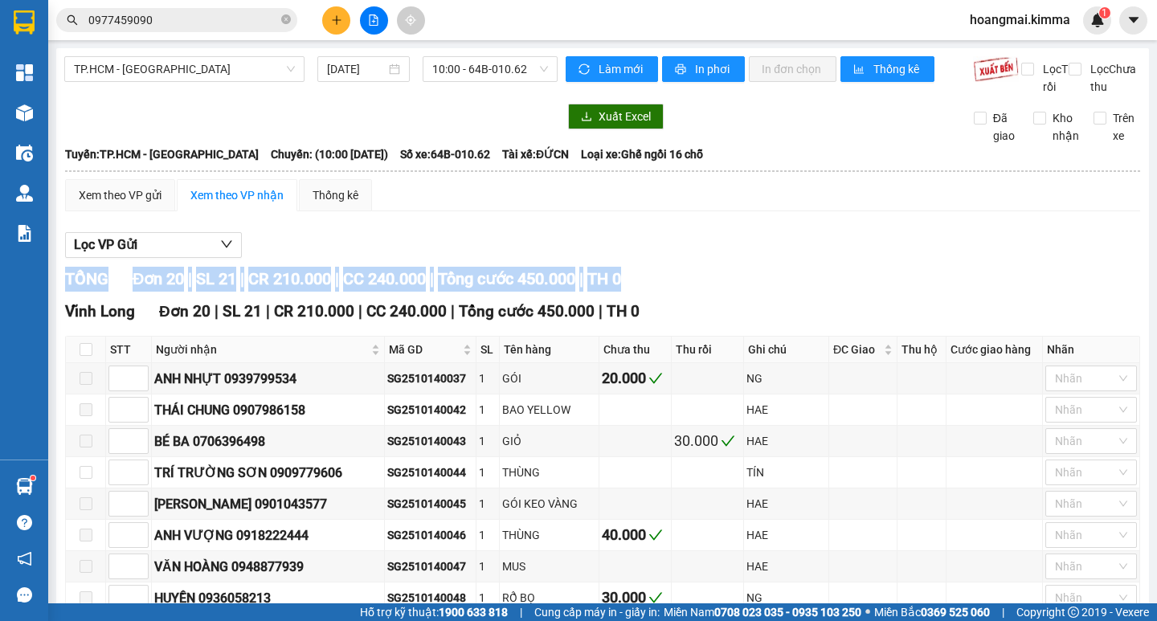
click at [553, 288] on span "Tổng cước 450.000" at bounding box center [506, 278] width 137 height 19
click at [464, 58] on span "10:00 - 64B-010.62" at bounding box center [490, 69] width 116 height 24
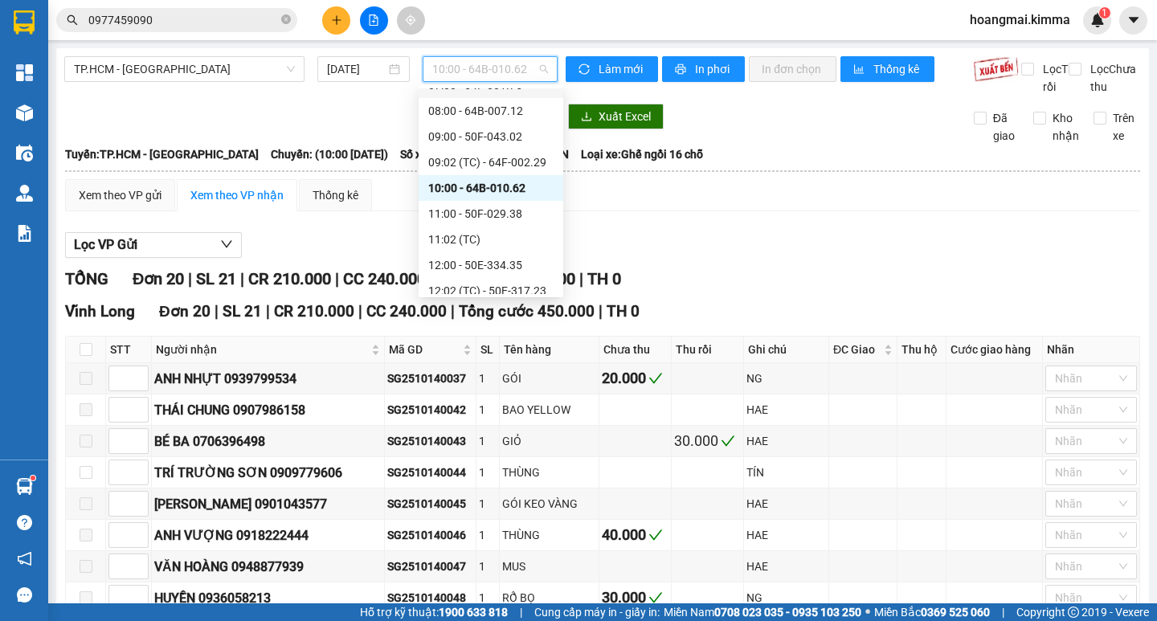
scroll to position [96, 0]
click at [524, 211] on div "11:00 - 50F-029.38" at bounding box center [490, 211] width 125 height 18
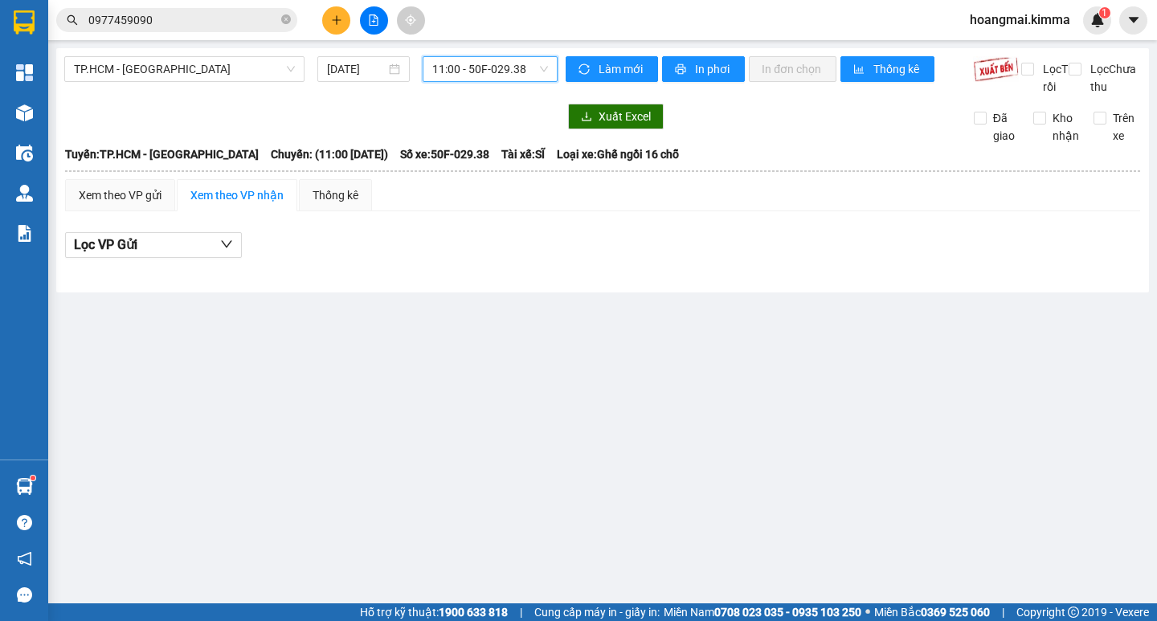
click at [472, 63] on span "11:00 - 50F-029.38" at bounding box center [490, 69] width 116 height 24
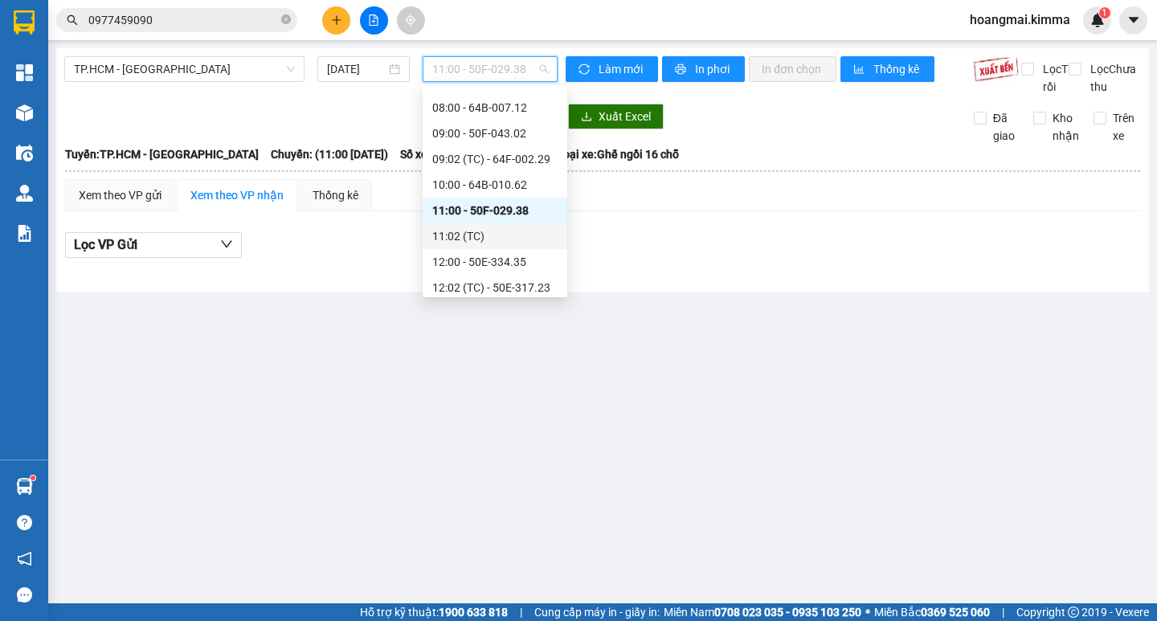
click at [467, 227] on div "11:02 (TC)" at bounding box center [494, 236] width 125 height 18
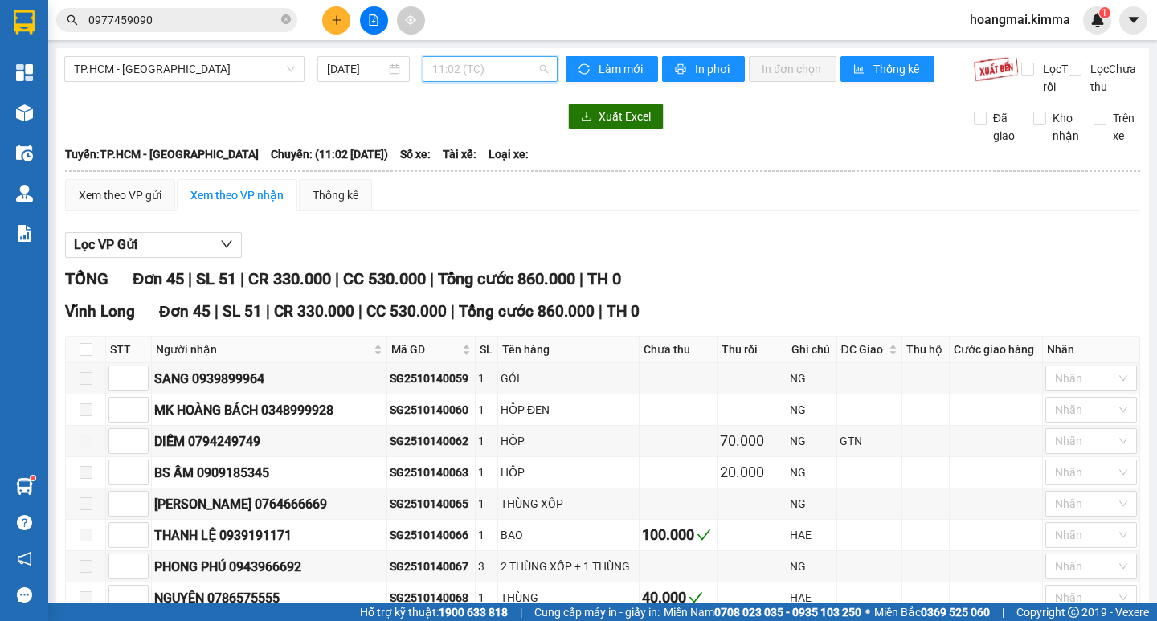
click at [476, 57] on span "11:02 (TC)" at bounding box center [490, 69] width 116 height 24
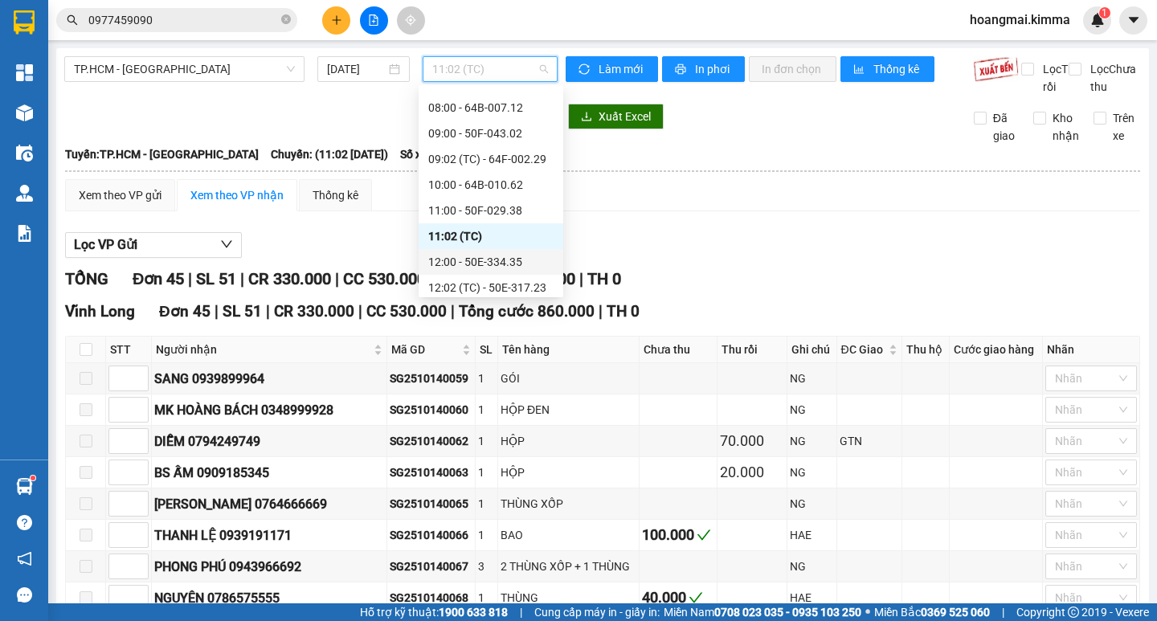
click at [498, 255] on div "12:00 - 50E-334.35" at bounding box center [490, 262] width 125 height 18
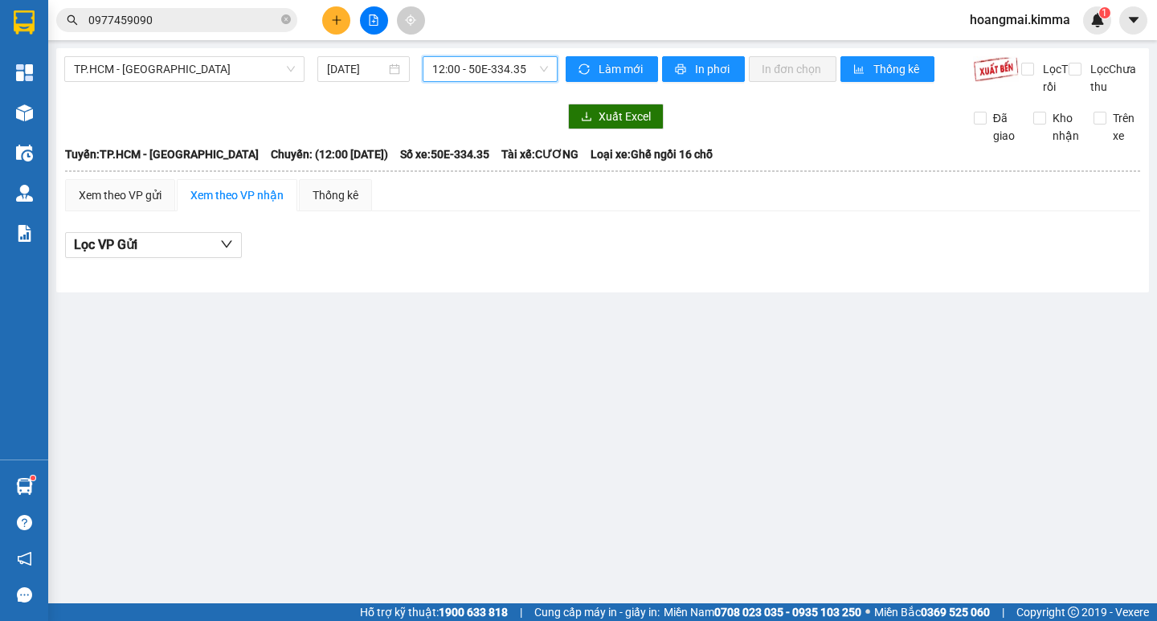
click at [474, 64] on span "12:00 - 50E-334.35" at bounding box center [490, 69] width 116 height 24
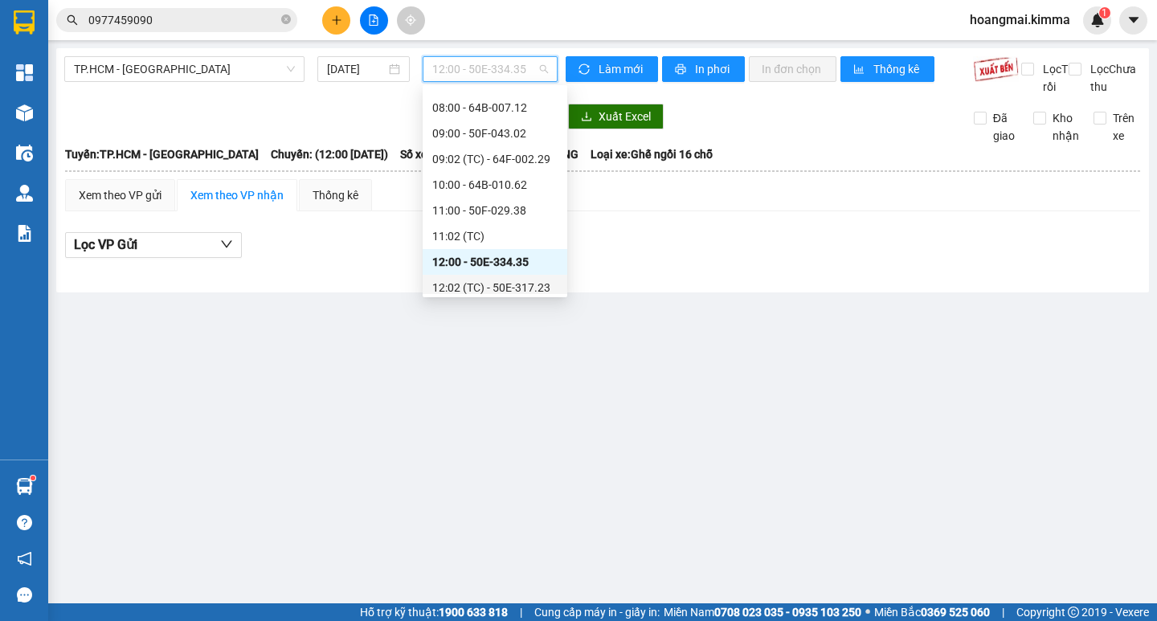
click at [488, 283] on div "12:02 (TC) - 50E-317.23" at bounding box center [494, 288] width 125 height 18
